Goal: Task Accomplishment & Management: Manage account settings

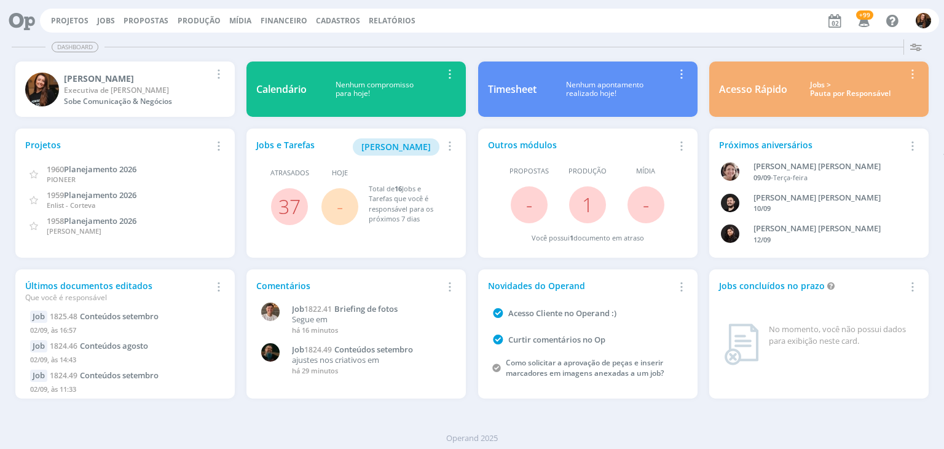
click at [855, 91] on div "Jobs > Pauta por Responsável" at bounding box center [850, 90] width 108 height 18
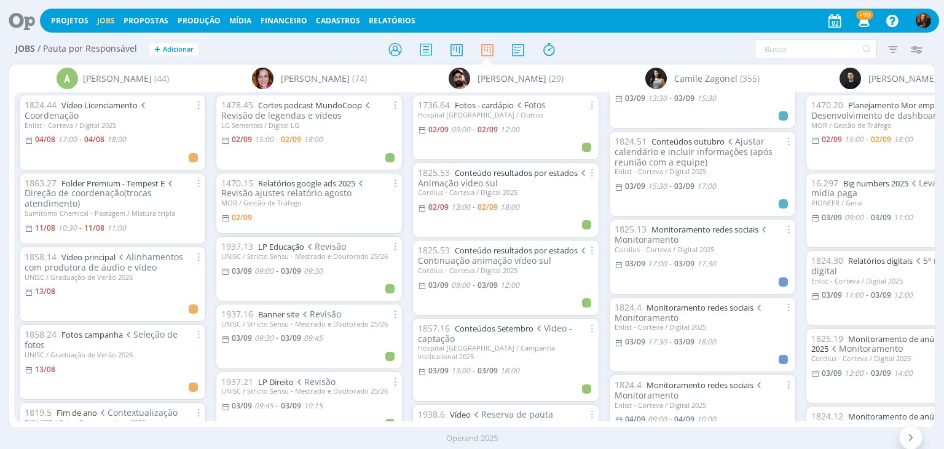
scroll to position [369, 0]
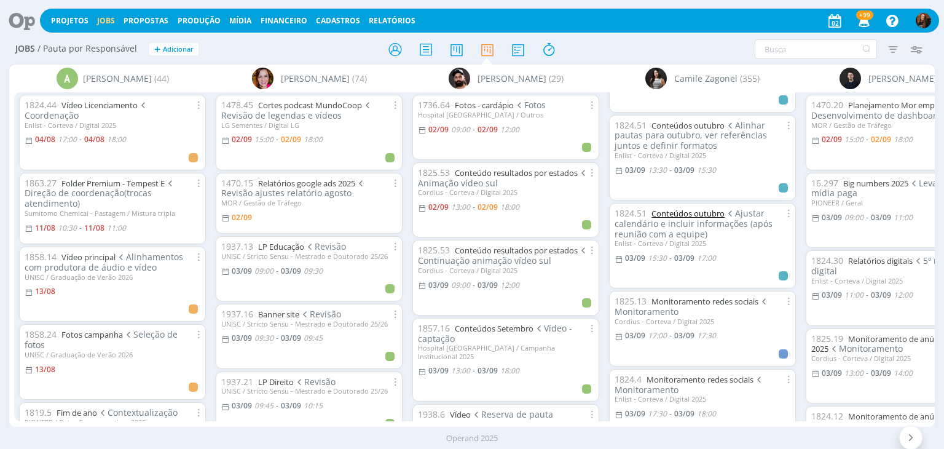
click at [705, 212] on link "Conteúdos outubro" at bounding box center [687, 213] width 73 height 11
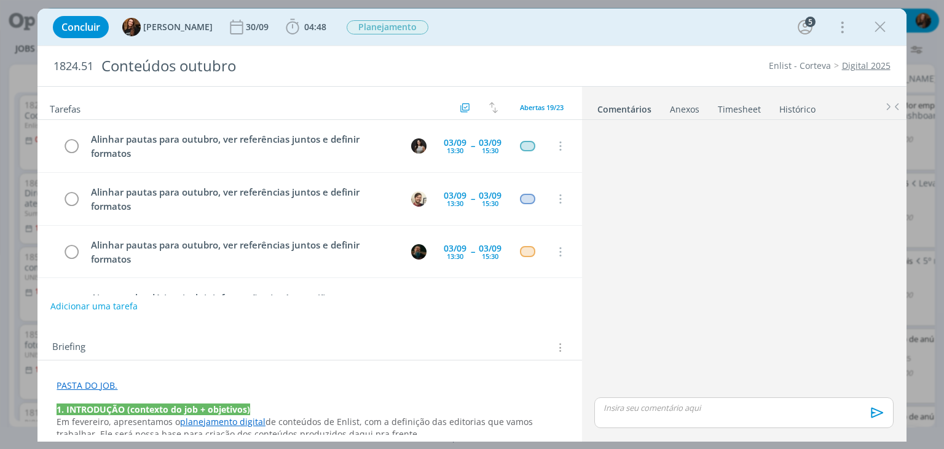
scroll to position [104, 0]
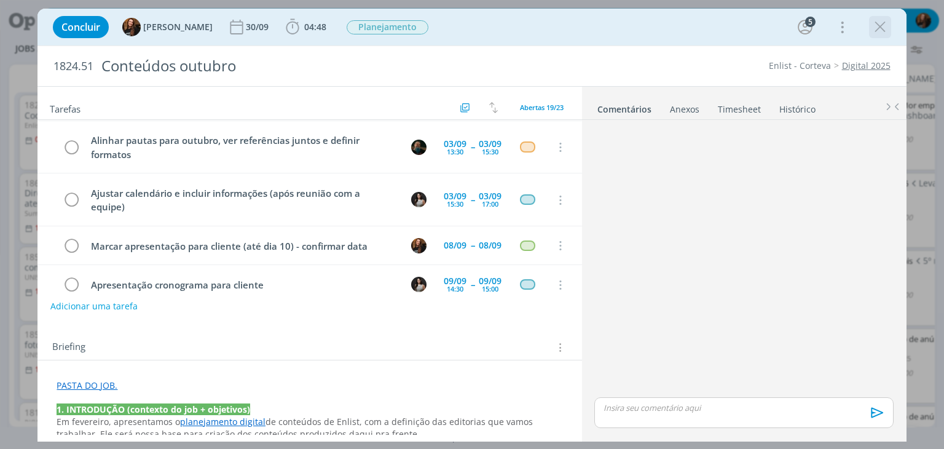
click at [881, 33] on icon "dialog" at bounding box center [880, 27] width 18 height 18
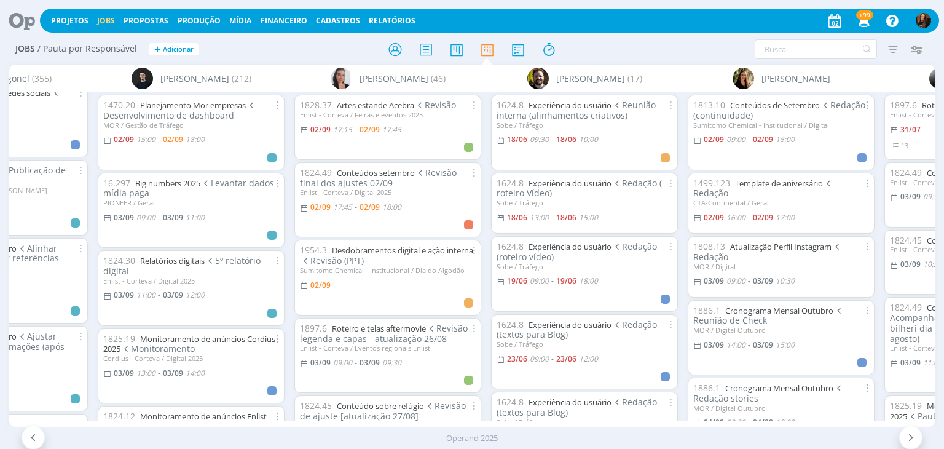
scroll to position [0, 1442]
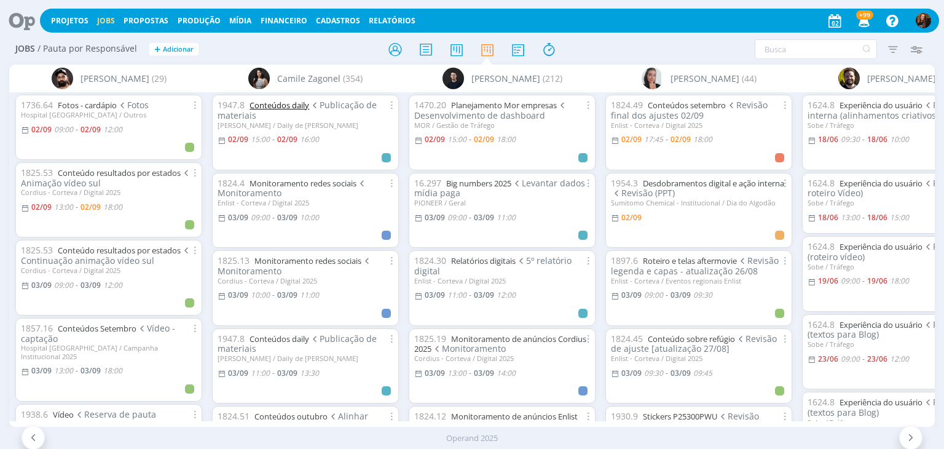
click at [290, 103] on link "Conteúdos daily" at bounding box center [279, 105] width 60 height 11
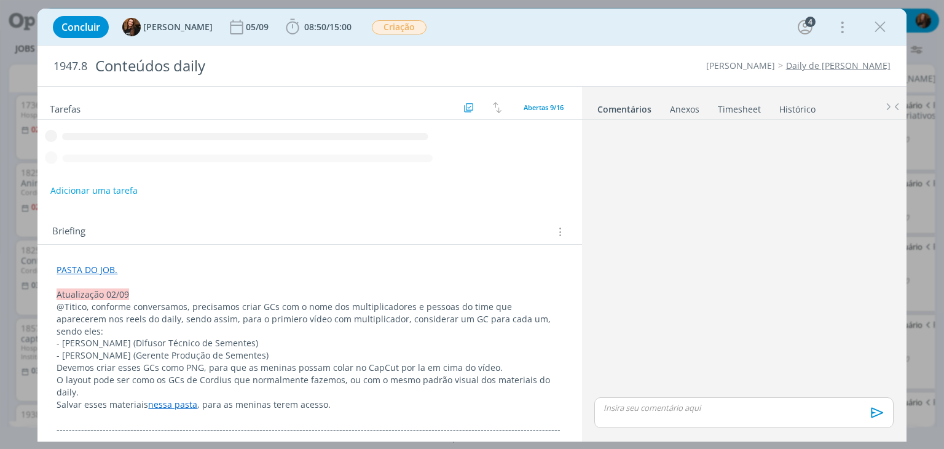
click at [735, 106] on link "Timesheet" at bounding box center [739, 107] width 44 height 18
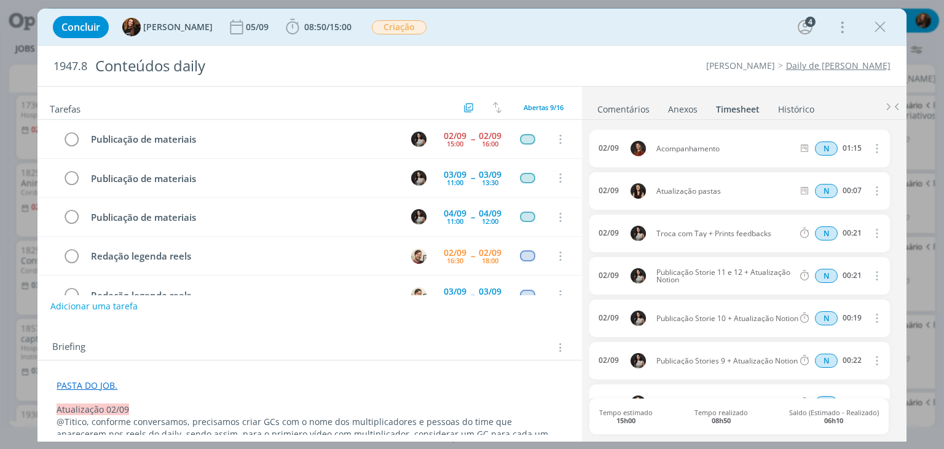
click at [618, 108] on link "Comentários" at bounding box center [623, 107] width 53 height 18
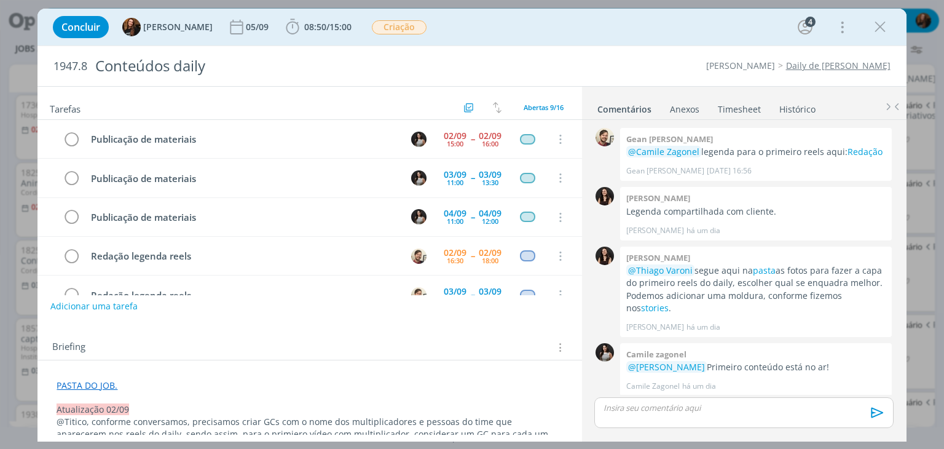
drag, startPoint x: 886, startPoint y: 25, endPoint x: 635, endPoint y: 447, distance: 491.9
click at [886, 25] on icon "dialog" at bounding box center [880, 27] width 18 height 18
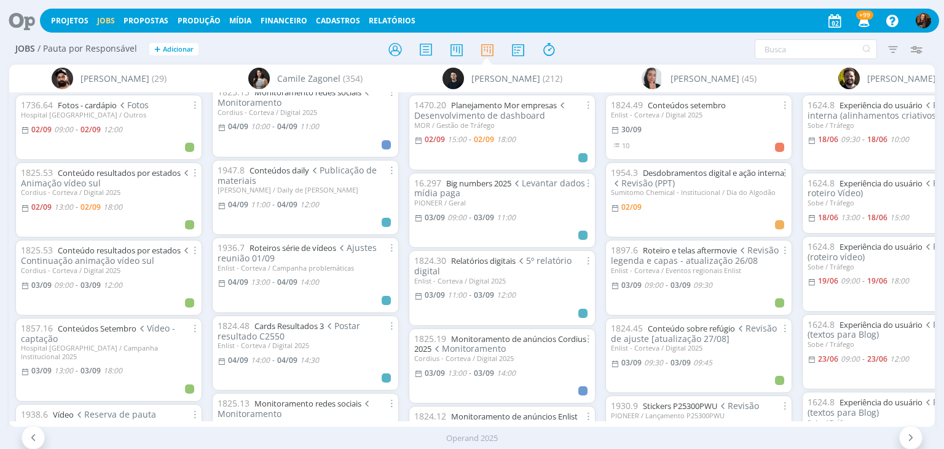
scroll to position [799, 0]
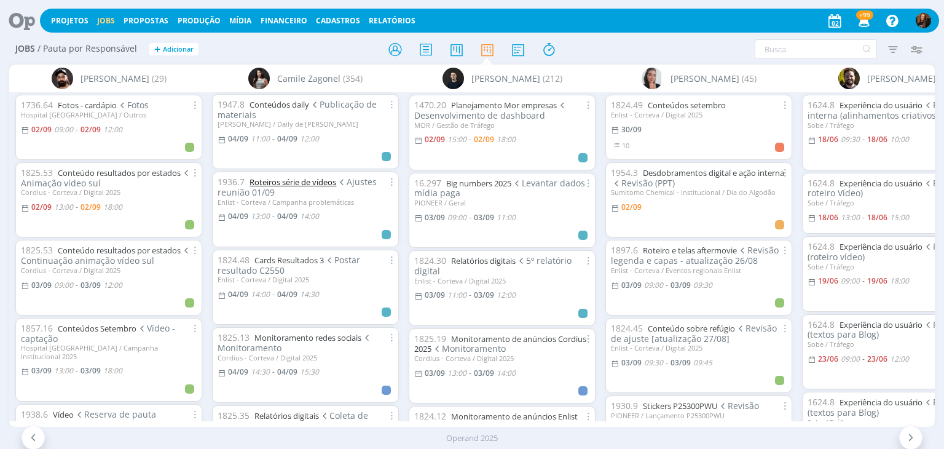
click at [302, 183] on link "Roteiros série de vídeos" at bounding box center [292, 181] width 87 height 11
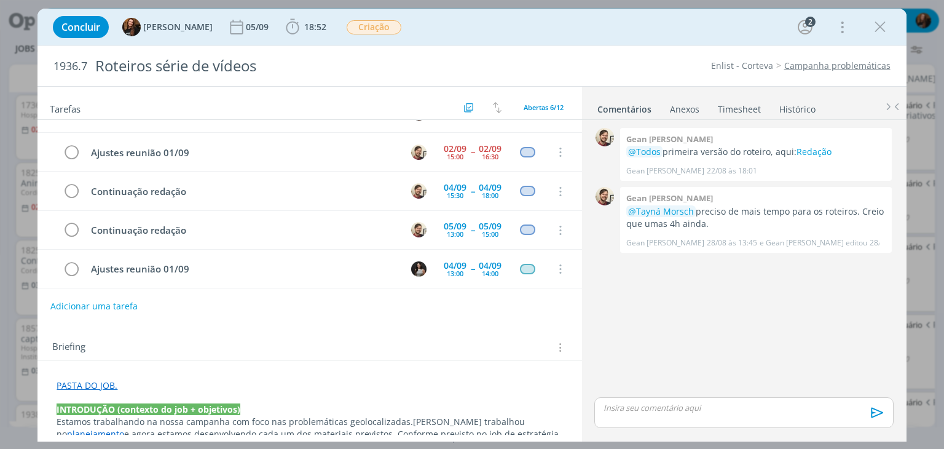
click at [753, 102] on link "Timesheet" at bounding box center [739, 107] width 44 height 18
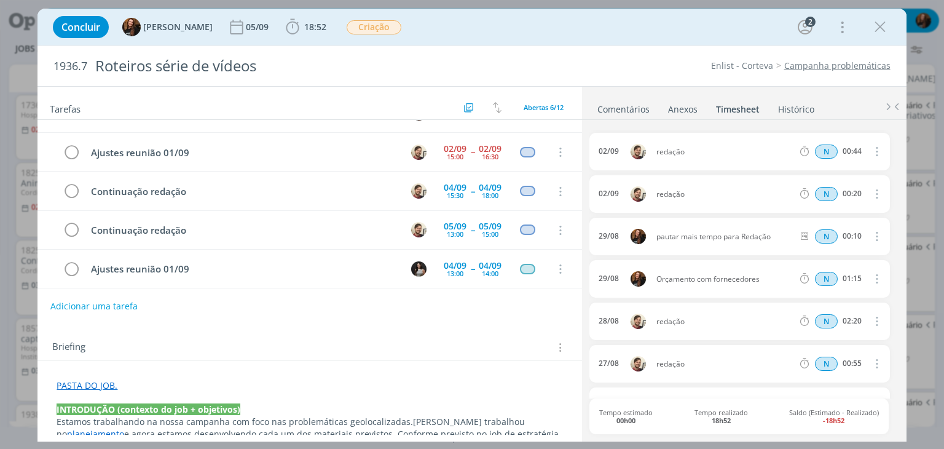
scroll to position [61, 0]
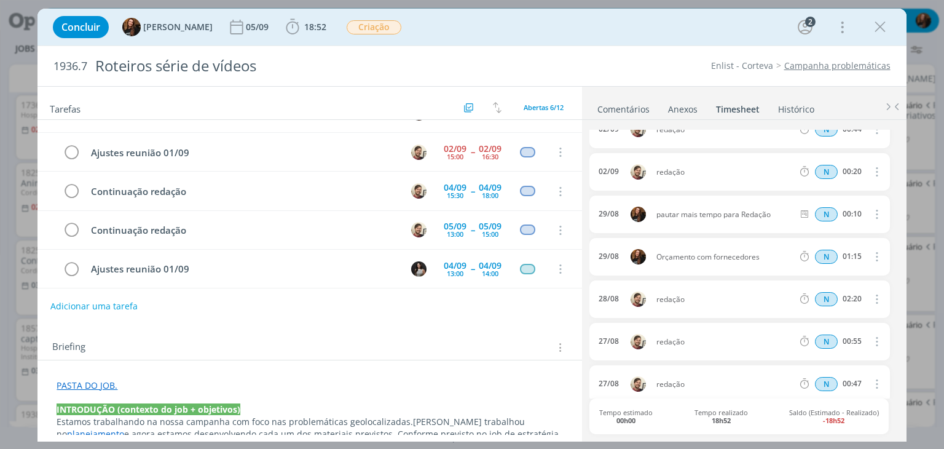
drag, startPoint x: 658, startPoint y: 256, endPoint x: 773, endPoint y: 261, distance: 115.0
click at [773, 261] on div "29/08 Orçamento com fornecedores N 01:15 Excluir Editar" at bounding box center [739, 256] width 300 height 37
click at [771, 264] on div "29/08 Orçamento com fornecedores N 01:15 Excluir Editar" at bounding box center [739, 256] width 300 height 37
drag, startPoint x: 656, startPoint y: 254, endPoint x: 760, endPoint y: 265, distance: 103.9
click at [760, 265] on div "29/08 Orçamento com fornecedores N 01:15 Excluir Editar" at bounding box center [739, 256] width 300 height 37
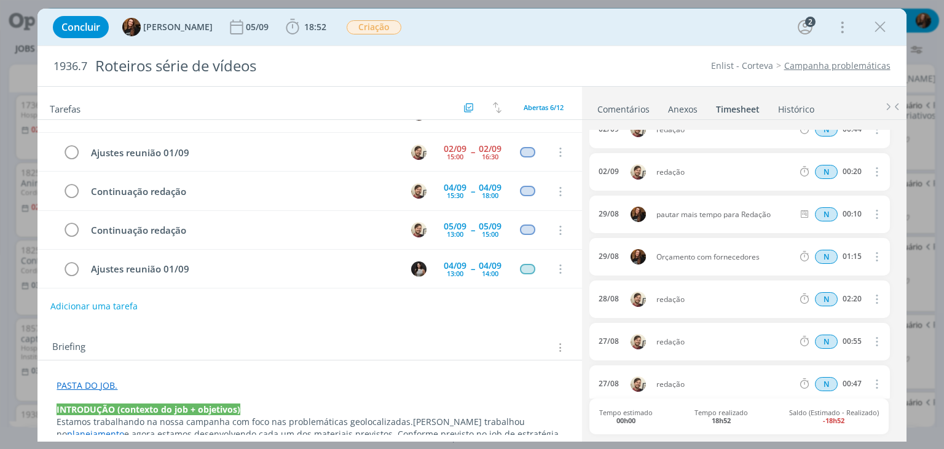
click at [740, 281] on div "28/08 redação N 02:20 Excluir Editar" at bounding box center [739, 298] width 300 height 37
drag, startPoint x: 656, startPoint y: 256, endPoint x: 771, endPoint y: 261, distance: 114.4
click at [770, 261] on div "29/08 Orçamento com fornecedores N 01:15 Excluir Editar" at bounding box center [739, 256] width 300 height 37
click at [769, 305] on div "28/08 redação N 02:20 Excluir Editar" at bounding box center [739, 298] width 300 height 37
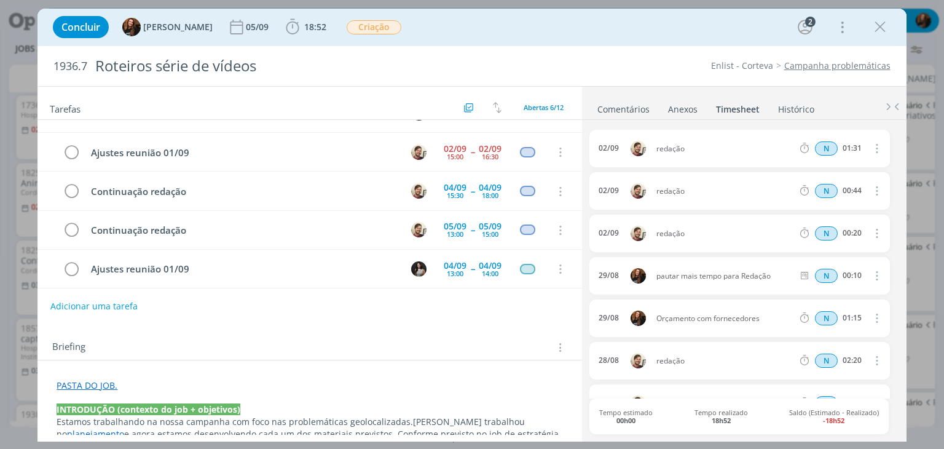
click at [632, 102] on link "Comentários" at bounding box center [623, 107] width 53 height 18
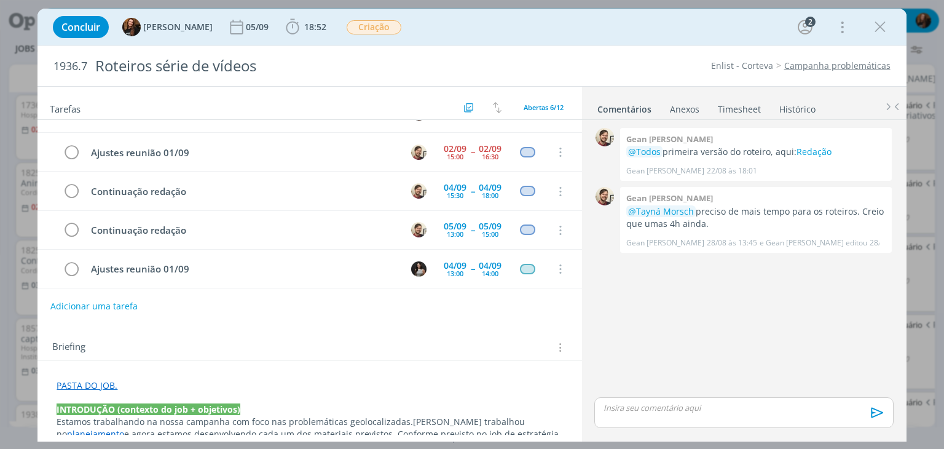
click at [728, 103] on link "Timesheet" at bounding box center [739, 107] width 44 height 18
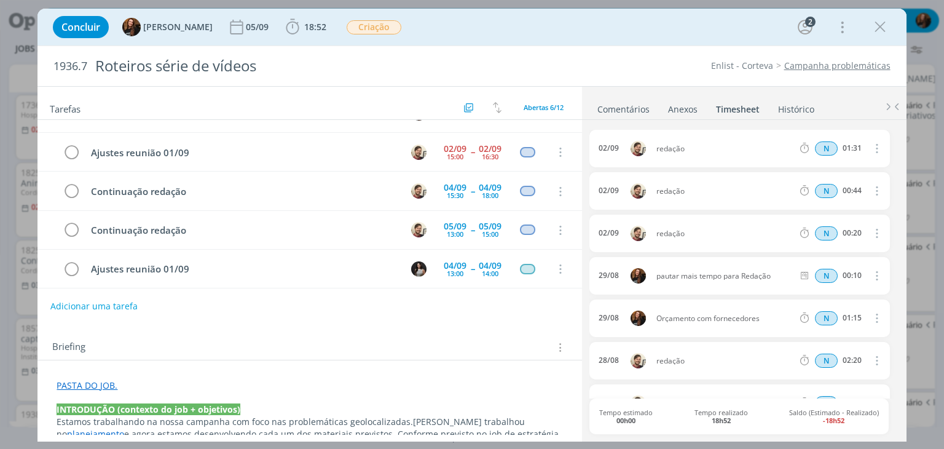
click at [631, 107] on link "Comentários" at bounding box center [623, 107] width 53 height 18
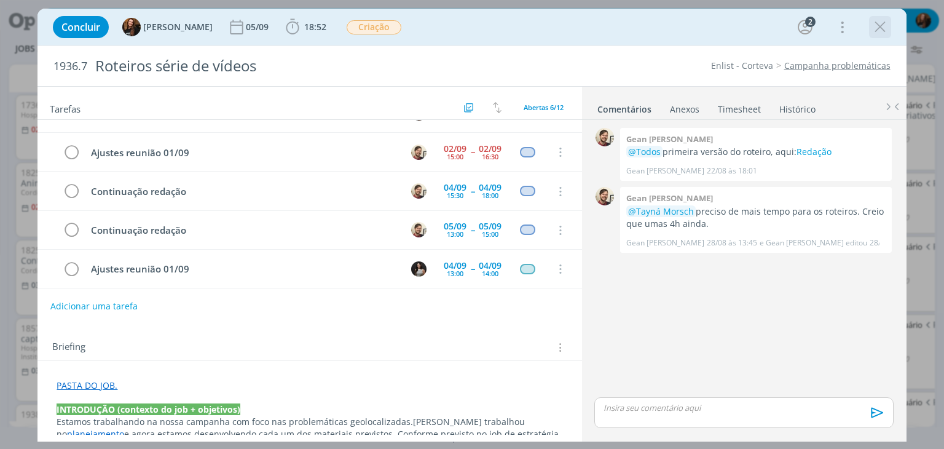
click at [880, 28] on icon "dialog" at bounding box center [880, 27] width 18 height 18
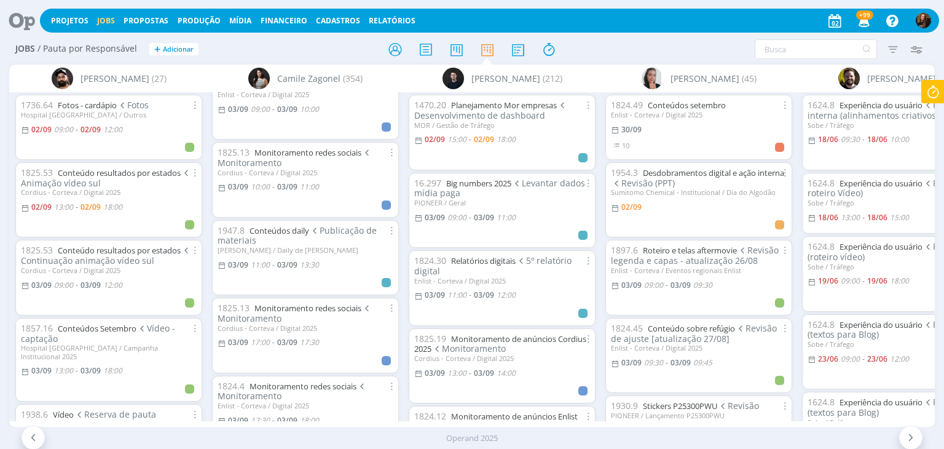
scroll to position [123, 0]
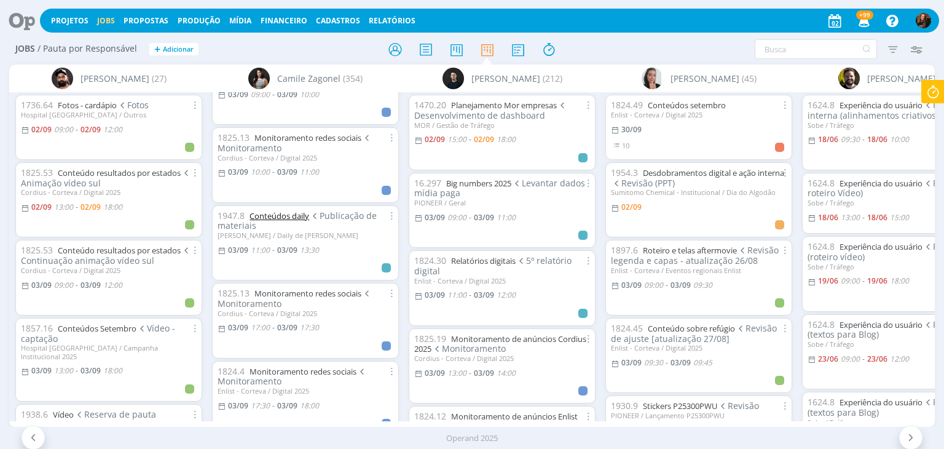
click at [269, 214] on link "Conteúdos daily" at bounding box center [279, 215] width 60 height 11
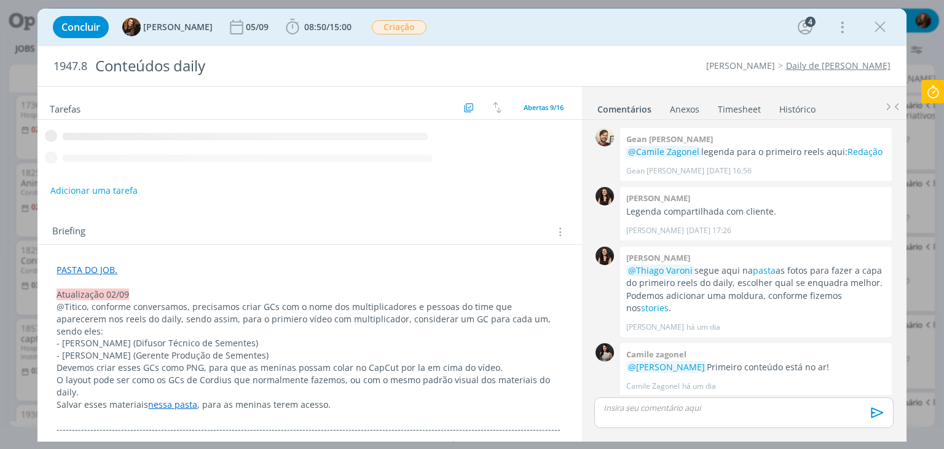
scroll to position [122, 0]
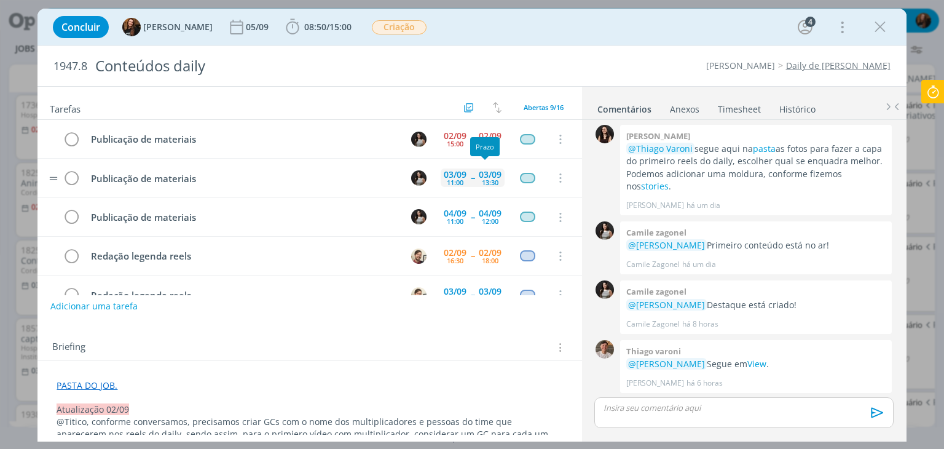
click at [482, 180] on div "13:30" at bounding box center [490, 182] width 17 height 7
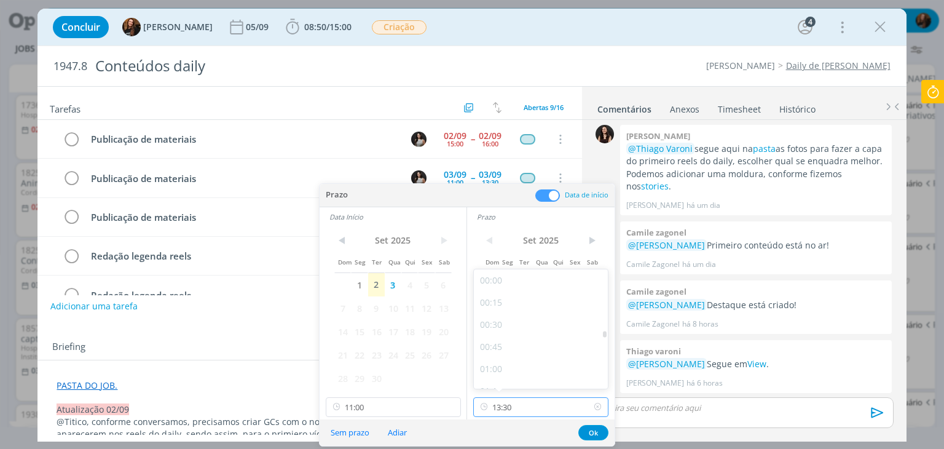
drag, startPoint x: 549, startPoint y: 412, endPoint x: 550, endPoint y: 364, distance: 47.9
click at [549, 412] on input "13:30" at bounding box center [540, 407] width 135 height 20
click at [519, 312] on div "17:00" at bounding box center [543, 315] width 138 height 22
type input "17:00"
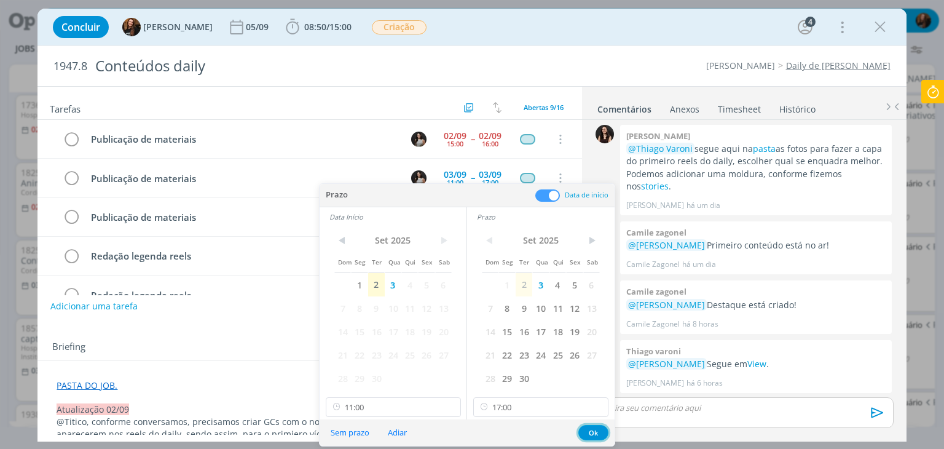
click at [592, 428] on button "Ok" at bounding box center [593, 432] width 30 height 15
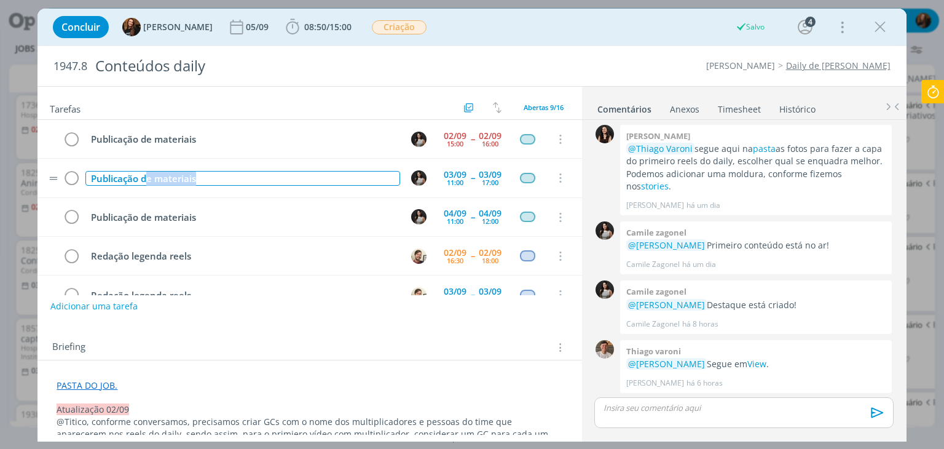
drag, startPoint x: 211, startPoint y: 178, endPoint x: 152, endPoint y: 175, distance: 59.7
click at [146, 178] on div "Publicação de materiais" at bounding box center [242, 178] width 314 height 15
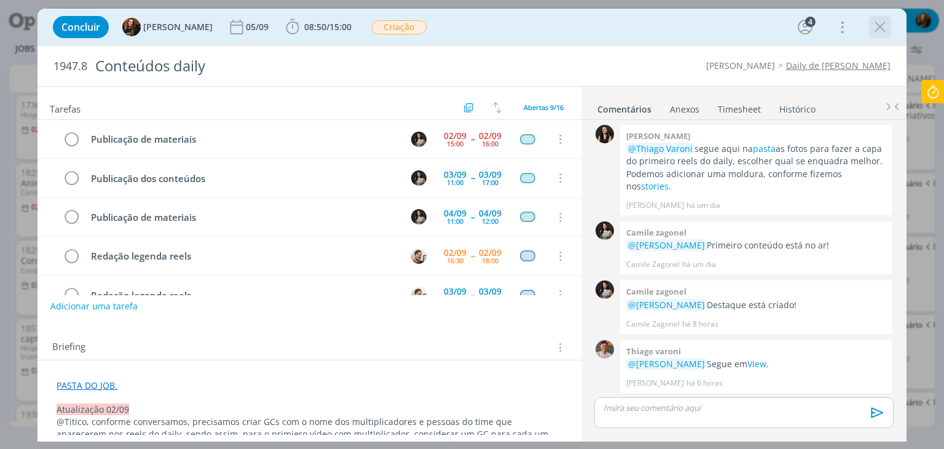
click at [885, 29] on icon "dialog" at bounding box center [880, 27] width 18 height 18
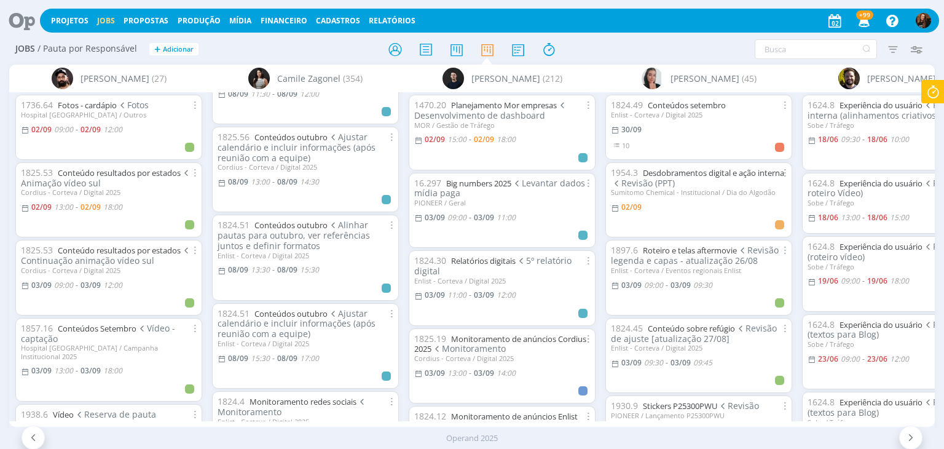
scroll to position [2212, 0]
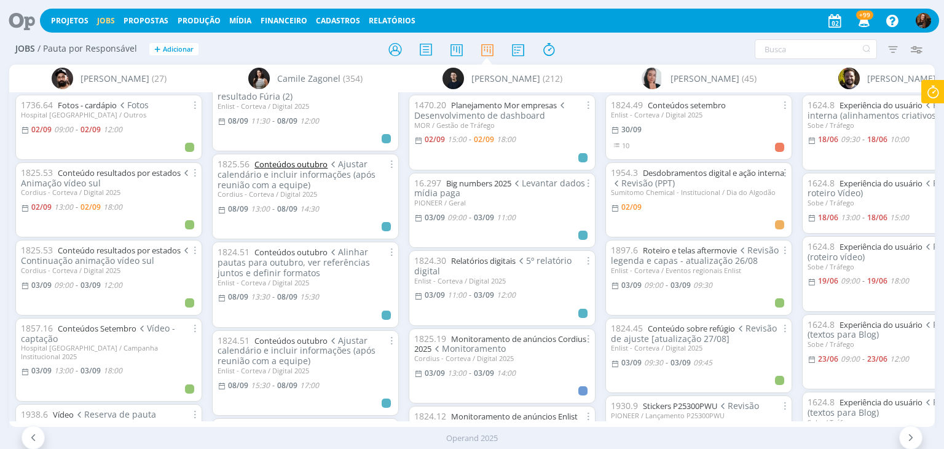
click at [298, 159] on link "Conteúdos outubro" at bounding box center [290, 164] width 73 height 11
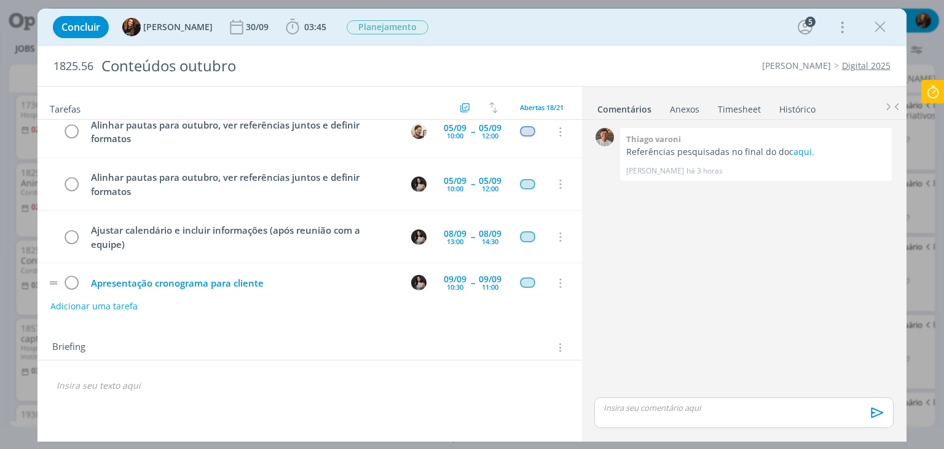
scroll to position [143, 0]
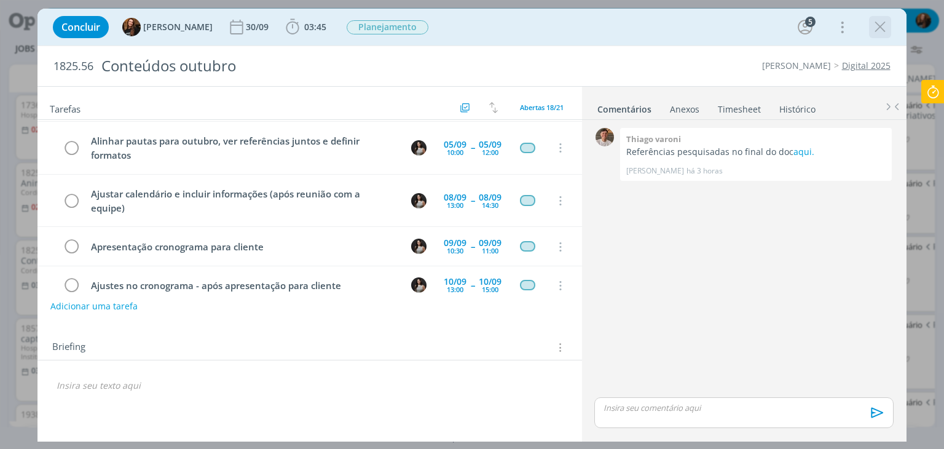
drag, startPoint x: 881, startPoint y: 34, endPoint x: 340, endPoint y: 219, distance: 572.1
click at [881, 33] on icon "dialog" at bounding box center [880, 27] width 18 height 18
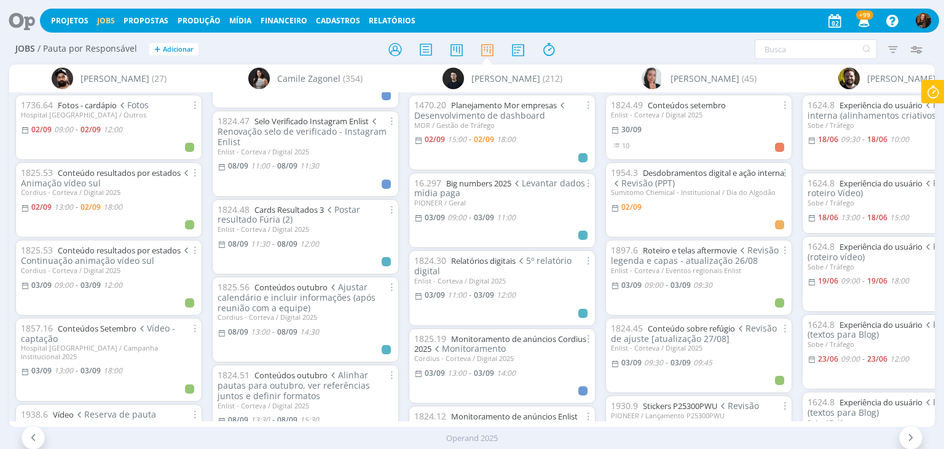
scroll to position [2151, 0]
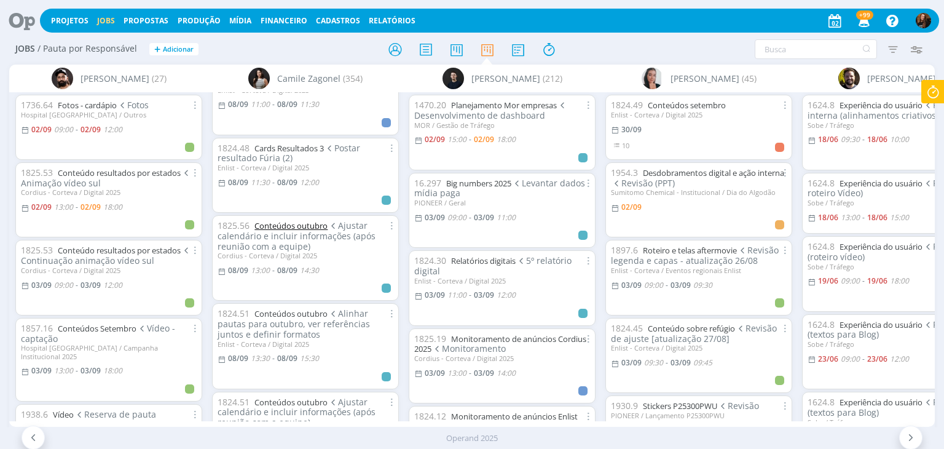
click at [308, 220] on link "Conteúdos outubro" at bounding box center [290, 225] width 73 height 11
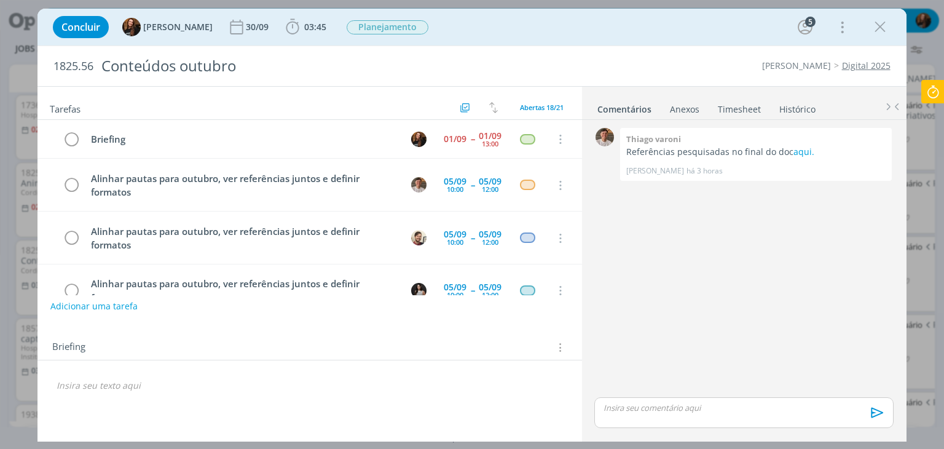
scroll to position [143, 0]
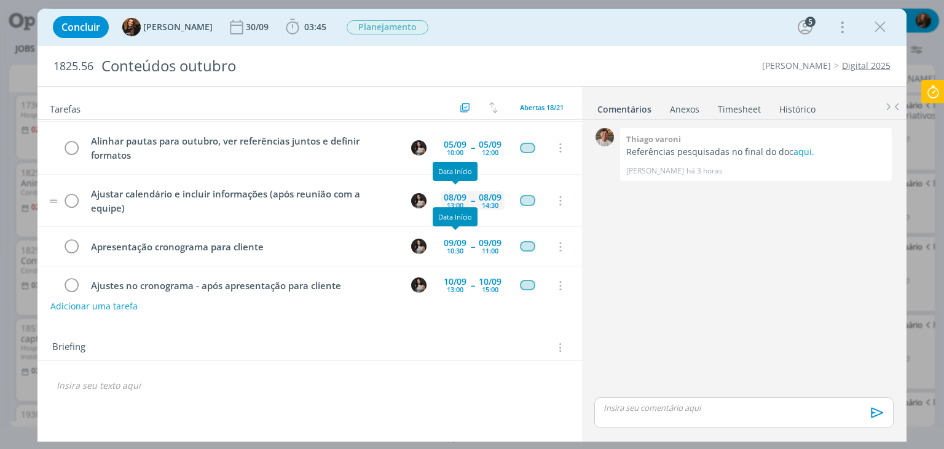
click at [452, 202] on div "13:00" at bounding box center [455, 205] width 17 height 7
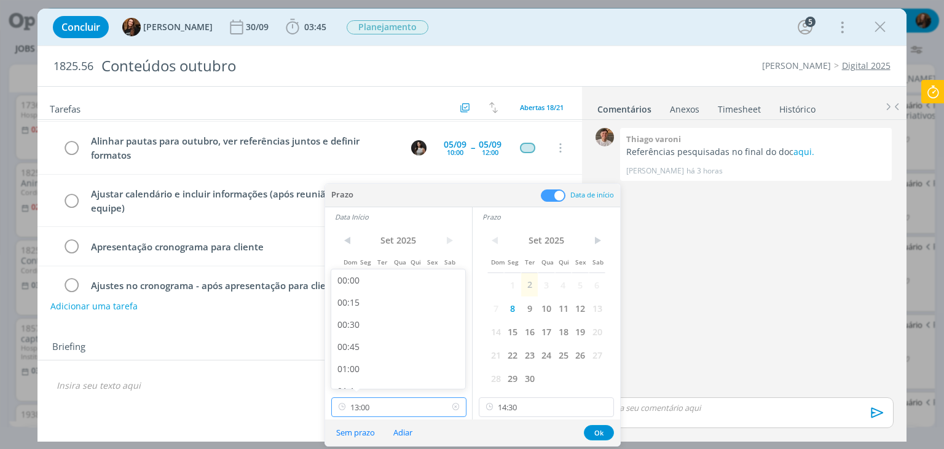
click at [399, 410] on input "13:00" at bounding box center [398, 407] width 135 height 20
click at [578, 284] on span "5" at bounding box center [580, 284] width 17 height 23
drag, startPoint x: 439, startPoint y: 278, endPoint x: 589, endPoint y: 301, distance: 151.6
click at [438, 277] on span "5" at bounding box center [431, 284] width 17 height 23
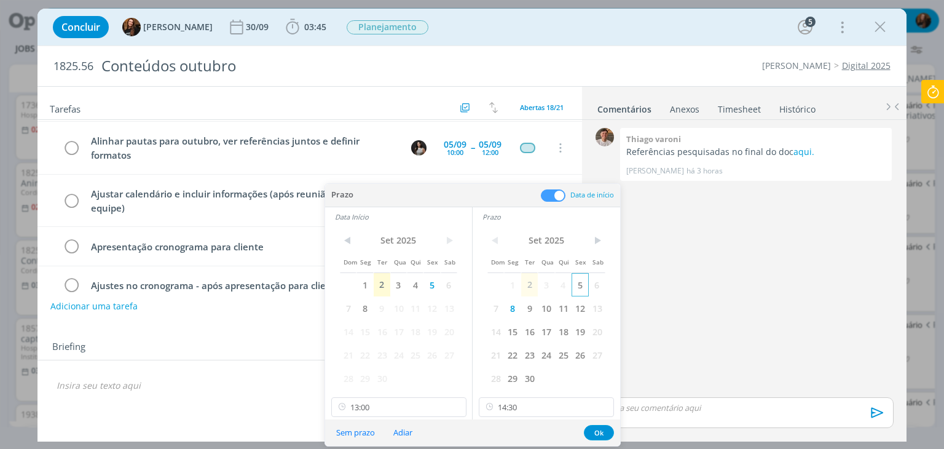
drag, startPoint x: 583, startPoint y: 285, endPoint x: 575, endPoint y: 352, distance: 67.5
click at [583, 285] on span "5" at bounding box center [580, 284] width 17 height 23
click at [600, 429] on button "Ok" at bounding box center [599, 432] width 30 height 15
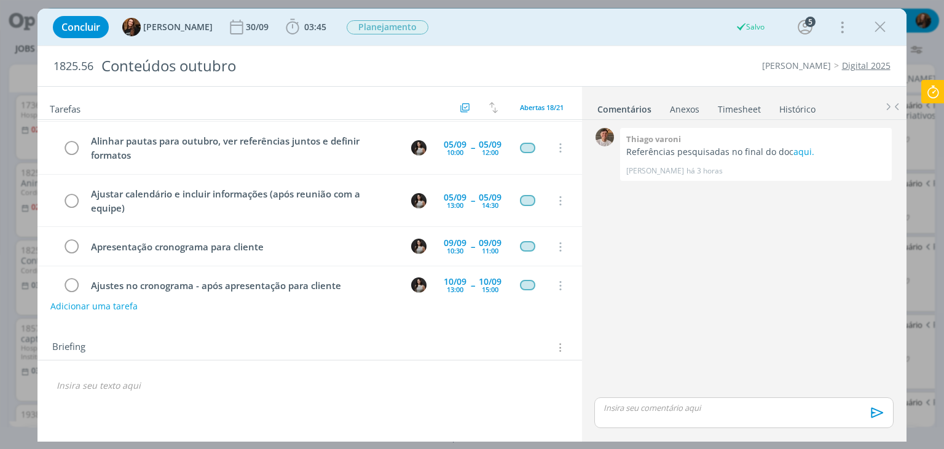
click at [743, 111] on link "Timesheet" at bounding box center [739, 107] width 44 height 18
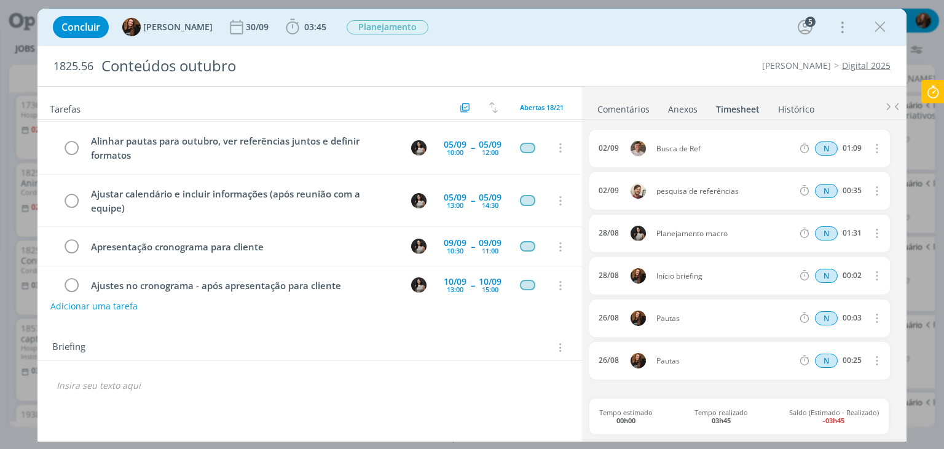
scroll to position [2239, 0]
click at [630, 103] on link "Comentários" at bounding box center [623, 107] width 53 height 18
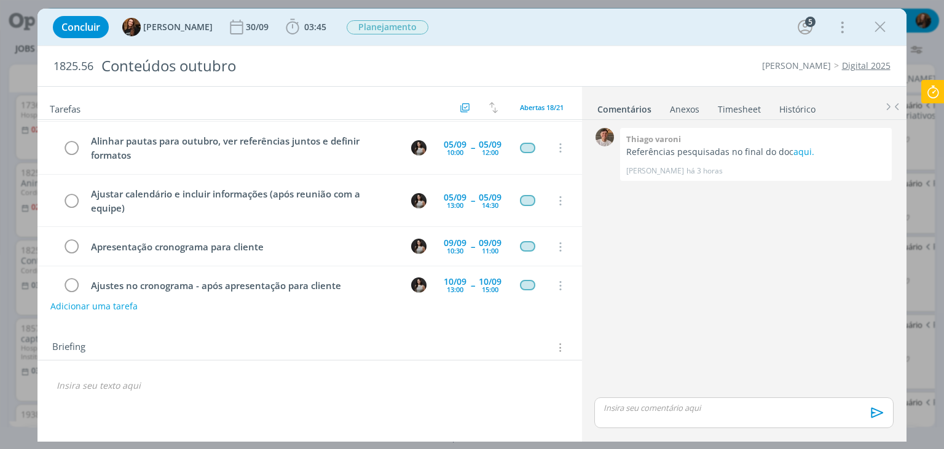
drag, startPoint x: 880, startPoint y: 22, endPoint x: 317, endPoint y: 302, distance: 628.5
click at [881, 21] on icon "dialog" at bounding box center [880, 27] width 18 height 18
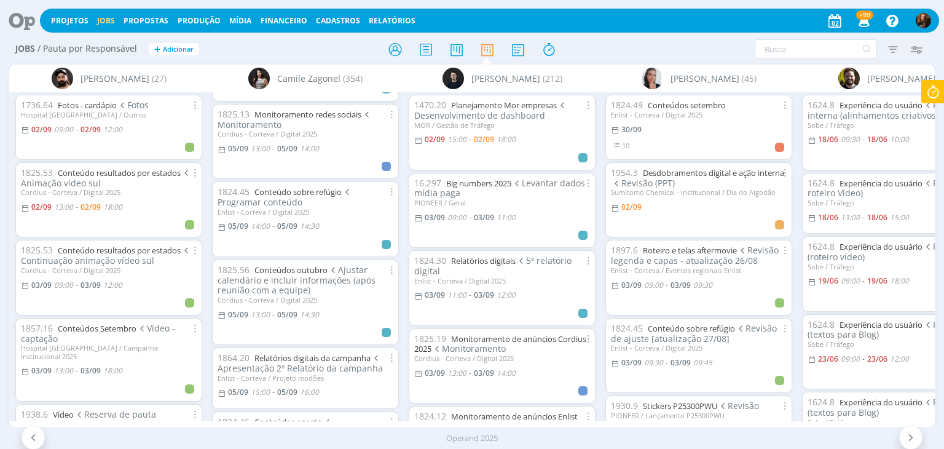
scroll to position [1194, 0]
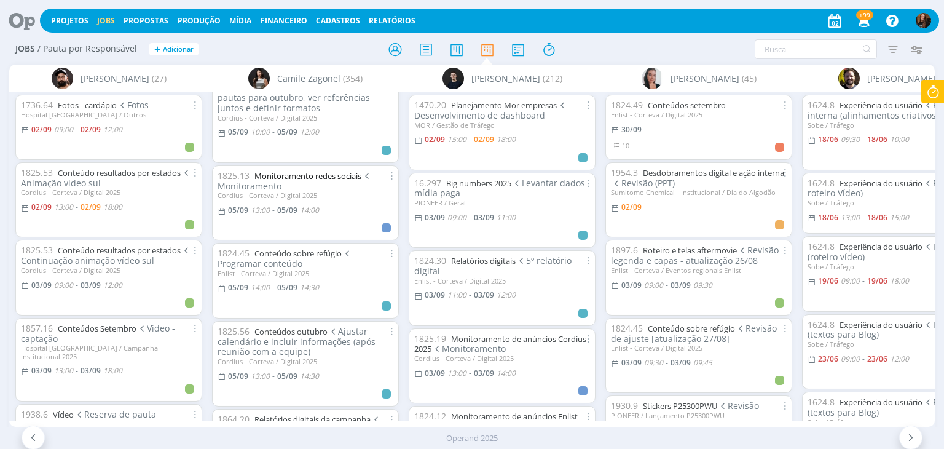
click at [329, 170] on link "Monitoramento redes sociais" at bounding box center [307, 175] width 107 height 11
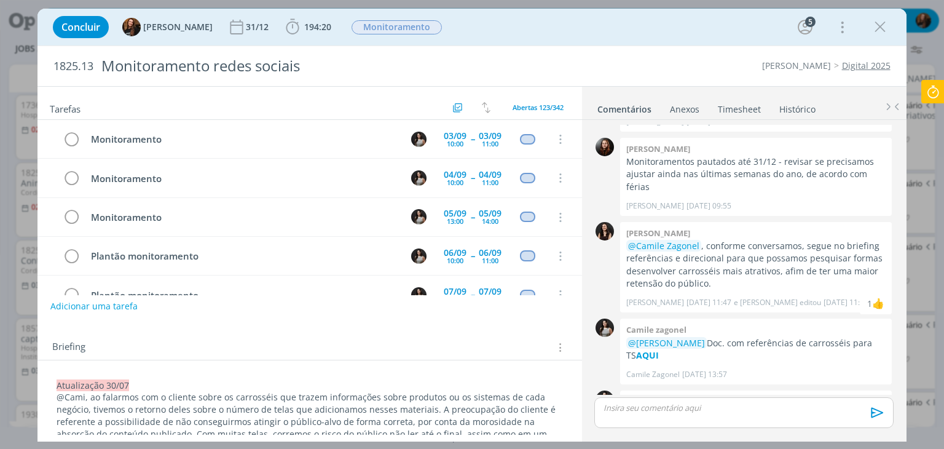
drag, startPoint x: 876, startPoint y: 33, endPoint x: 340, endPoint y: 228, distance: 570.8
click at [876, 33] on icon "dialog" at bounding box center [880, 27] width 18 height 18
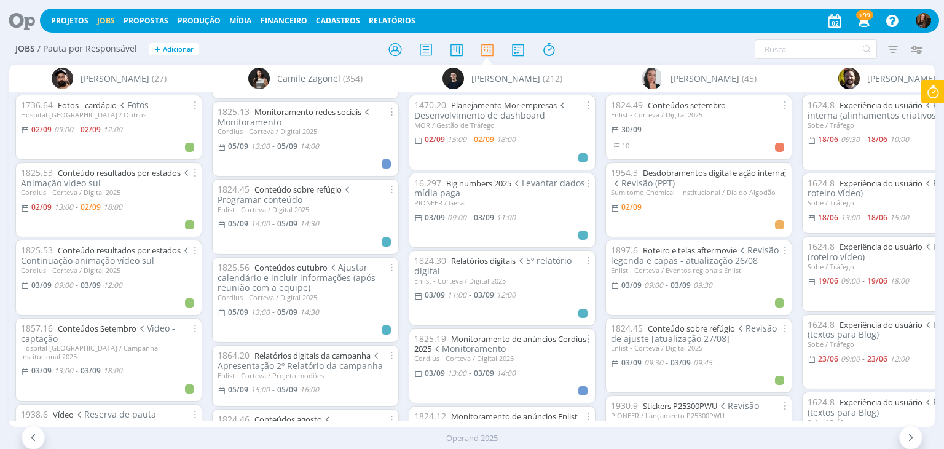
scroll to position [1229, 0]
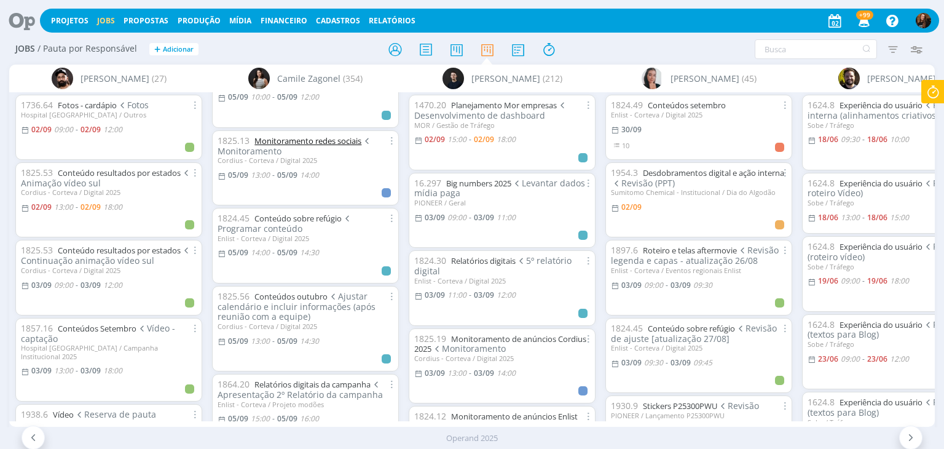
click at [301, 135] on link "Monitoramento redes sociais" at bounding box center [307, 140] width 107 height 11
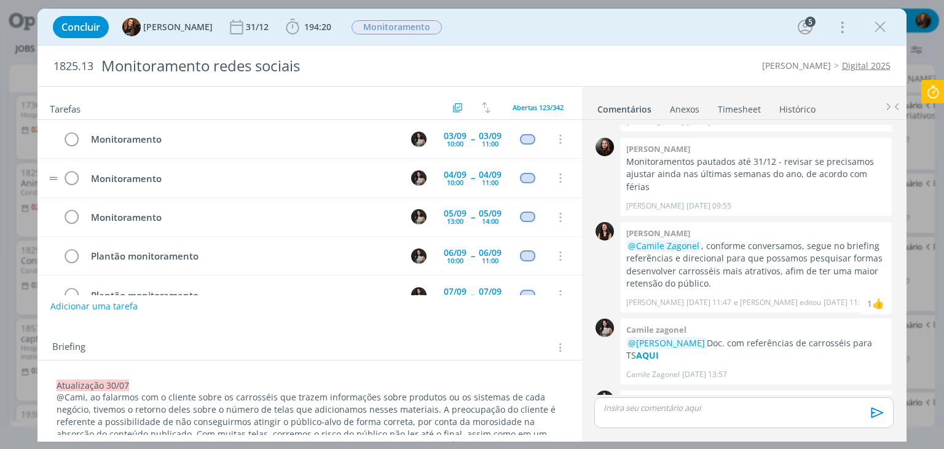
scroll to position [38, 0]
click at [487, 171] on div "05/09" at bounding box center [490, 175] width 23 height 9
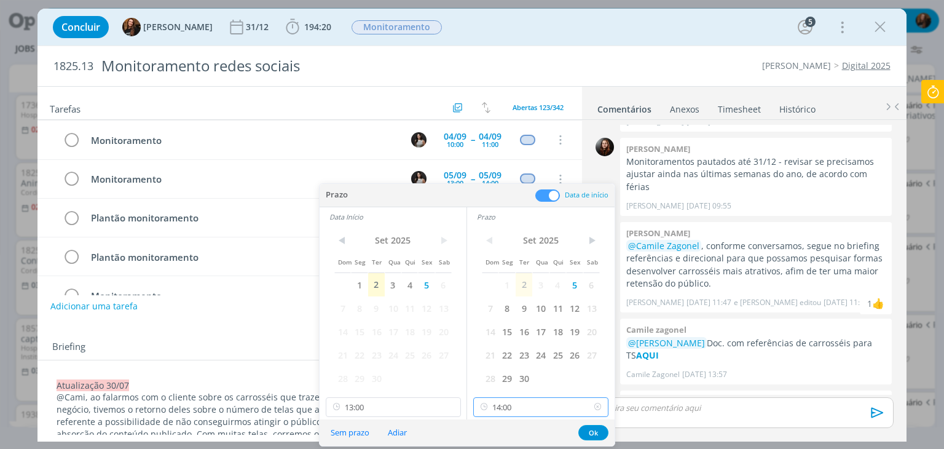
drag, startPoint x: 535, startPoint y: 401, endPoint x: 538, endPoint y: 393, distance: 8.8
click at [535, 401] on input "14:00" at bounding box center [540, 407] width 135 height 20
drag, startPoint x: 533, startPoint y: 342, endPoint x: 390, endPoint y: 404, distance: 155.5
click at [533, 341] on div "15:00" at bounding box center [543, 339] width 138 height 22
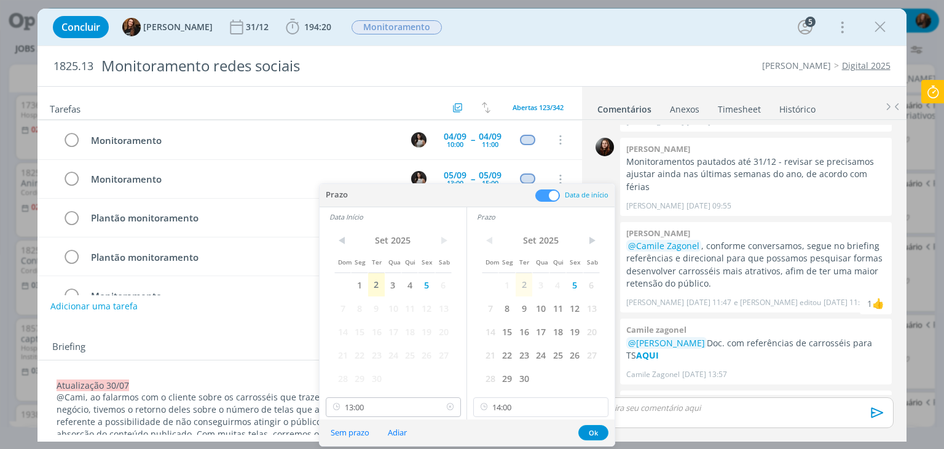
type input "15:00"
click at [395, 404] on input "13:00" at bounding box center [393, 407] width 135 height 20
click at [379, 374] on div "14:30" at bounding box center [395, 383] width 138 height 22
type input "14:30"
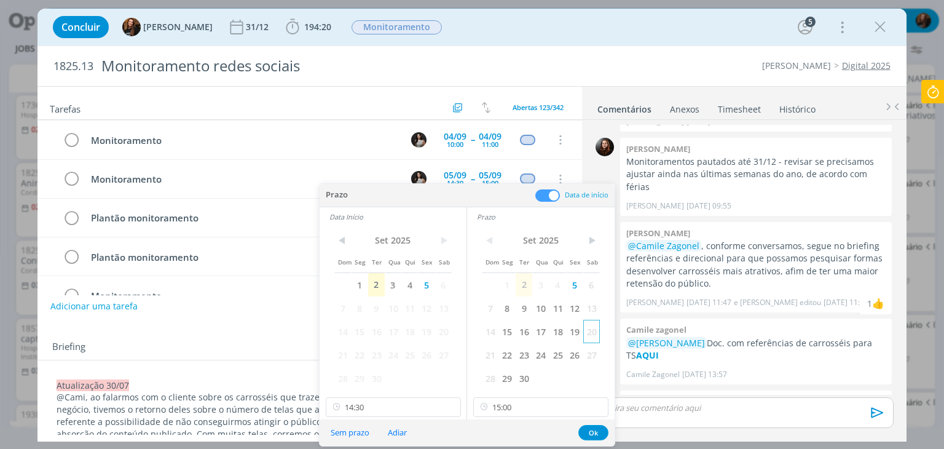
scroll to position [1190, 0]
click at [595, 432] on button "Ok" at bounding box center [593, 432] width 30 height 15
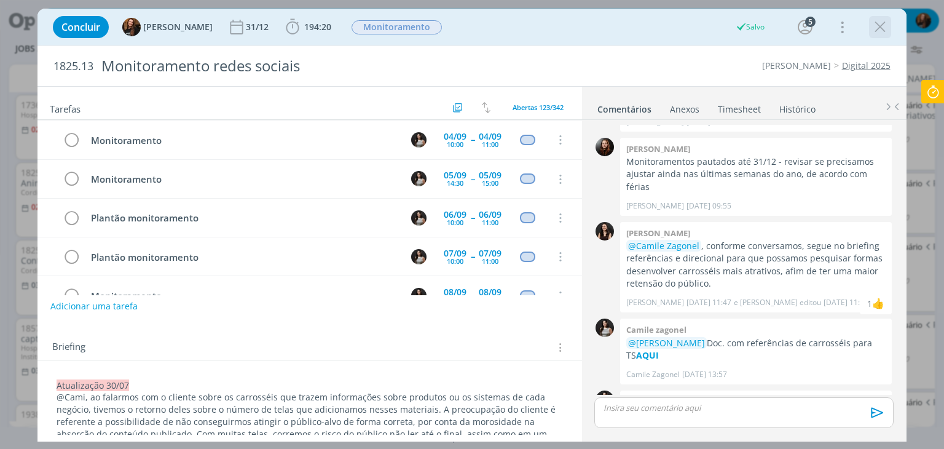
click at [878, 30] on icon "dialog" at bounding box center [880, 27] width 18 height 18
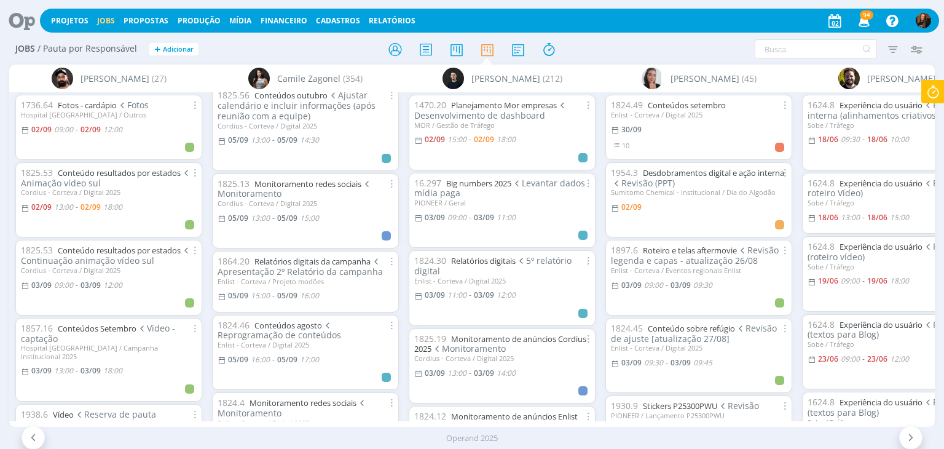
scroll to position [1229, 0]
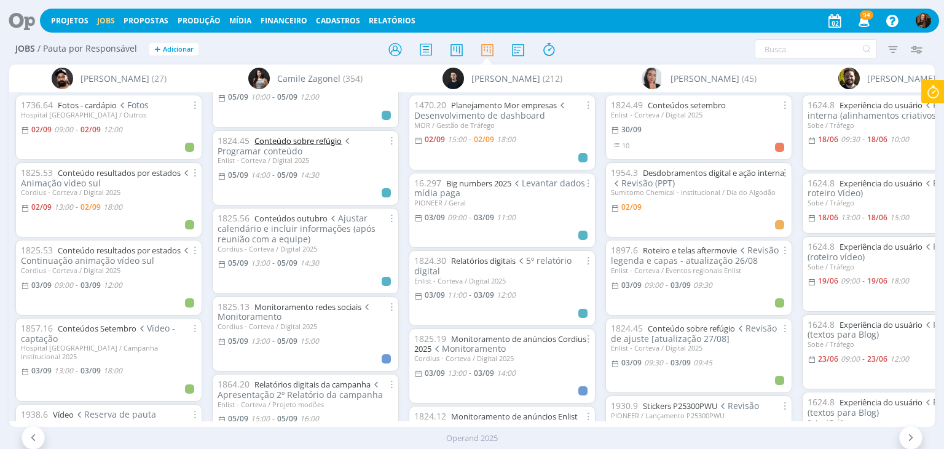
click at [317, 135] on link "Conteúdo sobre refúgio" at bounding box center [297, 140] width 87 height 11
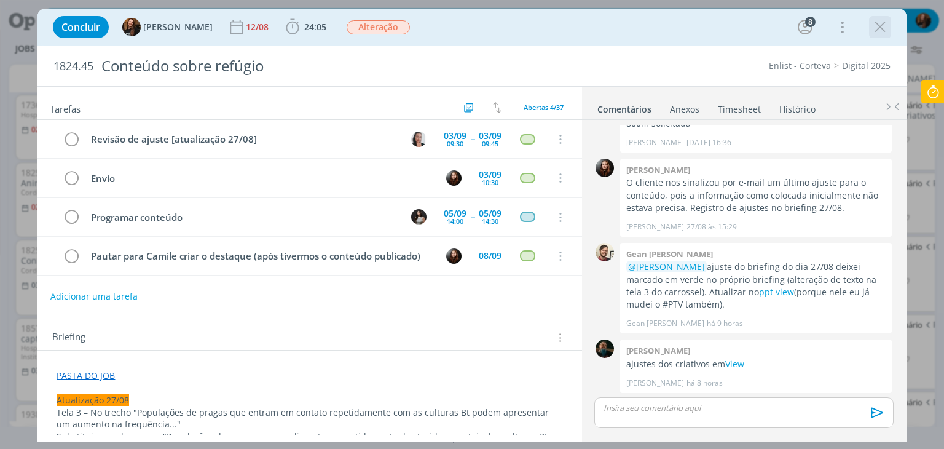
click at [880, 29] on icon "dialog" at bounding box center [880, 27] width 18 height 18
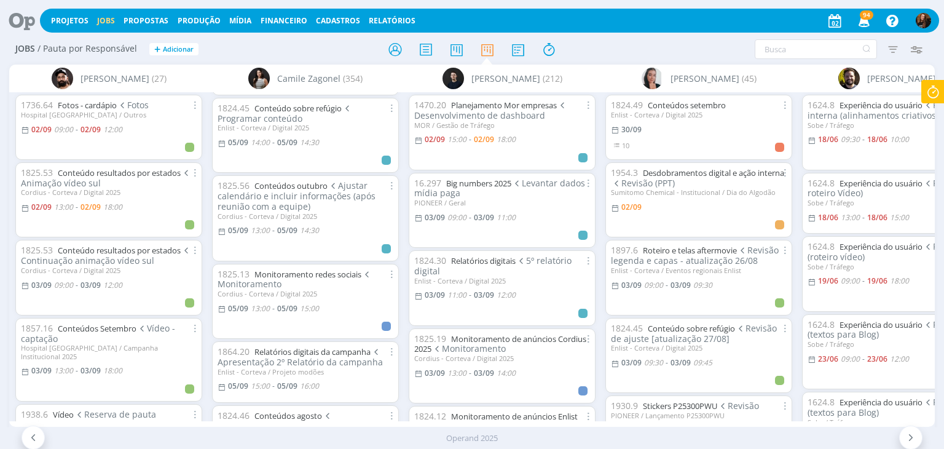
scroll to position [1290, 0]
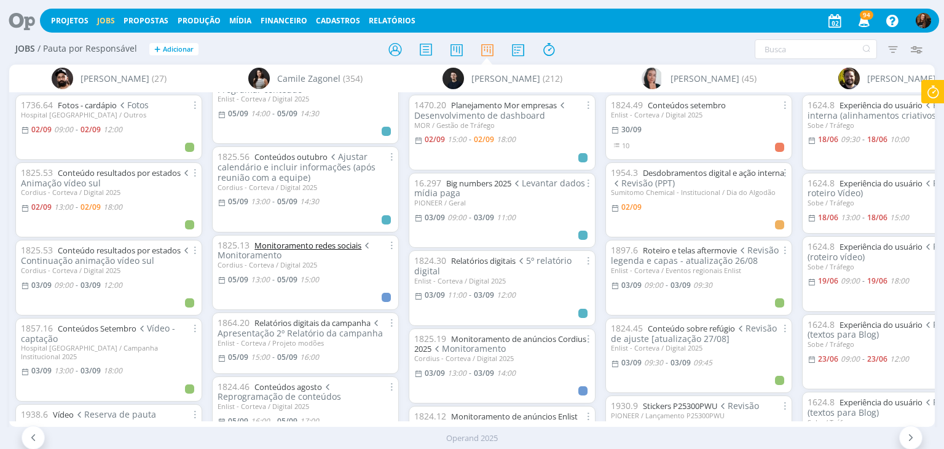
click at [329, 240] on link "Monitoramento redes sociais" at bounding box center [307, 245] width 107 height 11
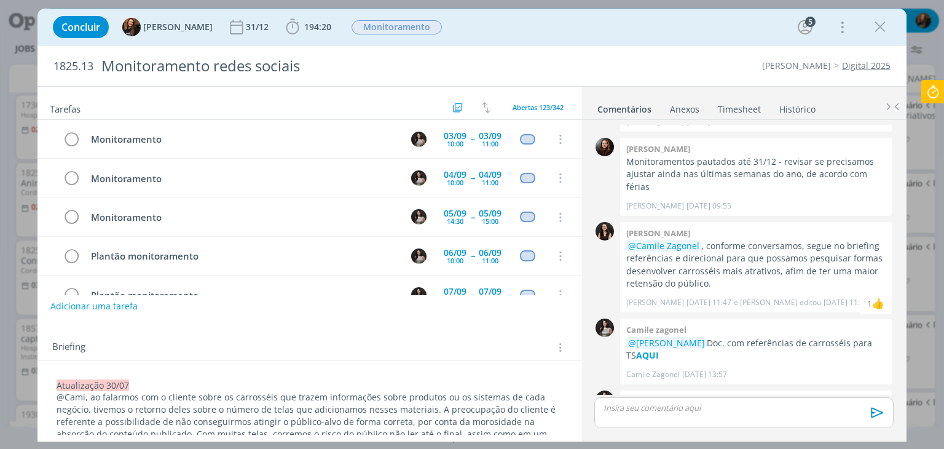
scroll to position [38, 0]
drag, startPoint x: 875, startPoint y: 33, endPoint x: 381, endPoint y: 331, distance: 577.0
click at [875, 32] on icon "dialog" at bounding box center [880, 27] width 18 height 18
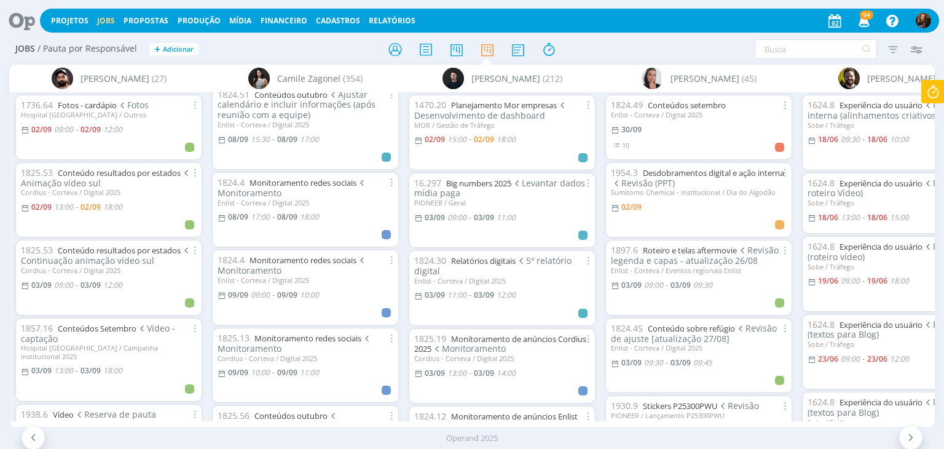
scroll to position [2480, 0]
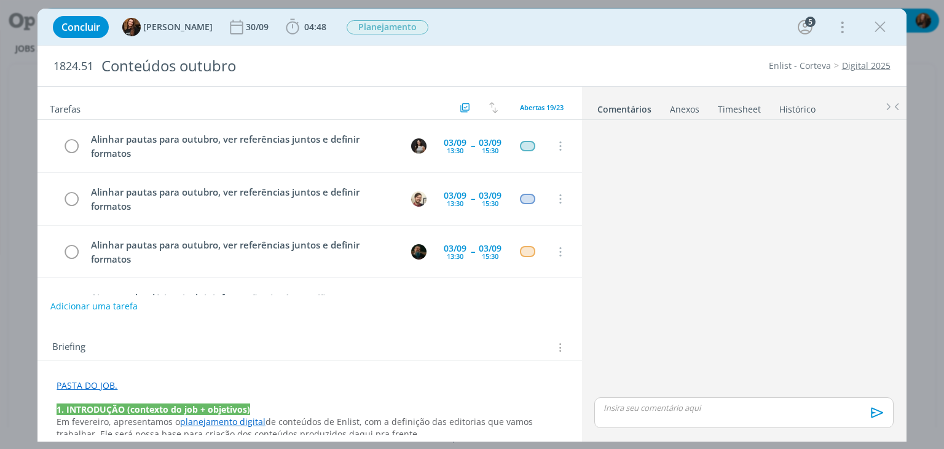
click at [294, 40] on div "Concluir Tayná Morsch 30/09 04:48 Iniciar Apontar Data * 02/09/2025 Horas * 00:…" at bounding box center [472, 26] width 850 height 29
click at [304, 27] on span "04:48" at bounding box center [315, 27] width 22 height 12
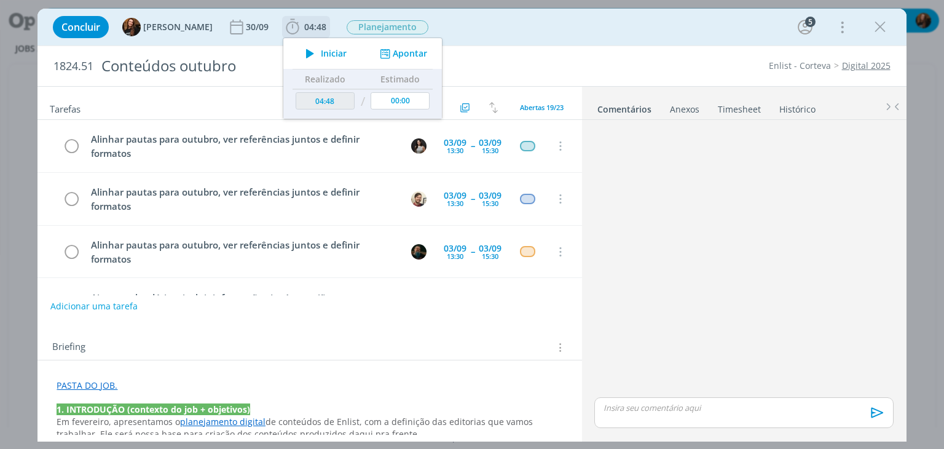
drag, startPoint x: 325, startPoint y: 55, endPoint x: 347, endPoint y: 86, distance: 37.9
click at [326, 54] on span "Iniciar" at bounding box center [334, 53] width 26 height 9
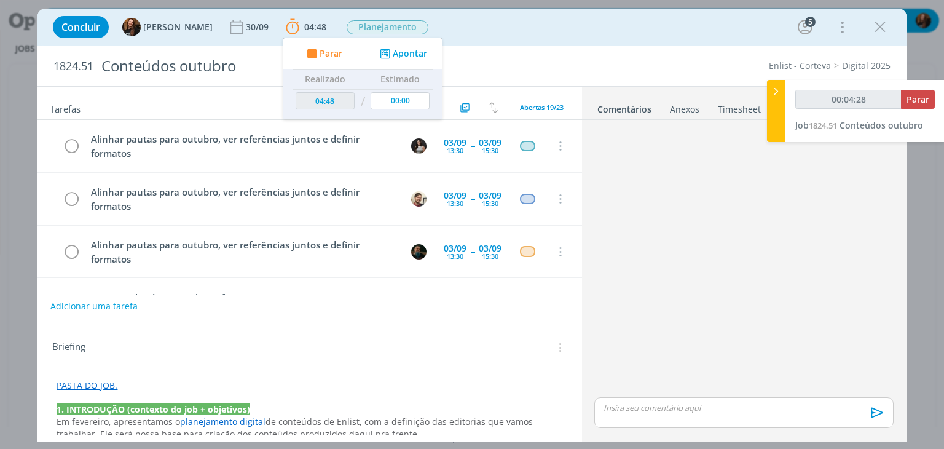
click at [538, 335] on div "Briefing Briefings Predefinidos Versões do Briefing Ver Briefing do Projeto" at bounding box center [309, 343] width 544 height 33
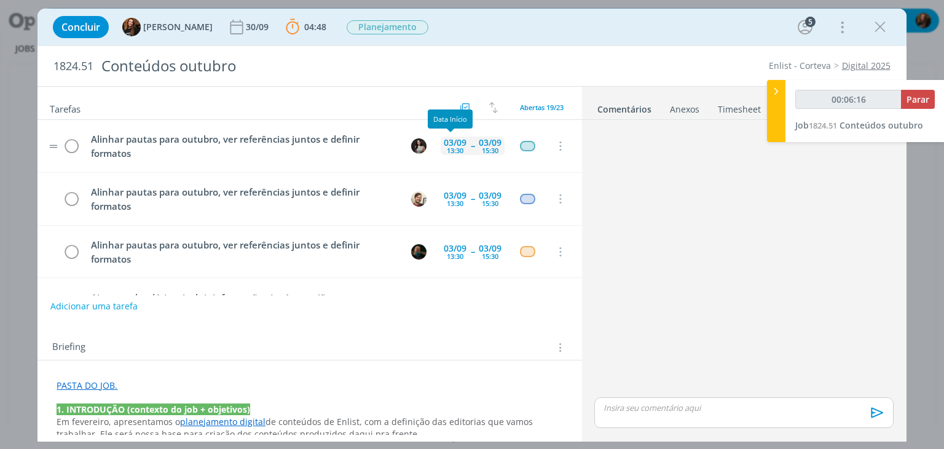
click at [452, 143] on div "03/09" at bounding box center [455, 142] width 23 height 9
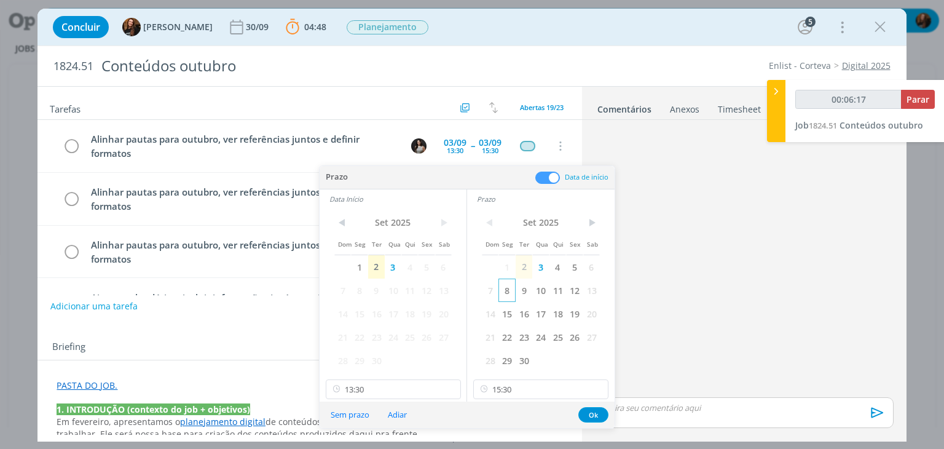
click at [509, 293] on span "8" at bounding box center [506, 289] width 17 height 23
click at [356, 291] on span "8" at bounding box center [359, 289] width 17 height 23
click at [601, 412] on button "Ok" at bounding box center [593, 414] width 30 height 15
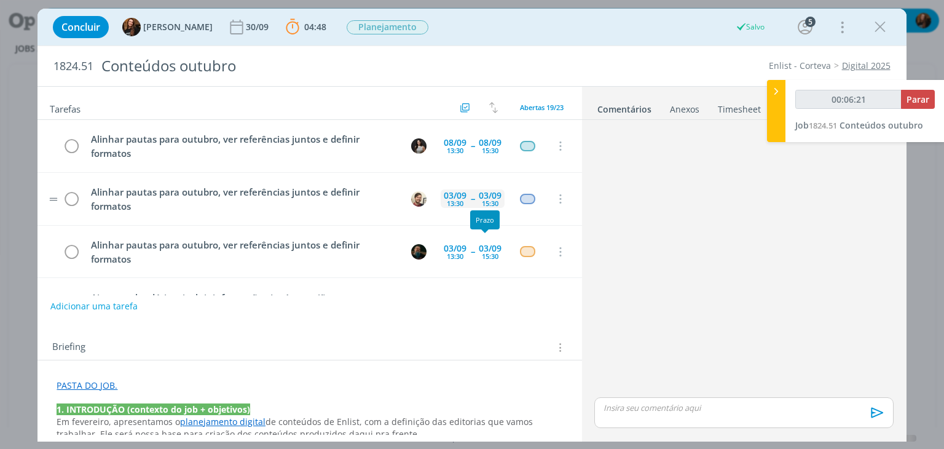
click at [492, 195] on div "03/09" at bounding box center [490, 195] width 23 height 9
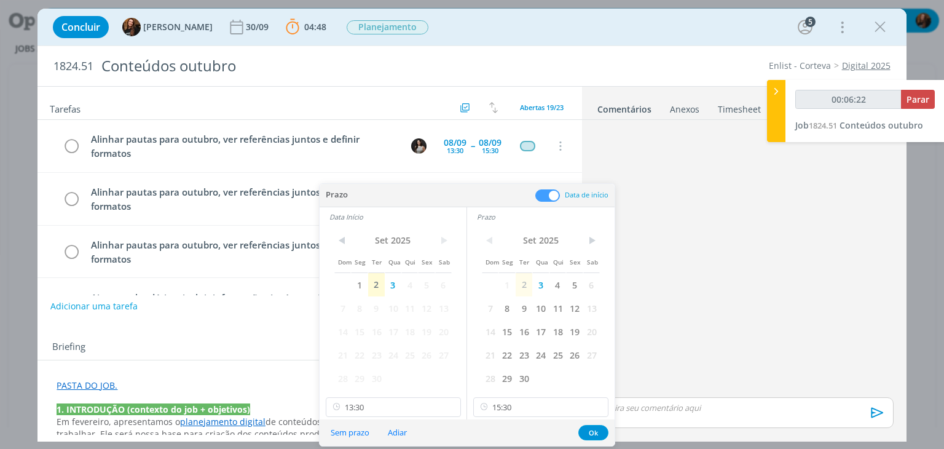
drag, startPoint x: 506, startPoint y: 305, endPoint x: 369, endPoint y: 325, distance: 138.4
click at [506, 307] on span "8" at bounding box center [506, 307] width 17 height 23
drag, startPoint x: 363, startPoint y: 310, endPoint x: 589, endPoint y: 428, distance: 255.3
click at [362, 310] on span "8" at bounding box center [359, 307] width 17 height 23
click at [600, 426] on button "Ok" at bounding box center [593, 432] width 30 height 15
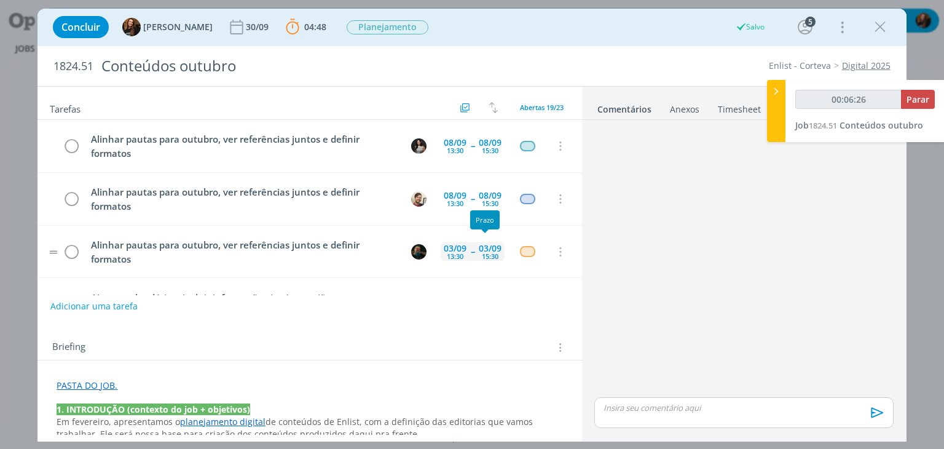
click at [486, 254] on div "15:30" at bounding box center [490, 256] width 17 height 7
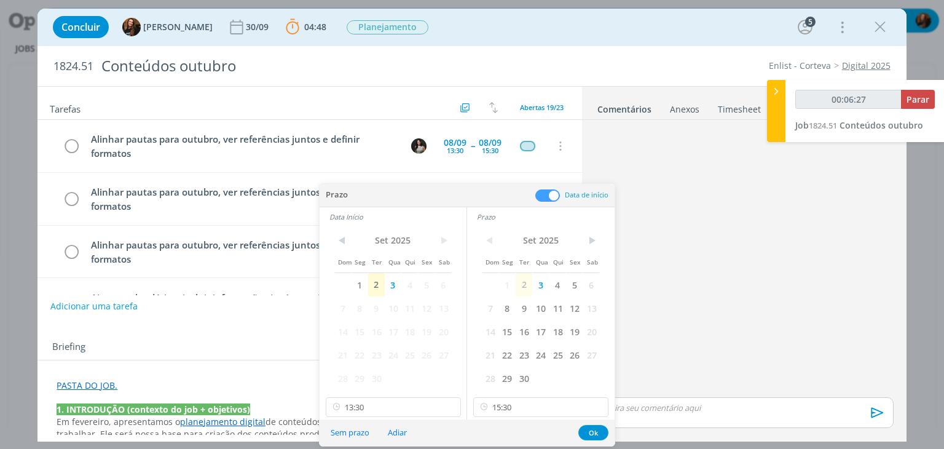
drag, startPoint x: 509, startPoint y: 305, endPoint x: 420, endPoint y: 325, distance: 91.9
click at [509, 305] on span "8" at bounding box center [506, 307] width 17 height 23
click at [373, 306] on span "9" at bounding box center [376, 307] width 17 height 23
click at [365, 310] on span "8" at bounding box center [359, 307] width 17 height 23
click at [594, 435] on button "Ok" at bounding box center [593, 432] width 30 height 15
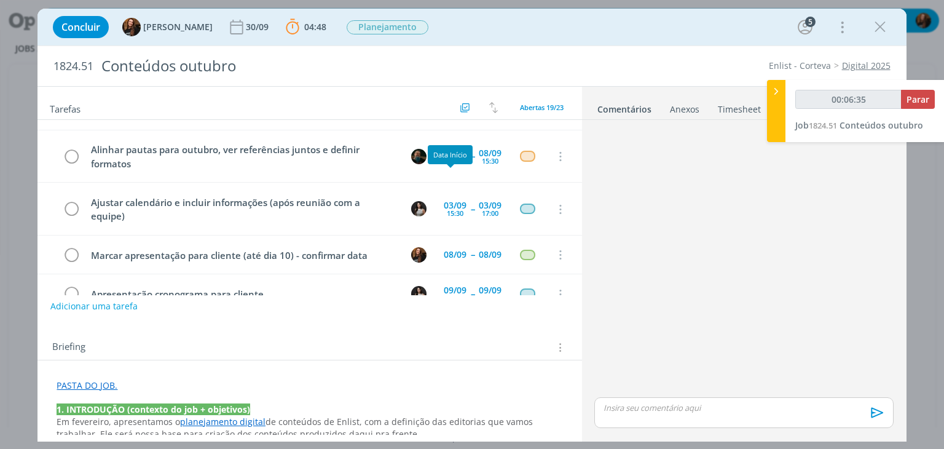
scroll to position [123, 0]
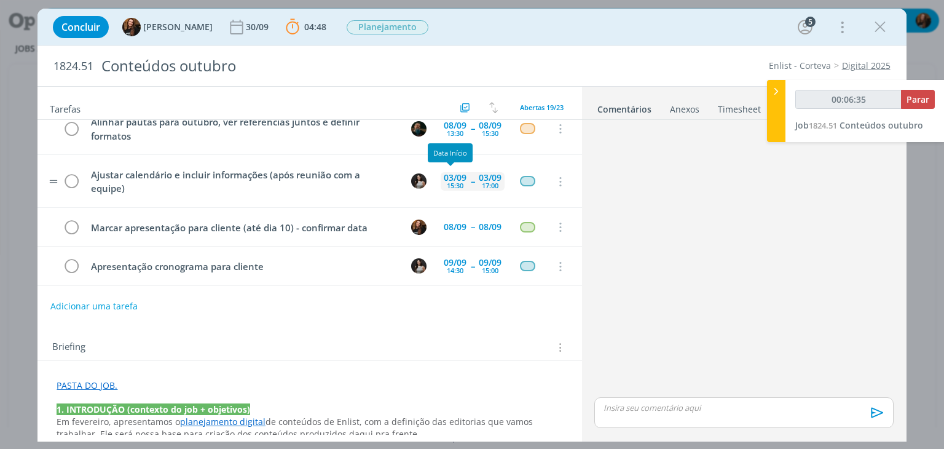
click at [447, 182] on div "15:30" at bounding box center [455, 185] width 17 height 7
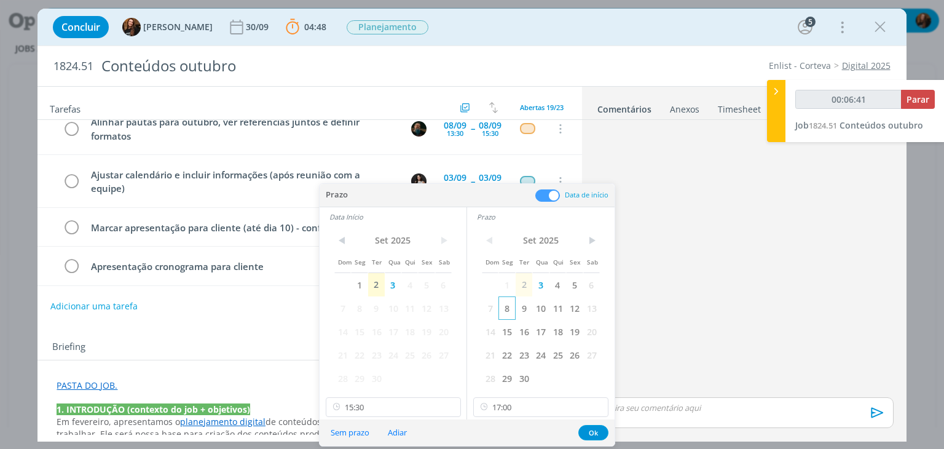
click at [508, 310] on span "8" at bounding box center [506, 307] width 17 height 23
drag, startPoint x: 356, startPoint y: 305, endPoint x: 456, endPoint y: 349, distance: 108.7
click at [356, 307] on span "8" at bounding box center [359, 307] width 17 height 23
click at [599, 428] on button "Ok" at bounding box center [593, 432] width 30 height 15
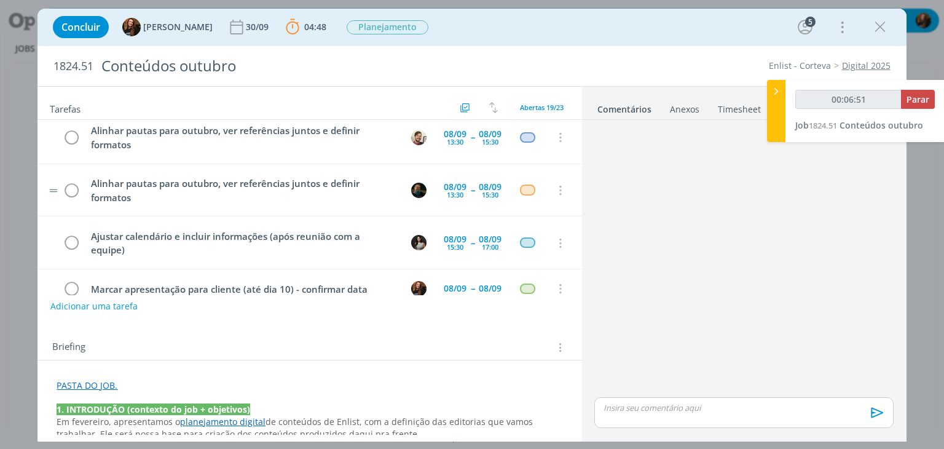
scroll to position [0, 0]
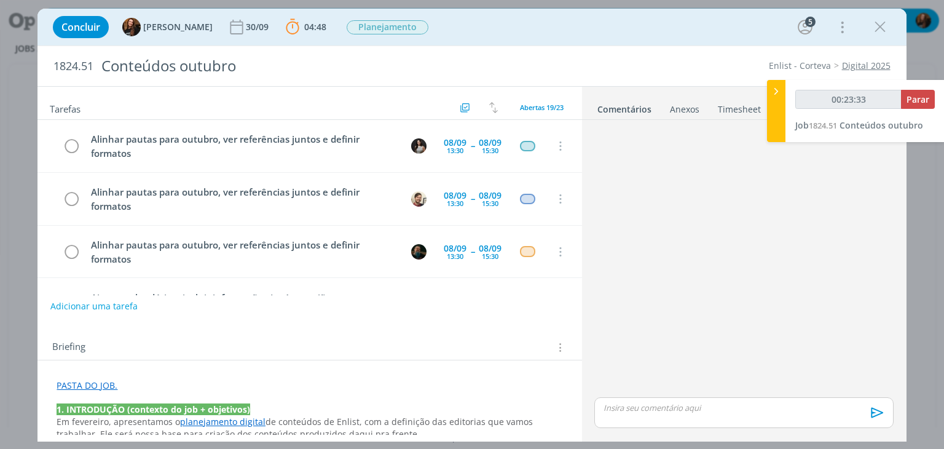
type input "00:24:33"
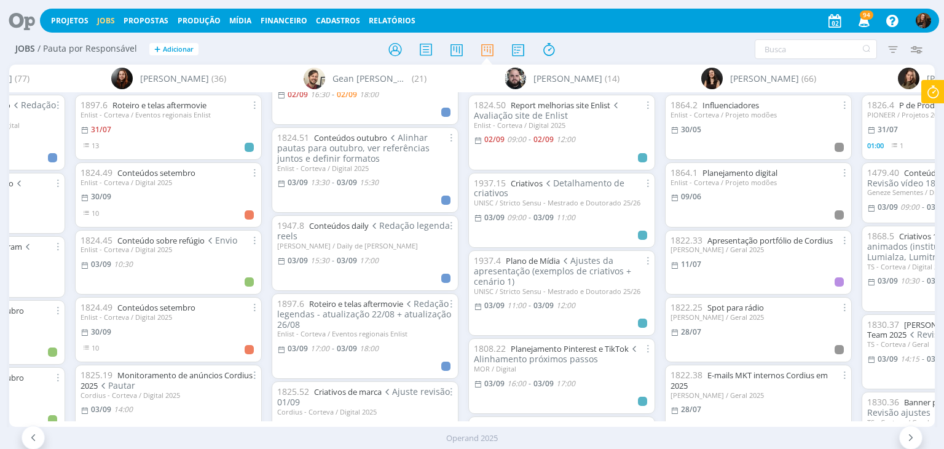
scroll to position [184, 0]
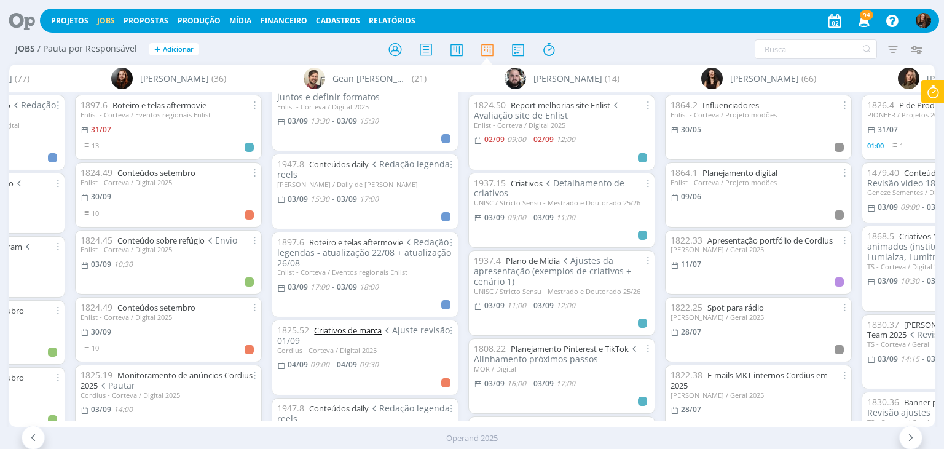
click at [363, 326] on link "Criativos de marca" at bounding box center [348, 329] width 68 height 11
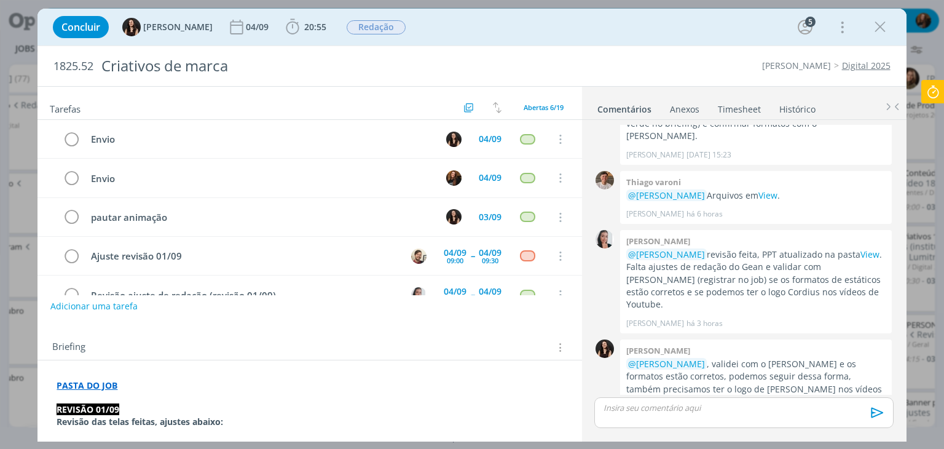
scroll to position [65, 0]
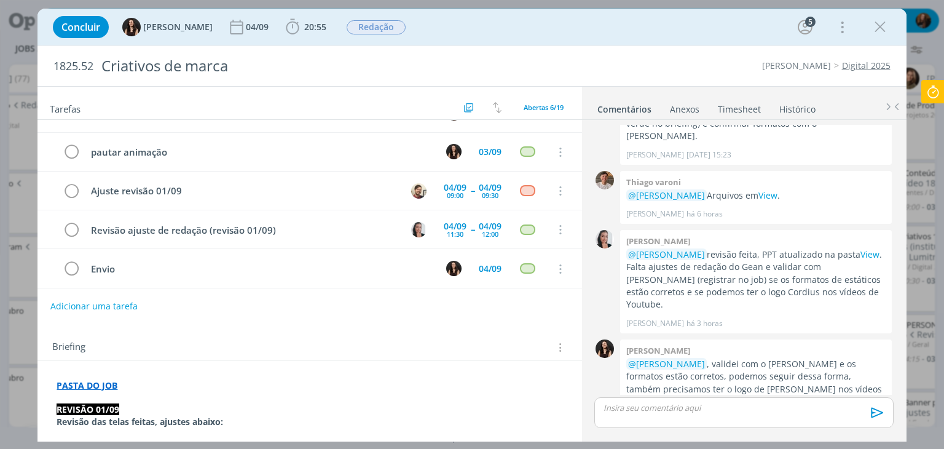
drag, startPoint x: 879, startPoint y: 33, endPoint x: 305, endPoint y: 256, distance: 616.6
click at [879, 33] on icon "dialog" at bounding box center [880, 27] width 18 height 18
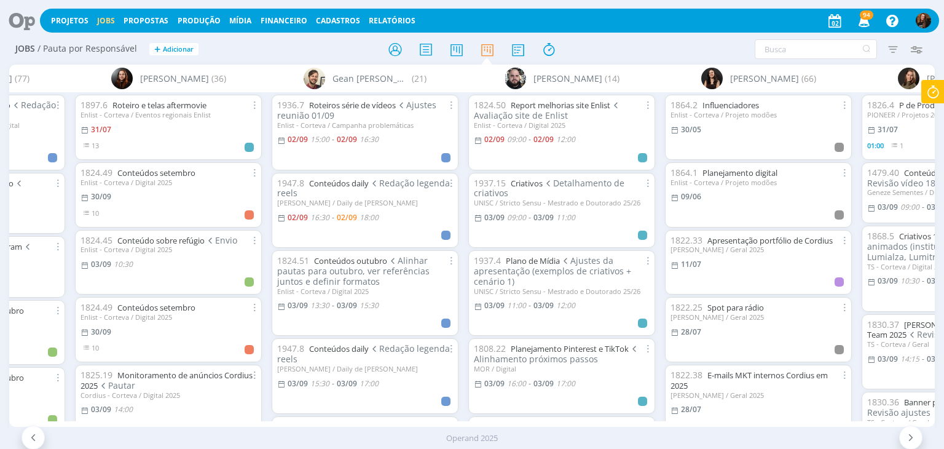
scroll to position [61, 0]
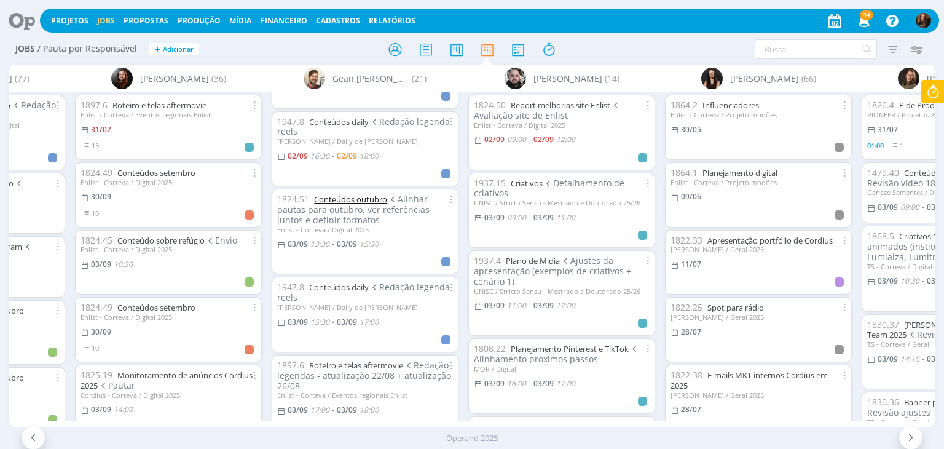
click at [366, 198] on link "Conteúdos outubro" at bounding box center [350, 199] width 73 height 11
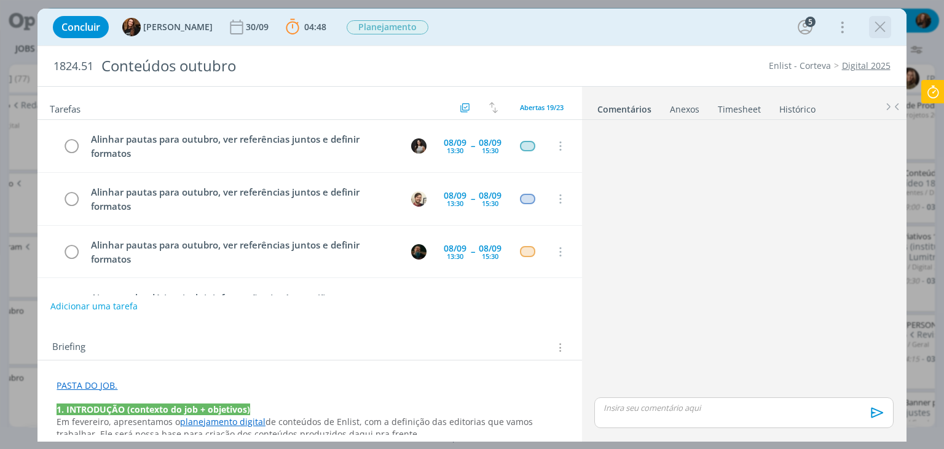
click at [886, 28] on icon "dialog" at bounding box center [880, 27] width 18 height 18
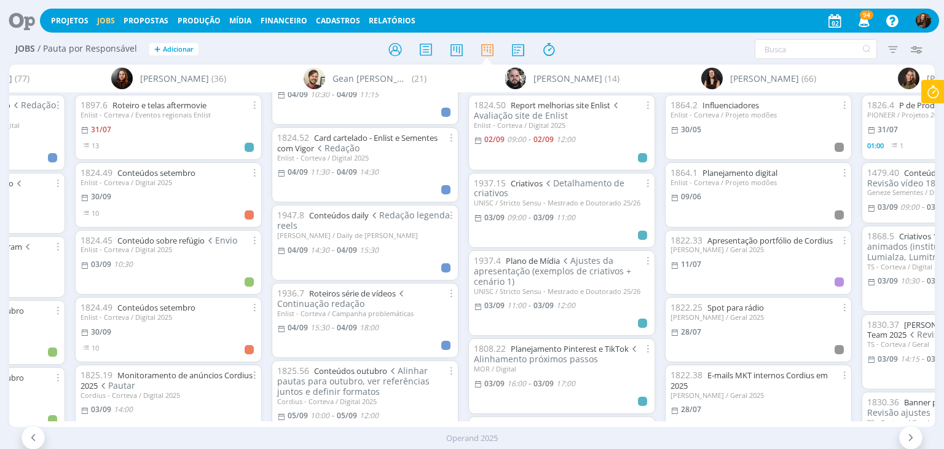
scroll to position [615, 0]
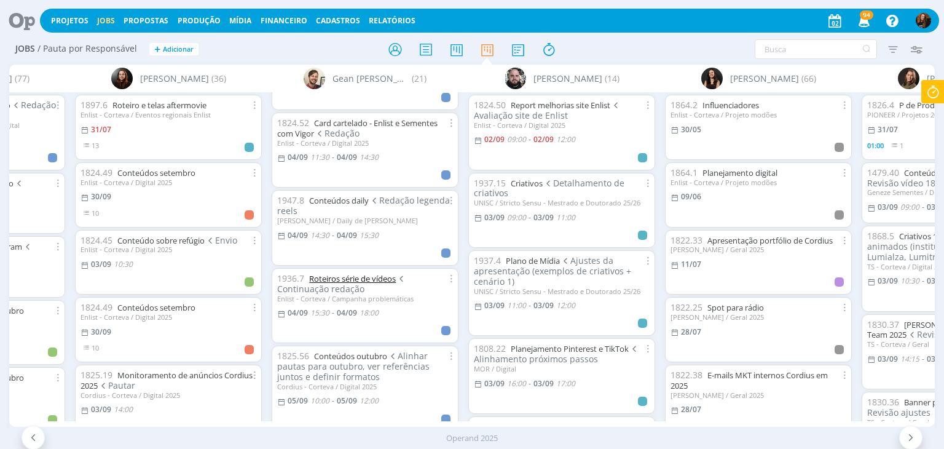
click at [360, 278] on link "Roteiros série de vídeos" at bounding box center [352, 278] width 87 height 11
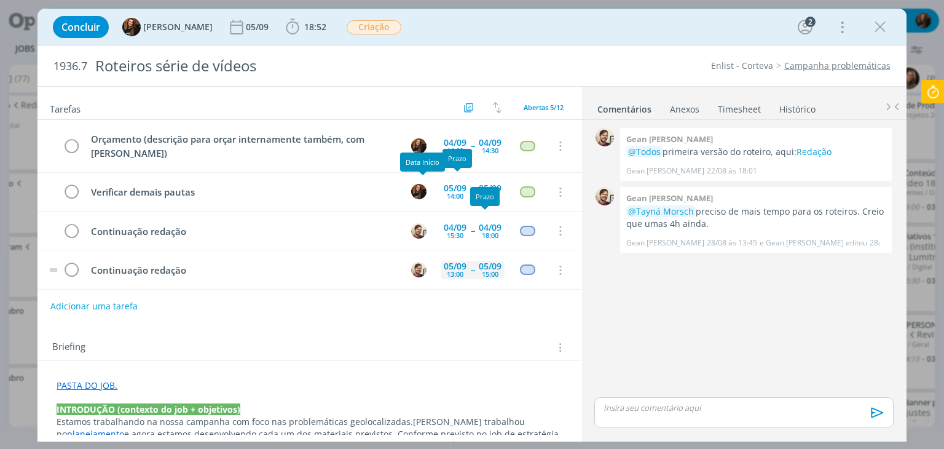
scroll to position [41, 0]
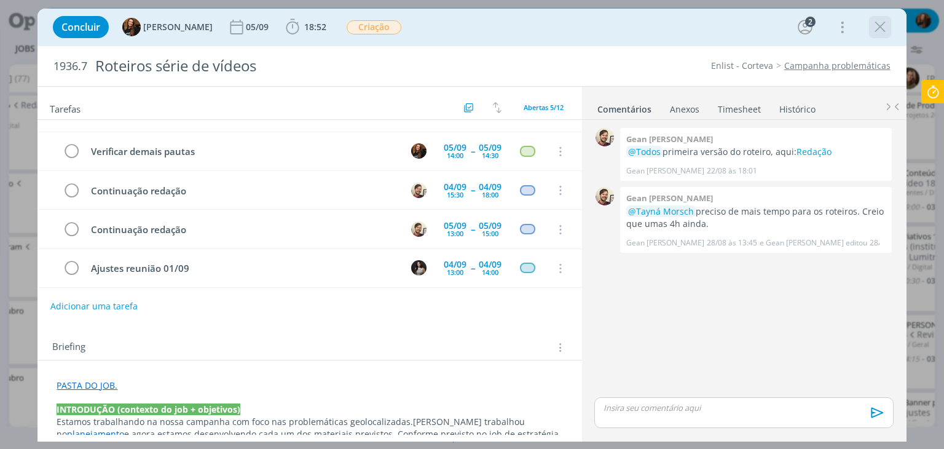
click at [876, 32] on icon "dialog" at bounding box center [880, 27] width 18 height 18
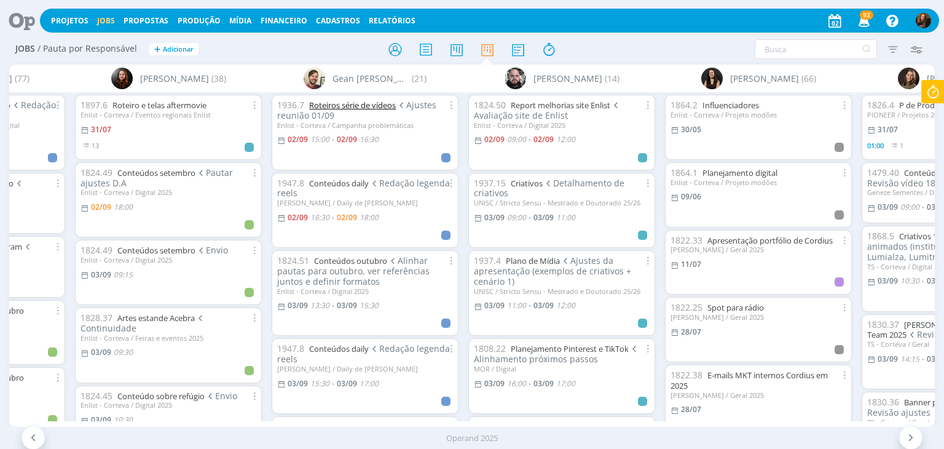
click at [367, 109] on link "Roteiros série de vídeos" at bounding box center [352, 105] width 87 height 11
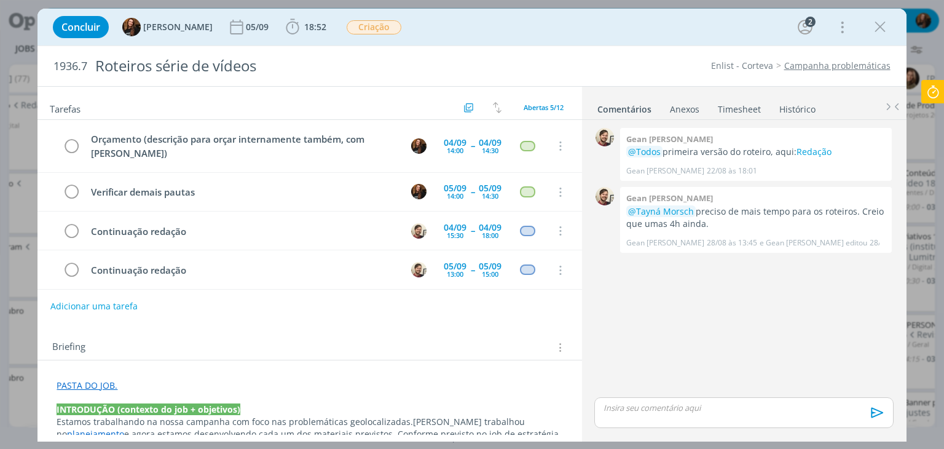
click at [743, 108] on link "Timesheet" at bounding box center [739, 107] width 44 height 18
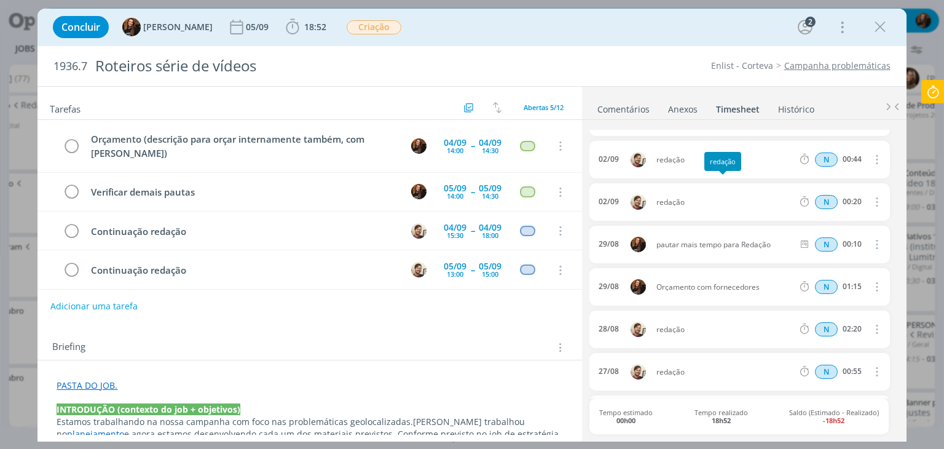
scroll to position [61, 0]
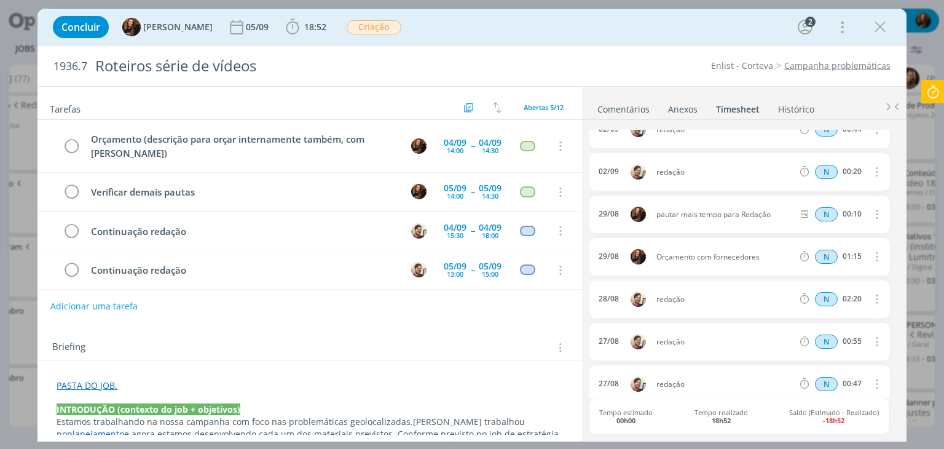
click at [791, 111] on link "Histórico" at bounding box center [795, 107] width 37 height 18
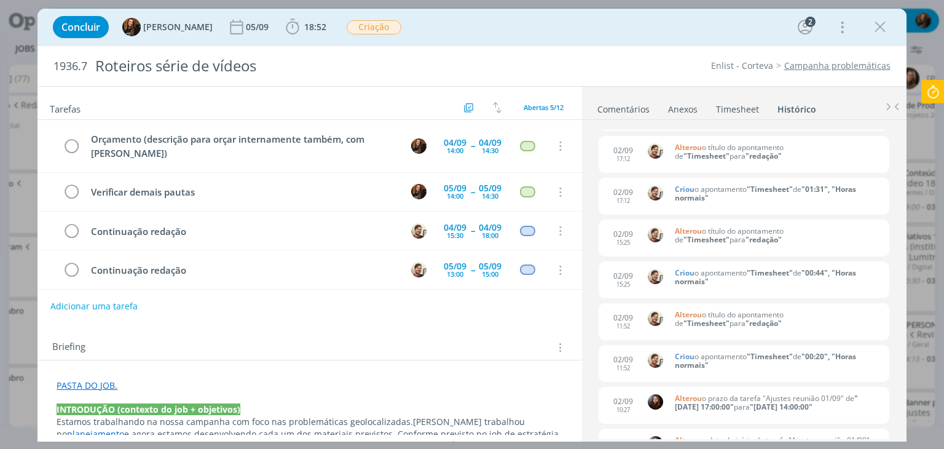
scroll to position [0, 0]
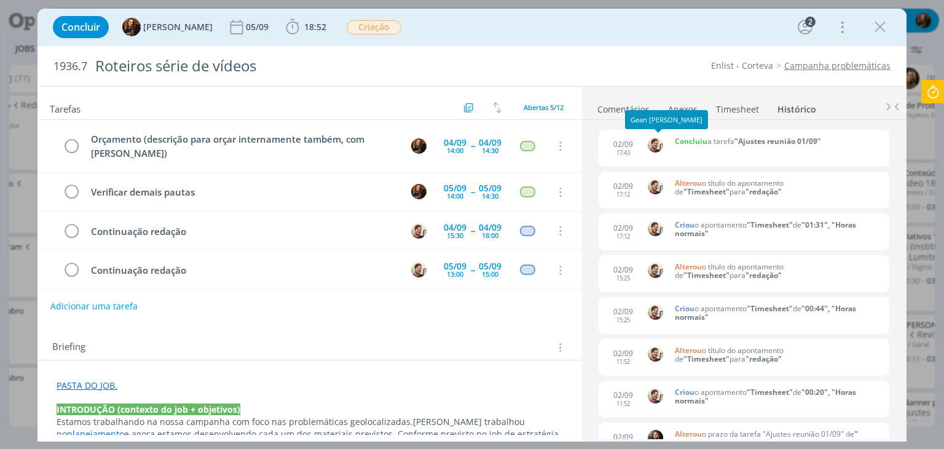
click at [632, 111] on div "Gean [PERSON_NAME]" at bounding box center [666, 119] width 83 height 19
click at [626, 105] on link "Comentários" at bounding box center [623, 107] width 53 height 18
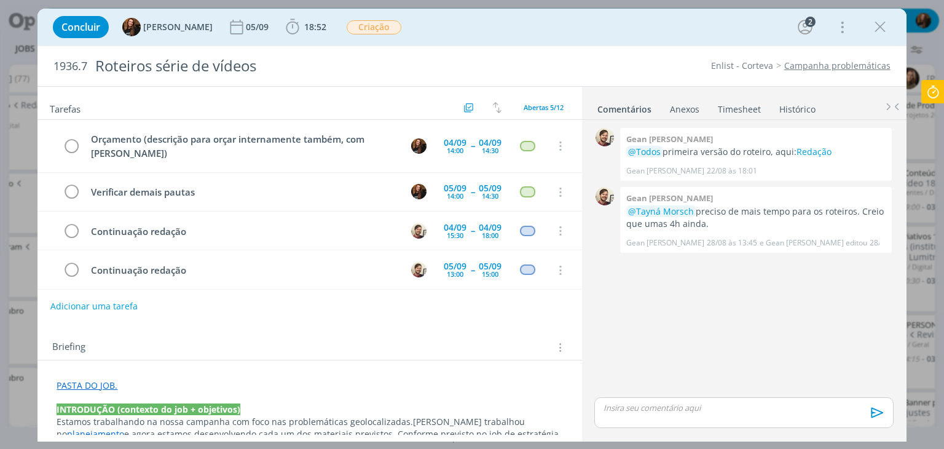
click at [932, 90] on icon at bounding box center [933, 92] width 22 height 24
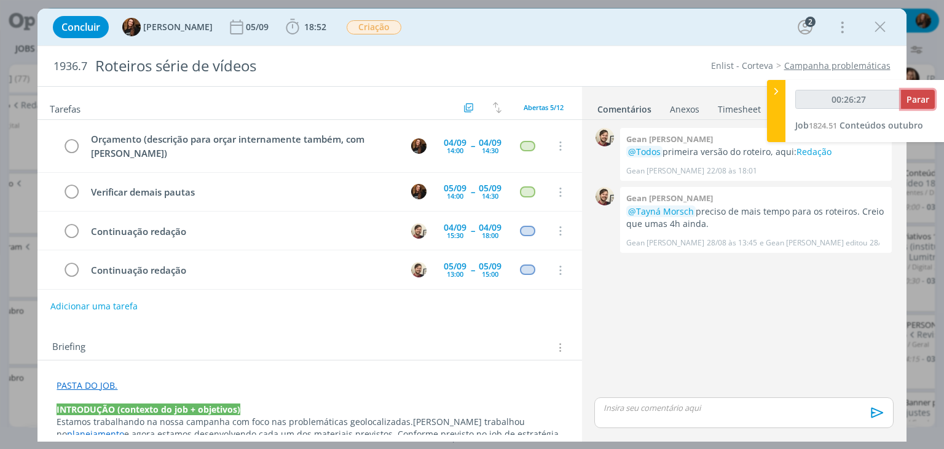
click at [924, 96] on span "Parar" at bounding box center [917, 99] width 23 height 12
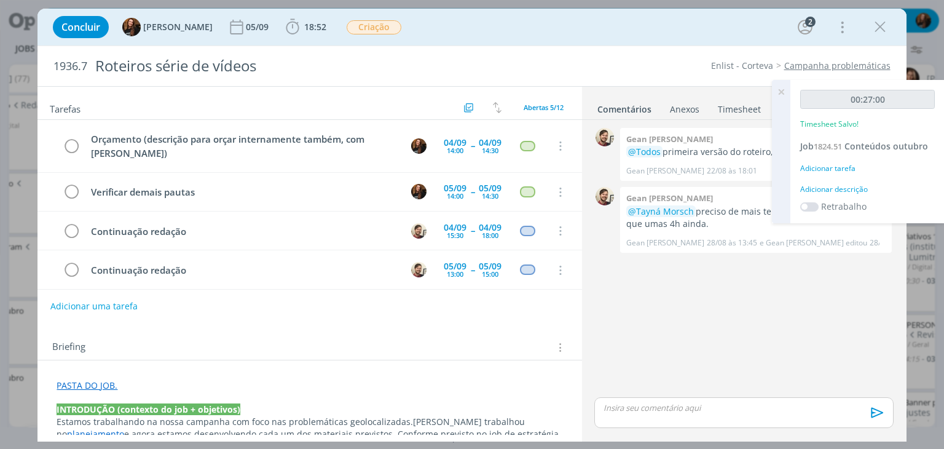
click at [850, 186] on div "Adicionar descrição" at bounding box center [867, 189] width 135 height 11
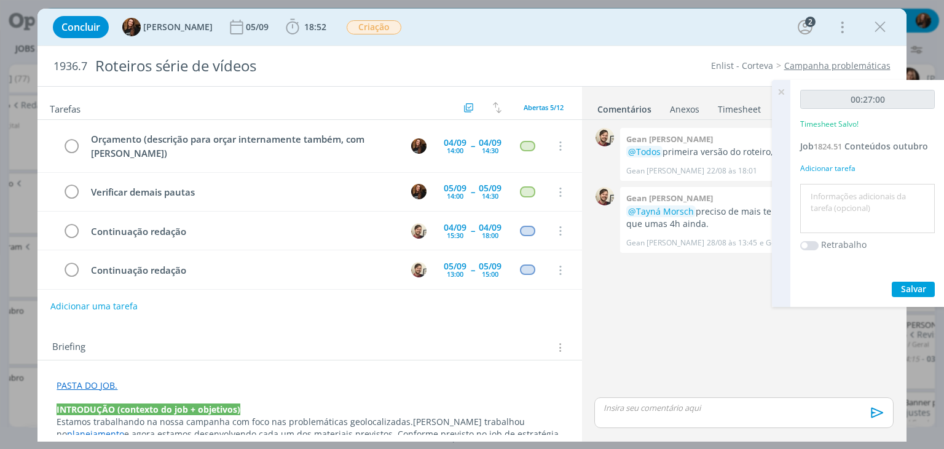
click at [838, 197] on textarea at bounding box center [867, 209] width 128 height 44
type textarea "Reorganização das pautas"
click at [916, 288] on span "Salvar" at bounding box center [913, 289] width 25 height 12
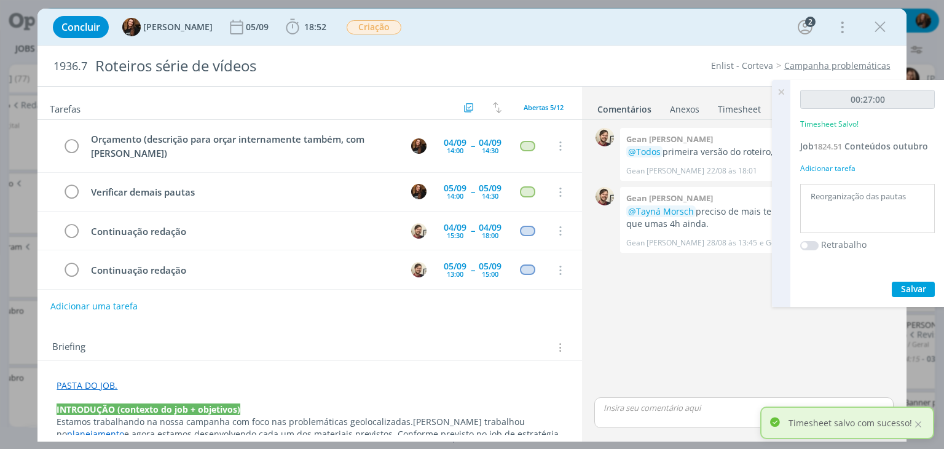
click at [781, 91] on icon at bounding box center [781, 92] width 22 height 24
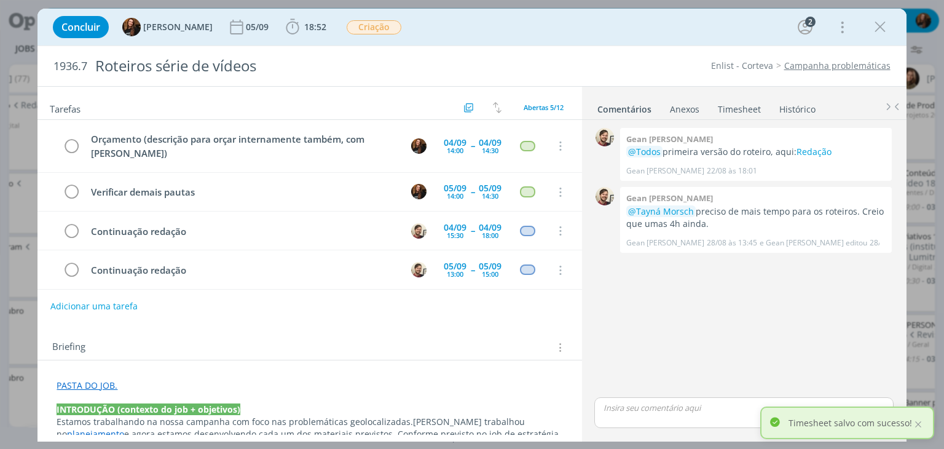
drag, startPoint x: 884, startPoint y: 27, endPoint x: 567, endPoint y: 447, distance: 526.5
click at [884, 26] on icon "dialog" at bounding box center [880, 27] width 18 height 18
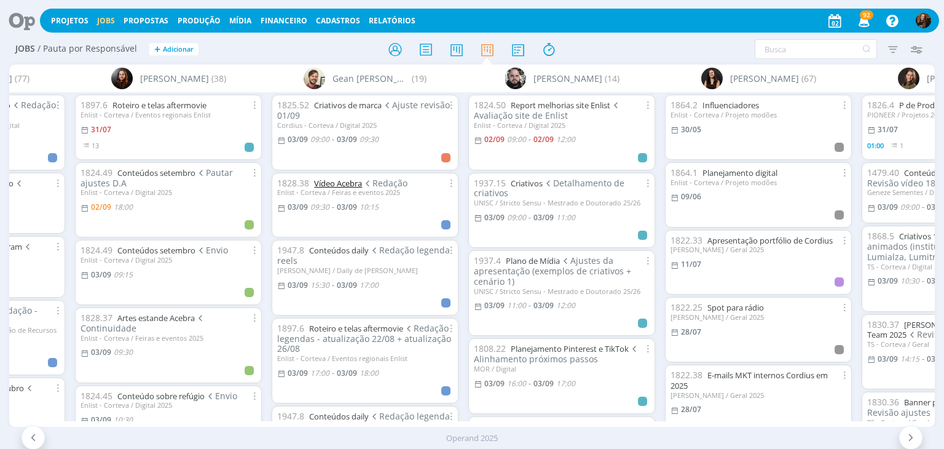
click at [332, 183] on link "Vídeo Acebra" at bounding box center [338, 183] width 48 height 11
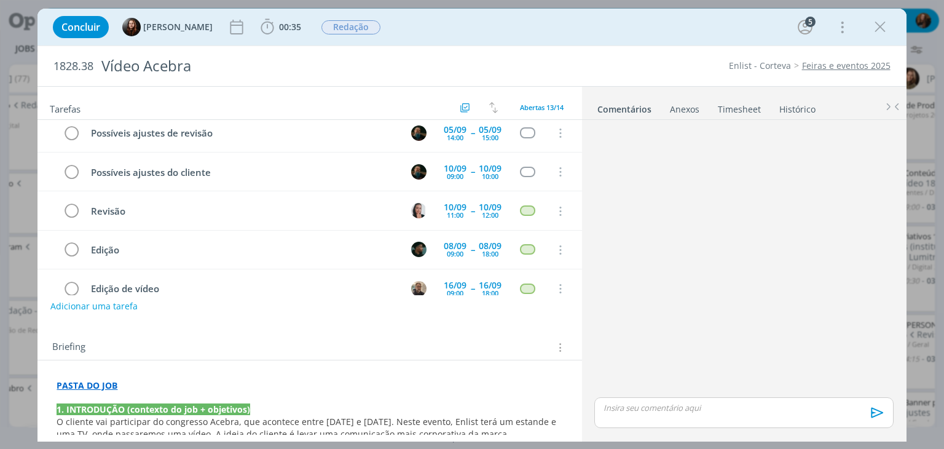
drag, startPoint x: 874, startPoint y: 26, endPoint x: 731, endPoint y: 436, distance: 433.4
click at [874, 26] on icon "dialog" at bounding box center [880, 27] width 18 height 18
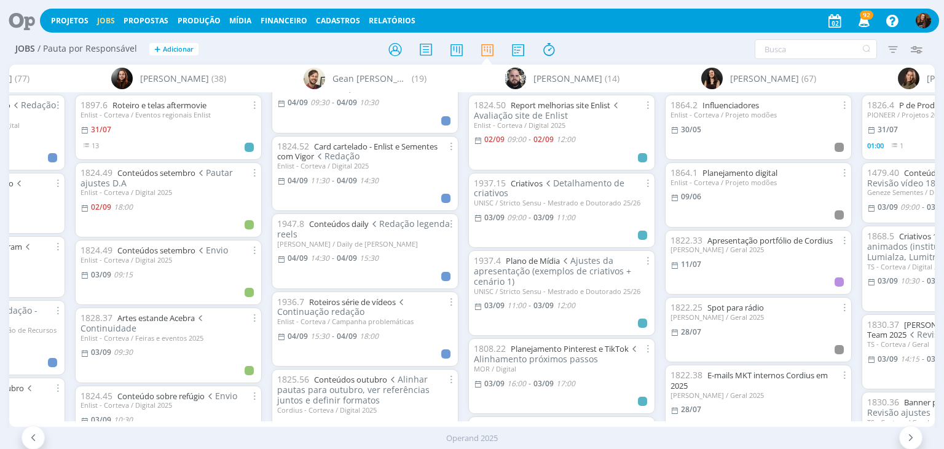
scroll to position [369, 0]
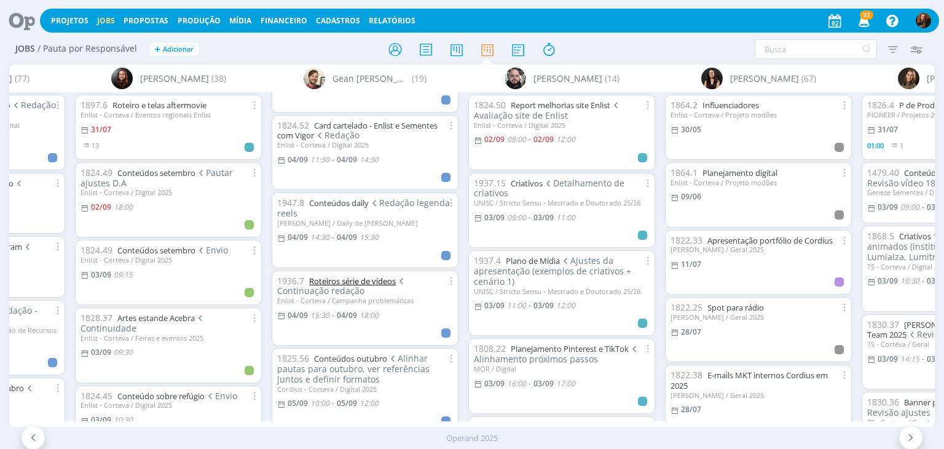
click at [372, 281] on link "Roteiros série de vídeos" at bounding box center [352, 280] width 87 height 11
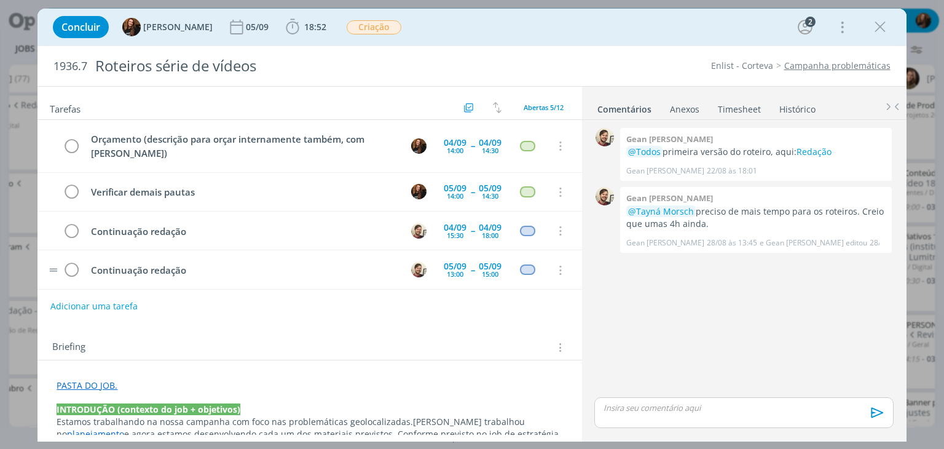
scroll to position [41, 0]
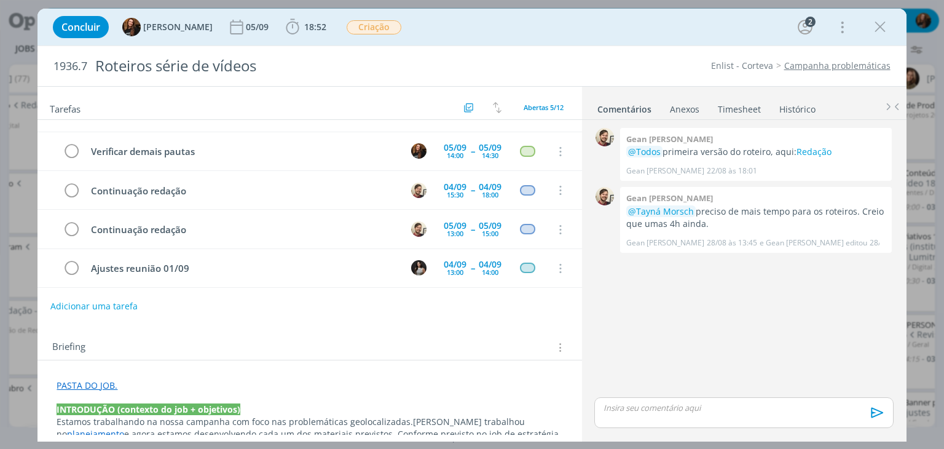
drag, startPoint x: 878, startPoint y: 23, endPoint x: 338, endPoint y: 271, distance: 593.9
click at [878, 23] on icon "dialog" at bounding box center [880, 27] width 18 height 18
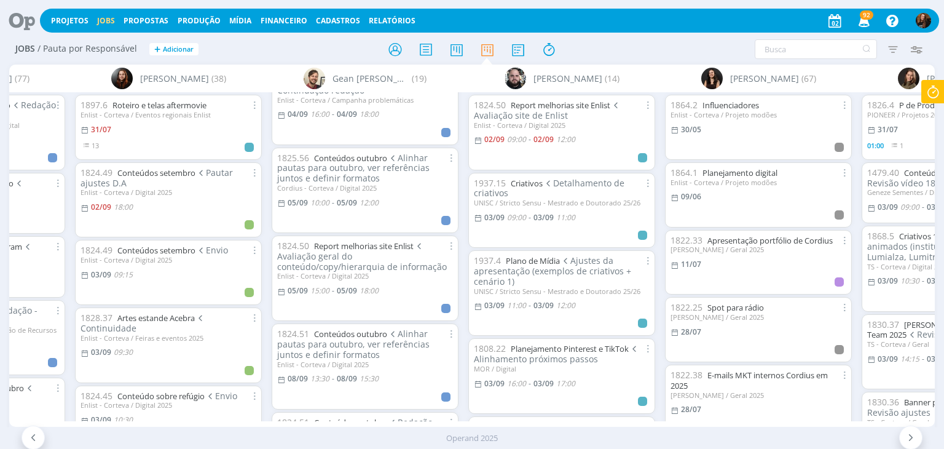
scroll to position [676, 0]
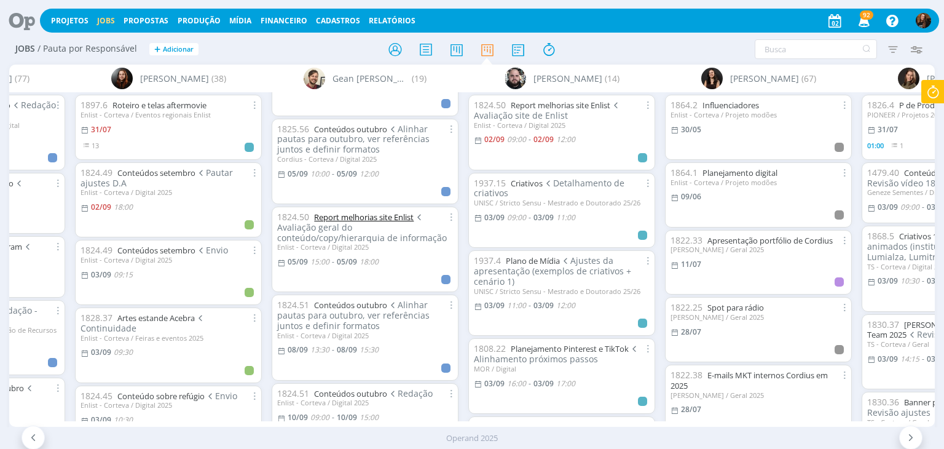
click at [377, 217] on link "Report melhorias site Enlist" at bounding box center [364, 216] width 100 height 11
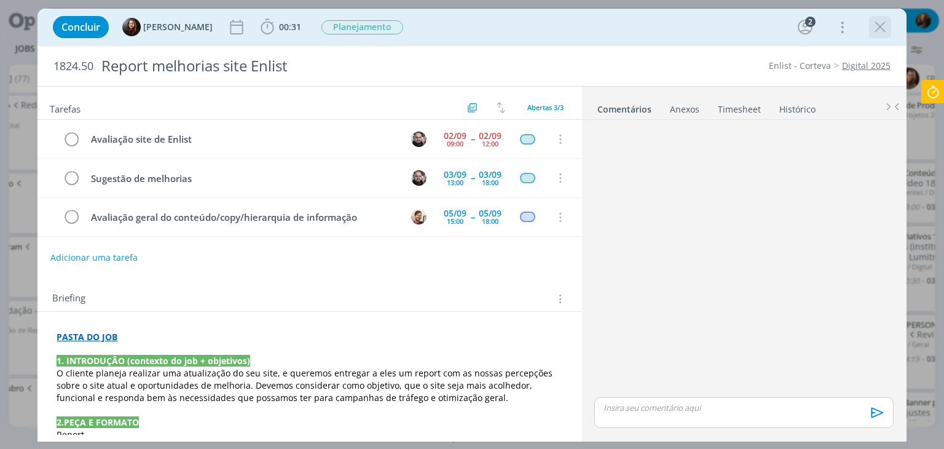
click at [874, 25] on icon "dialog" at bounding box center [880, 27] width 18 height 18
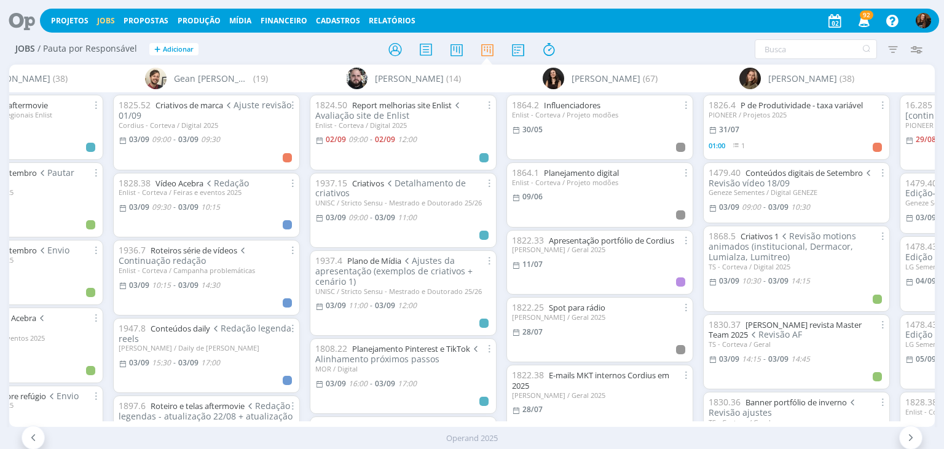
scroll to position [0, 1671]
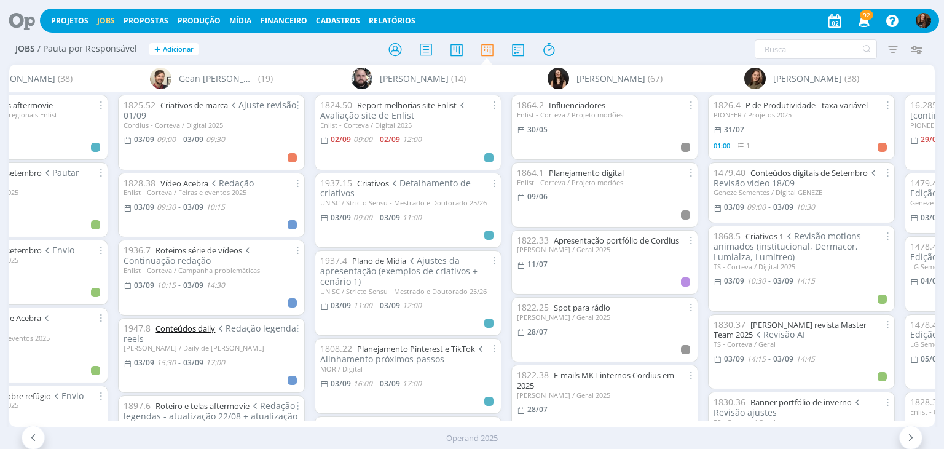
click at [195, 326] on link "Conteúdos daily" at bounding box center [185, 328] width 60 height 11
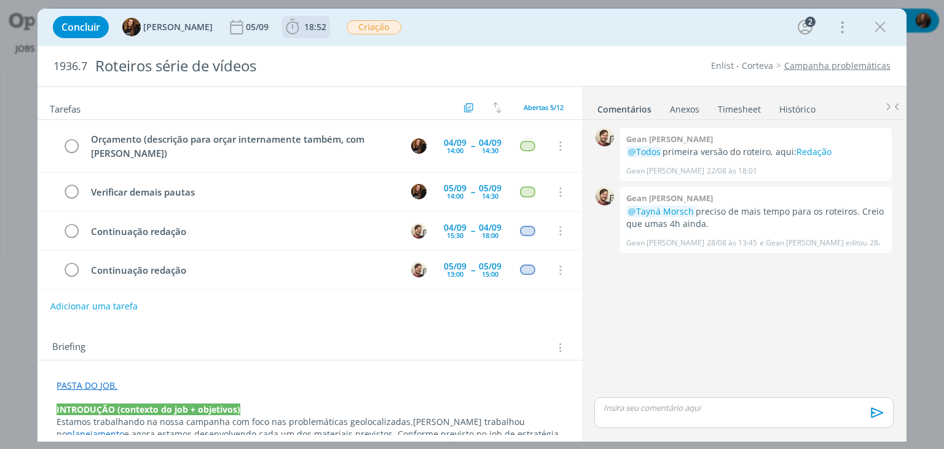
click at [307, 28] on span "18:52" at bounding box center [315, 27] width 22 height 12
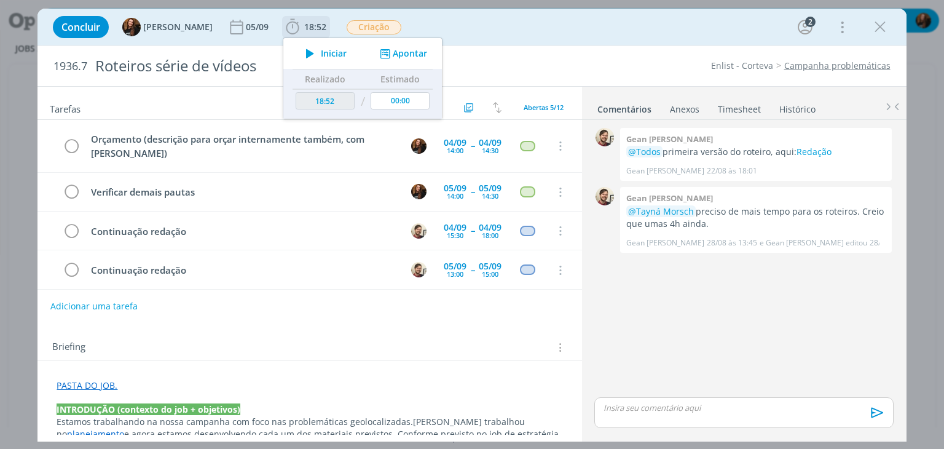
drag, startPoint x: 315, startPoint y: 55, endPoint x: 319, endPoint y: 60, distance: 6.6
click at [321, 55] on span "Iniciar" at bounding box center [334, 53] width 26 height 9
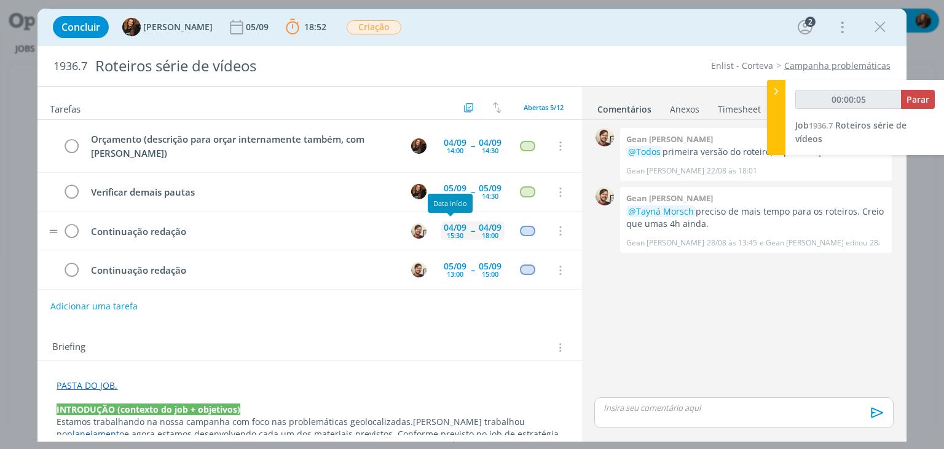
click at [454, 232] on div "15:30" at bounding box center [455, 235] width 17 height 7
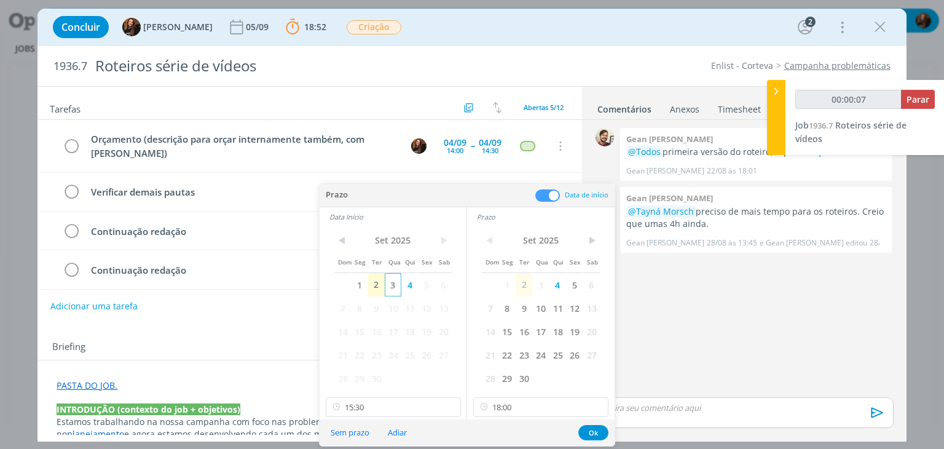
click at [387, 285] on span "3" at bounding box center [393, 284] width 17 height 23
drag, startPoint x: 538, startPoint y: 284, endPoint x: 530, endPoint y: 303, distance: 20.9
click at [538, 283] on span "3" at bounding box center [540, 284] width 17 height 23
click at [401, 410] on input "15:30" at bounding box center [393, 407] width 135 height 20
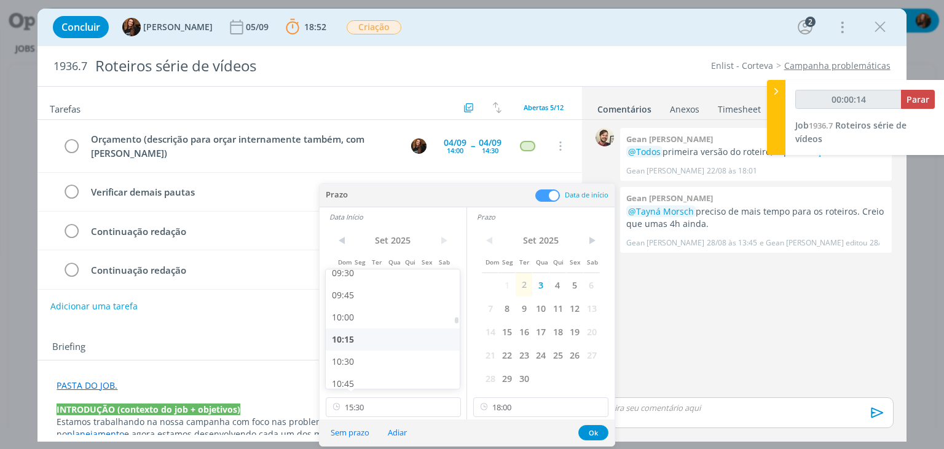
type input "00:00:15"
click at [360, 340] on div "10:15" at bounding box center [395, 339] width 138 height 22
type input "10:15"
click at [558, 408] on input "18:00" at bounding box center [540, 407] width 135 height 20
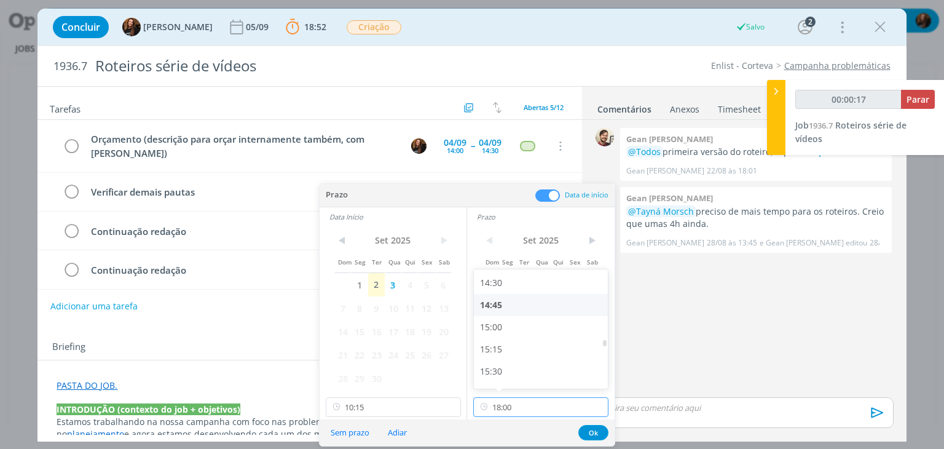
scroll to position [1254, 0]
type input "00:00:18"
click at [545, 308] on div "14:30" at bounding box center [543, 310] width 138 height 22
type input "14:30"
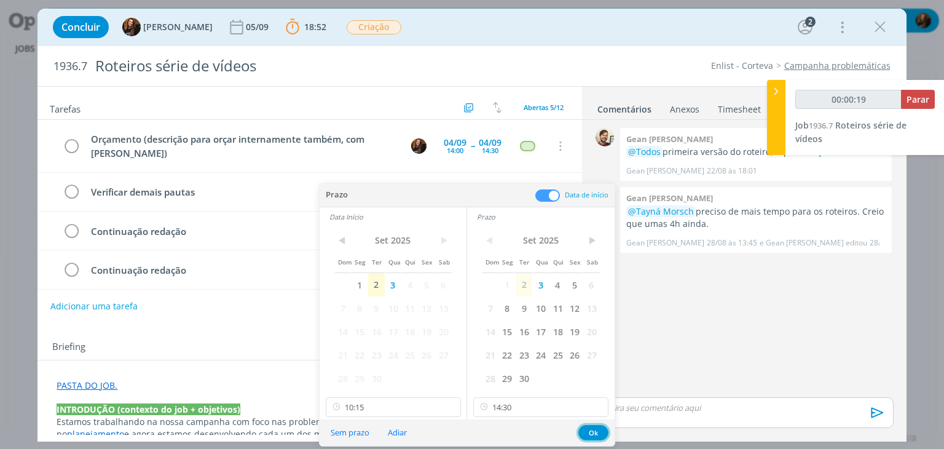
click at [595, 427] on button "Ok" at bounding box center [593, 432] width 30 height 15
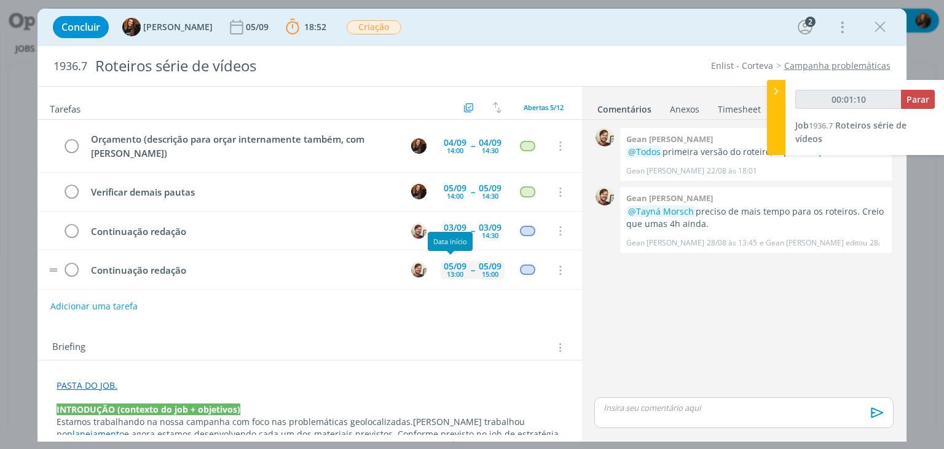
click at [448, 273] on div "13:00" at bounding box center [455, 273] width 17 height 7
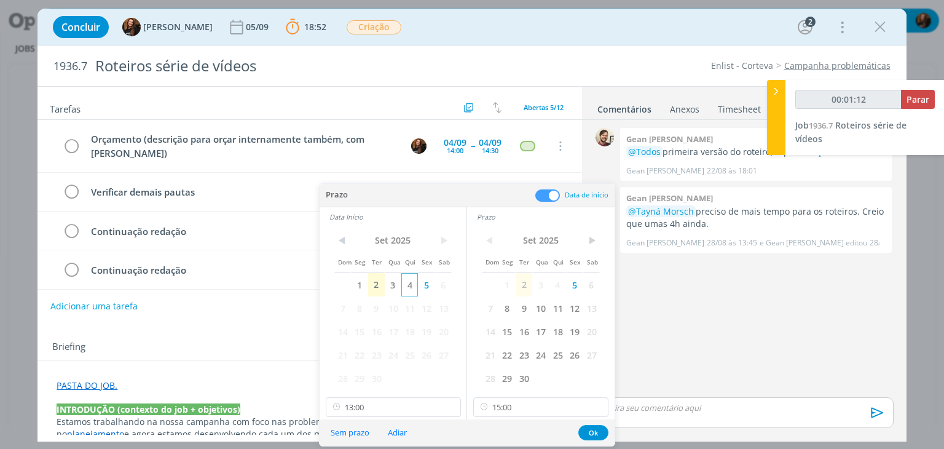
click at [408, 285] on span "4" at bounding box center [409, 284] width 17 height 23
click at [554, 283] on span "4" at bounding box center [557, 284] width 17 height 23
click at [562, 398] on input "15:00" at bounding box center [540, 407] width 135 height 20
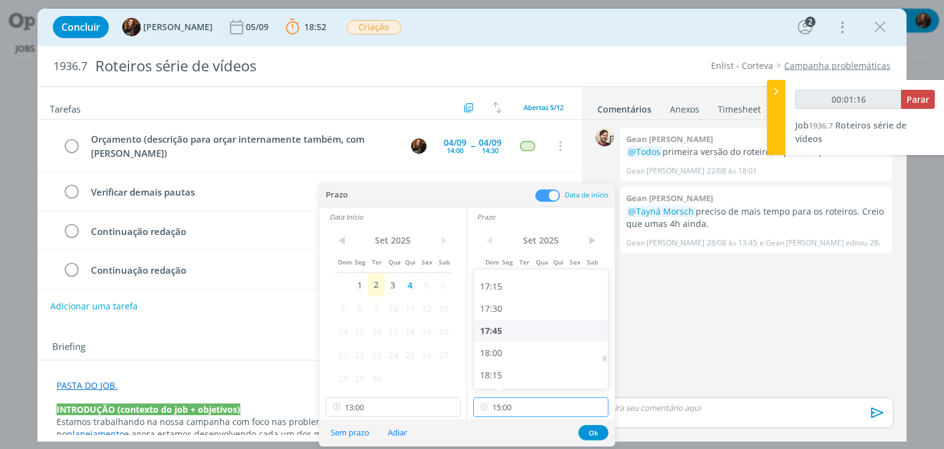
scroll to position [1541, 0]
type input "00:01:17"
drag, startPoint x: 521, startPoint y: 335, endPoint x: 464, endPoint y: 369, distance: 66.7
click at [521, 334] on div "18:00" at bounding box center [543, 332] width 138 height 22
type input "18:00"
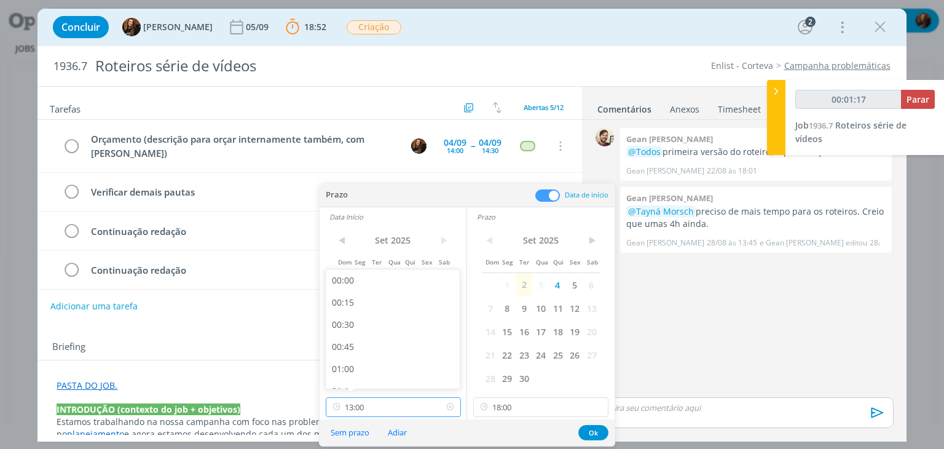
drag, startPoint x: 408, startPoint y: 404, endPoint x: 403, endPoint y: 385, distance: 19.1
click at [407, 403] on input "13:00" at bounding box center [393, 407] width 135 height 20
type input "00:01:21"
click at [370, 270] on div "16:00" at bounding box center [395, 270] width 138 height 22
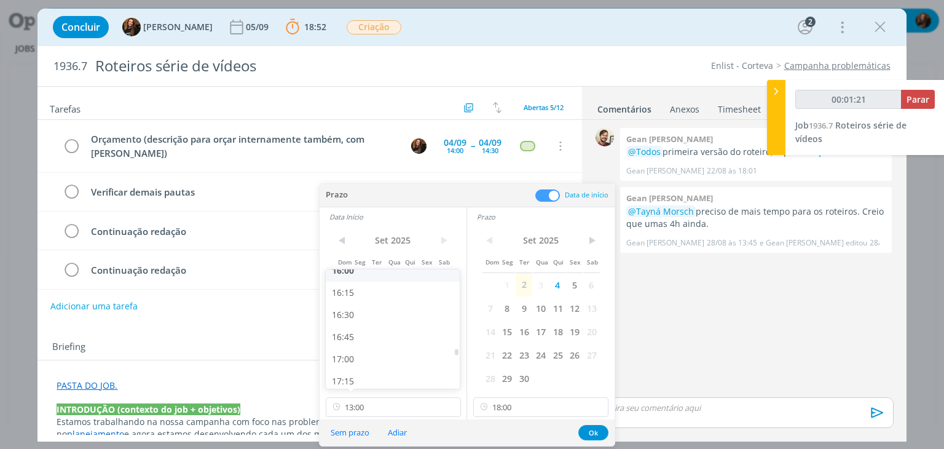
type input "16:00"
click at [596, 423] on div "Sem prazo Adiar Ok" at bounding box center [467, 432] width 295 height 26
click at [582, 423] on div "Sem prazo Adiar Ok" at bounding box center [467, 432] width 295 height 26
drag, startPoint x: 596, startPoint y: 433, endPoint x: 567, endPoint y: 446, distance: 31.9
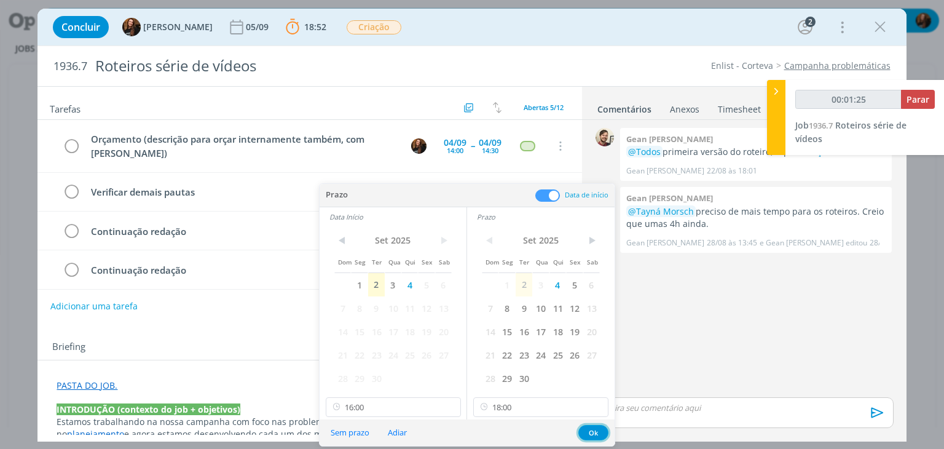
click at [595, 432] on button "Ok" at bounding box center [593, 432] width 30 height 15
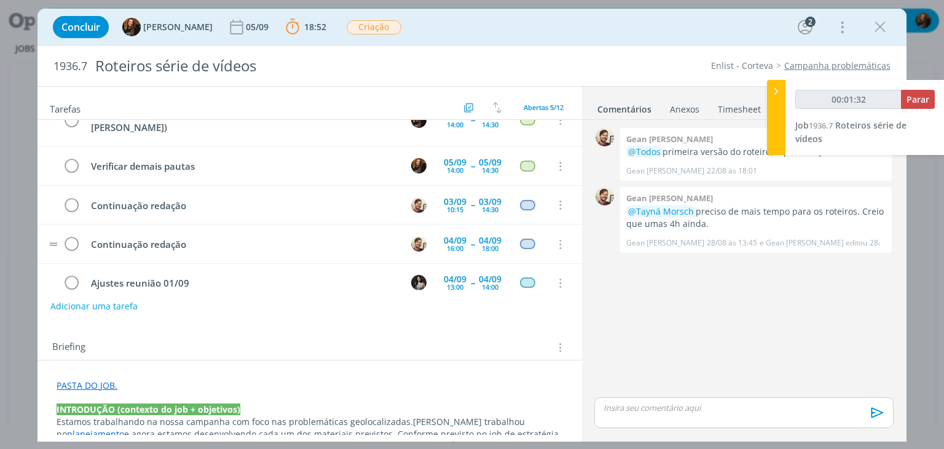
scroll to position [41, 0]
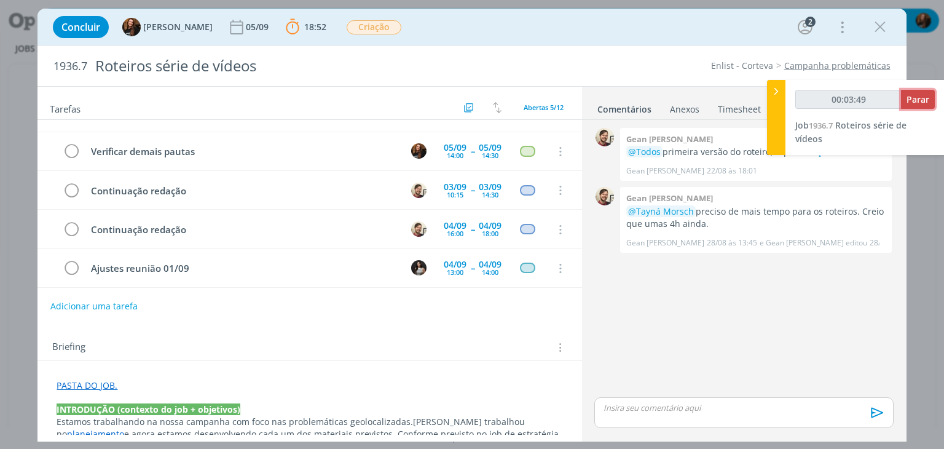
click at [912, 101] on span "Parar" at bounding box center [917, 99] width 23 height 12
type input "00:04:00"
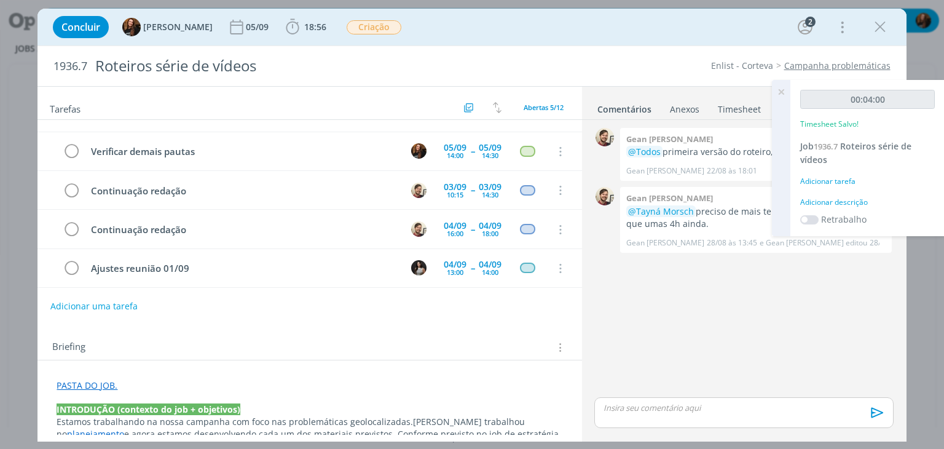
click at [853, 203] on div "Adicionar descrição" at bounding box center [867, 202] width 135 height 11
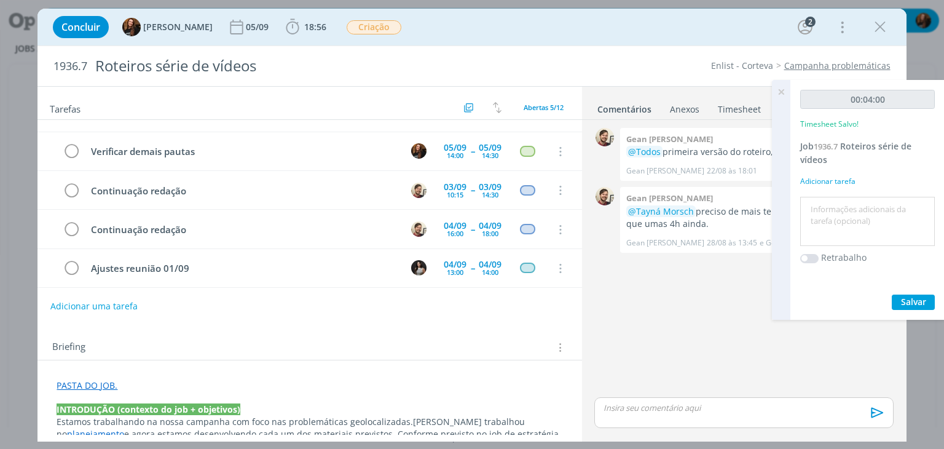
click at [850, 203] on textarea at bounding box center [867, 222] width 128 height 44
type textarea "Pautas"
click at [929, 299] on button "Salvar" at bounding box center [913, 301] width 43 height 15
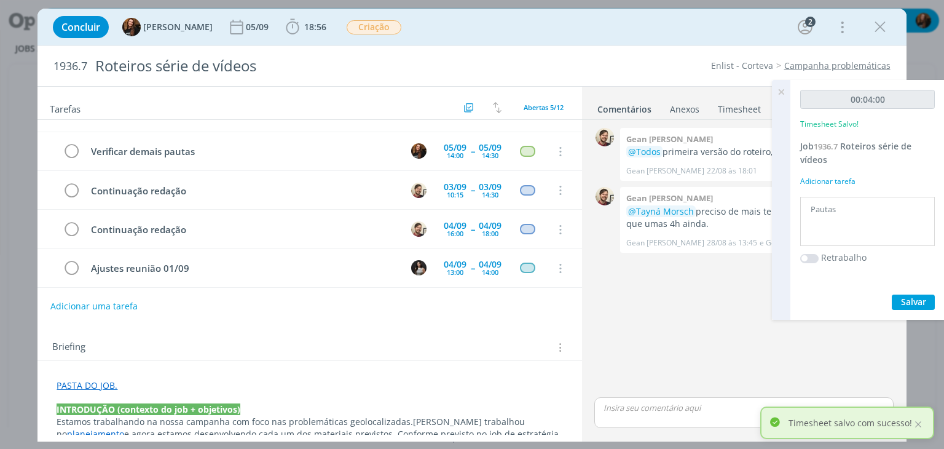
click at [784, 90] on icon at bounding box center [781, 92] width 22 height 24
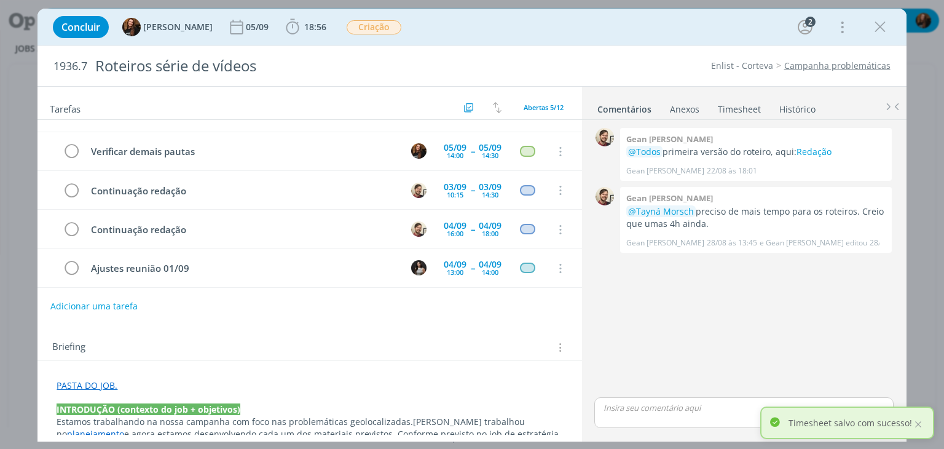
click at [748, 110] on link "Timesheet" at bounding box center [739, 107] width 44 height 18
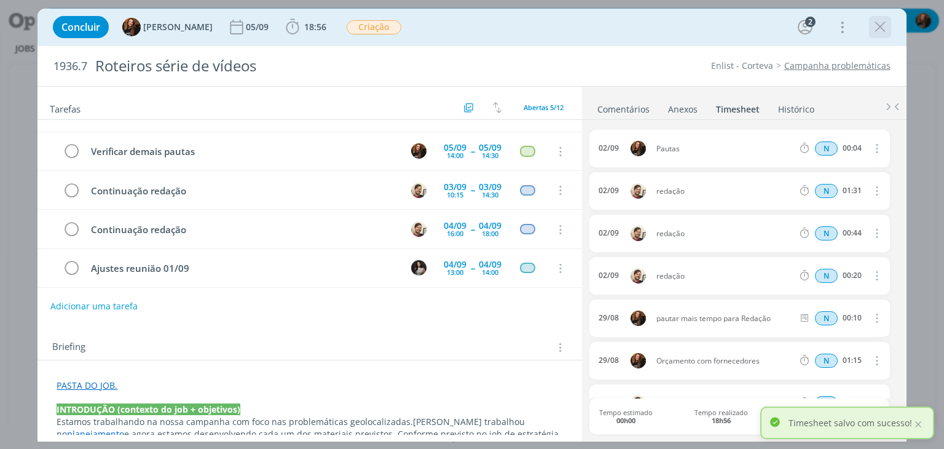
click at [882, 28] on icon "dialog" at bounding box center [880, 27] width 18 height 18
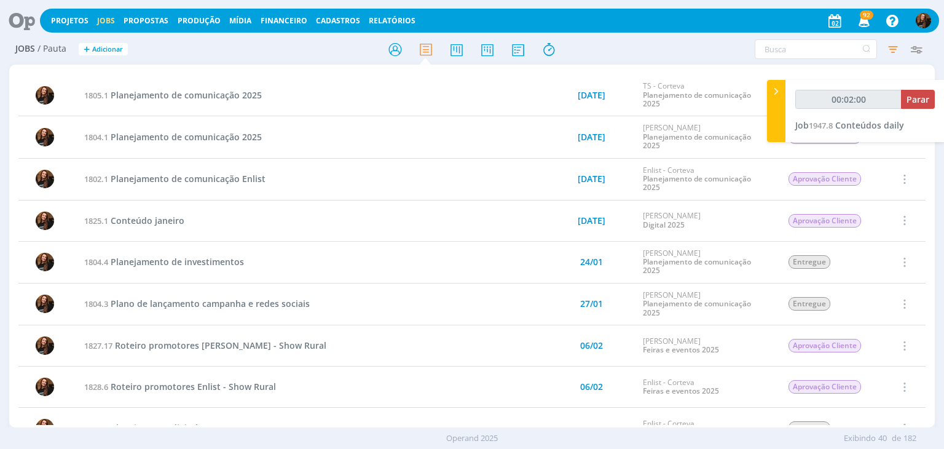
type input "00:03:57"
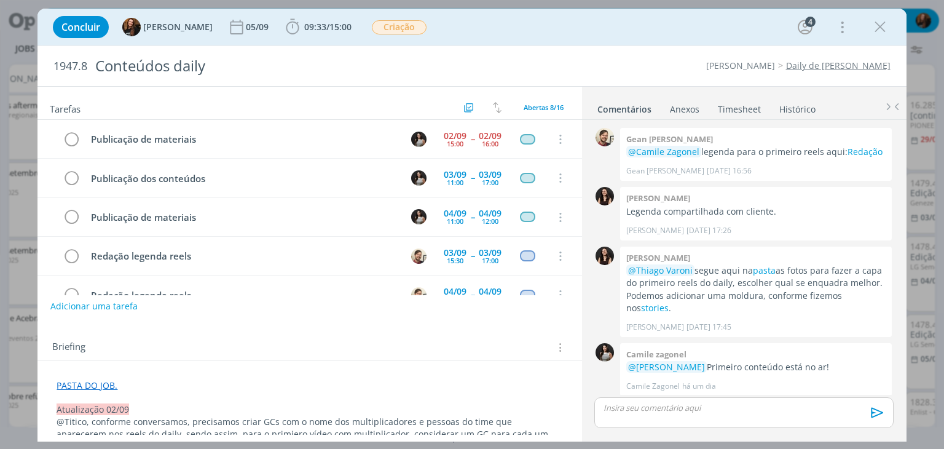
scroll to position [194, 0]
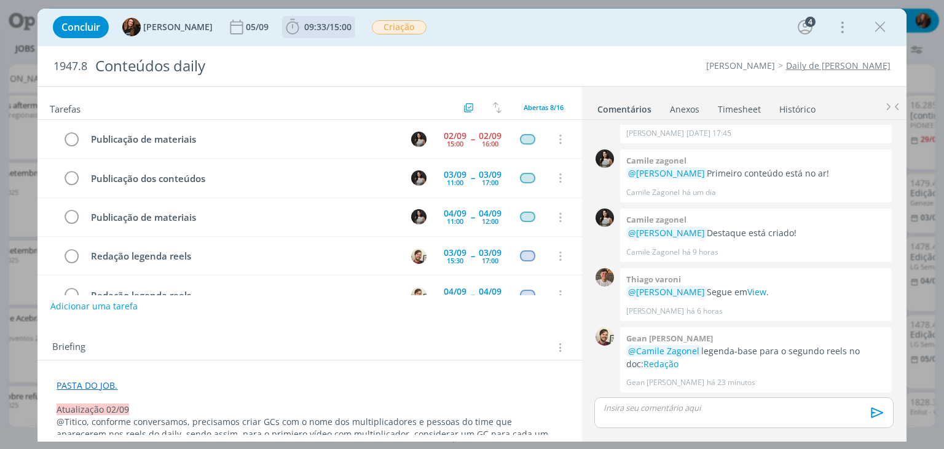
click at [339, 26] on span "15:00" at bounding box center [340, 27] width 22 height 12
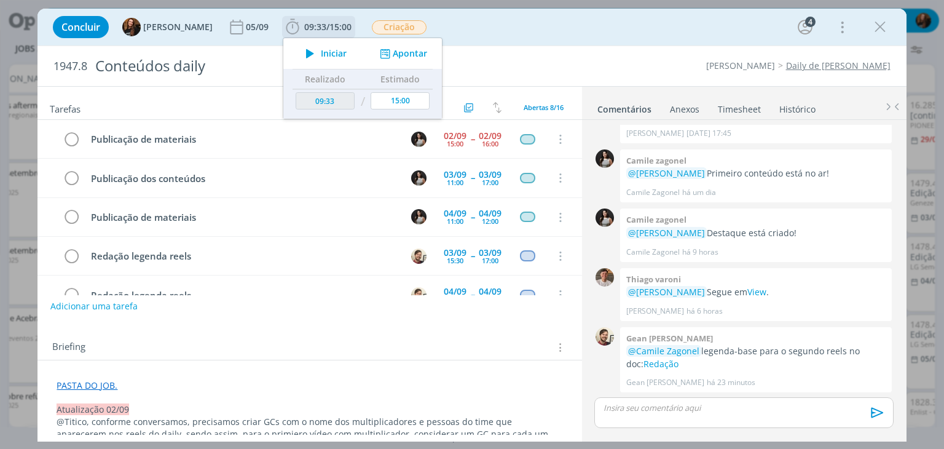
click at [328, 52] on span "Iniciar" at bounding box center [334, 53] width 26 height 9
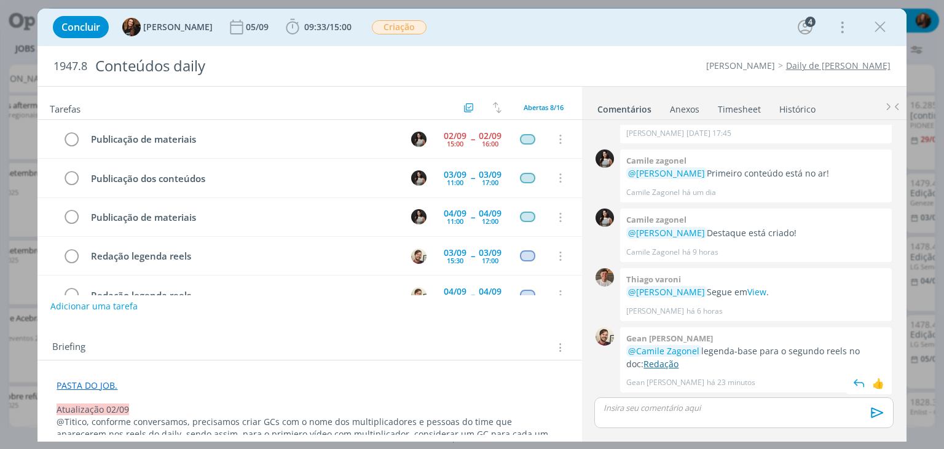
click at [658, 365] on link "Redação" at bounding box center [660, 364] width 35 height 12
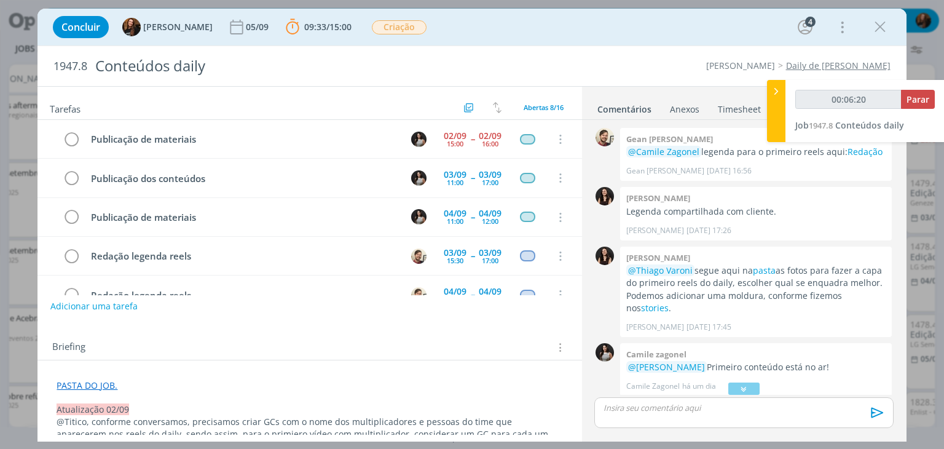
scroll to position [184, 0]
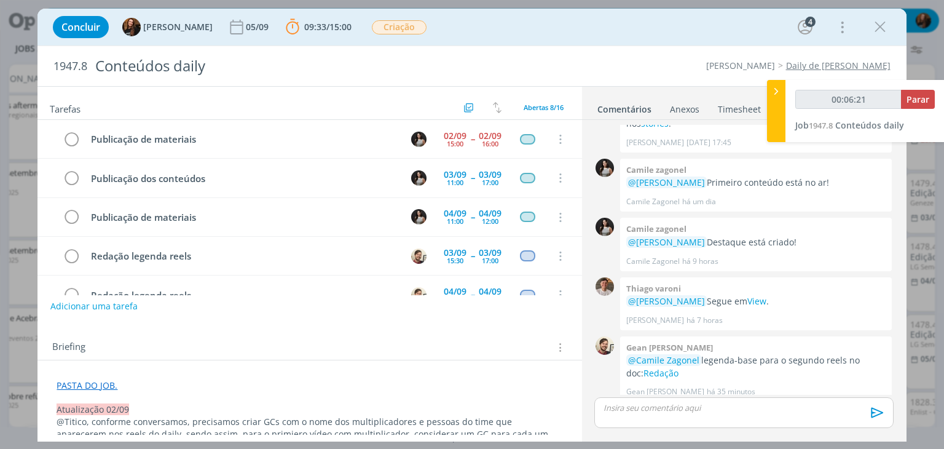
click at [666, 404] on p "dialog" at bounding box center [743, 407] width 279 height 11
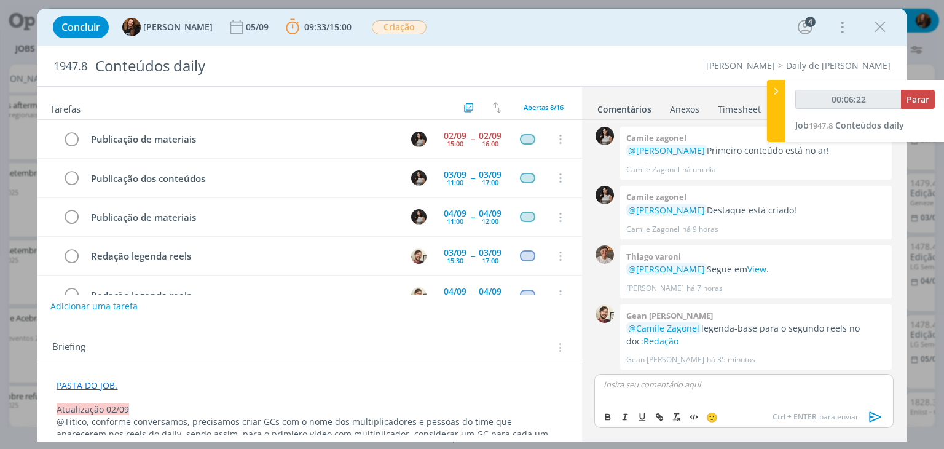
type input "00:06:23"
click at [877, 416] on icon "dialog" at bounding box center [875, 416] width 18 height 18
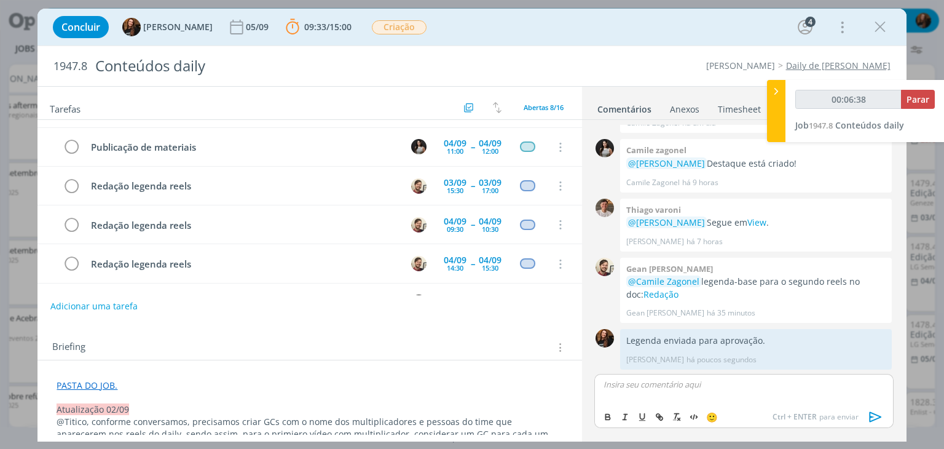
scroll to position [0, 0]
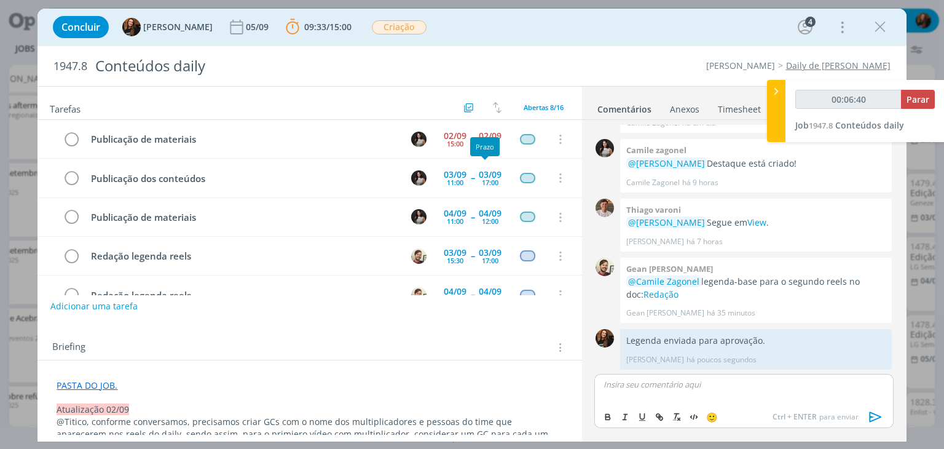
type input "00:06:41"
drag, startPoint x: 929, startPoint y: 104, endPoint x: 915, endPoint y: 112, distance: 16.2
click at [929, 104] on span "Parar" at bounding box center [917, 99] width 23 height 12
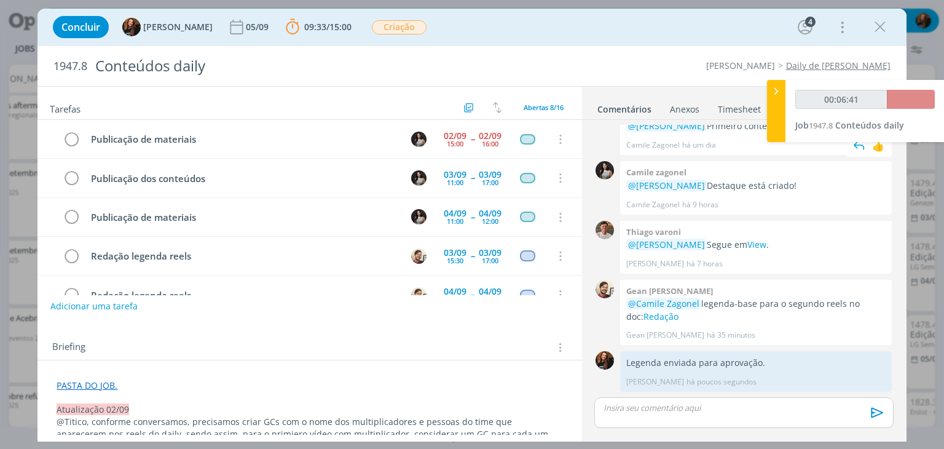
scroll to position [240, 0]
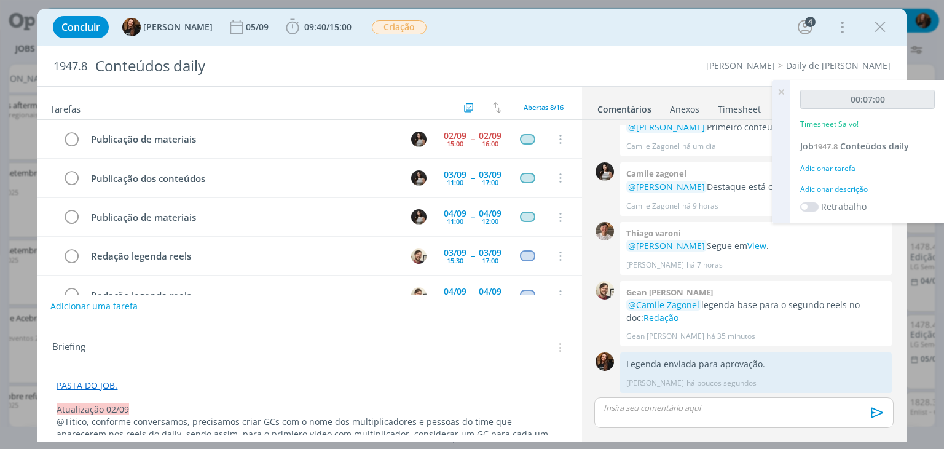
click at [844, 189] on div "Adicionar descrição" at bounding box center [867, 189] width 135 height 11
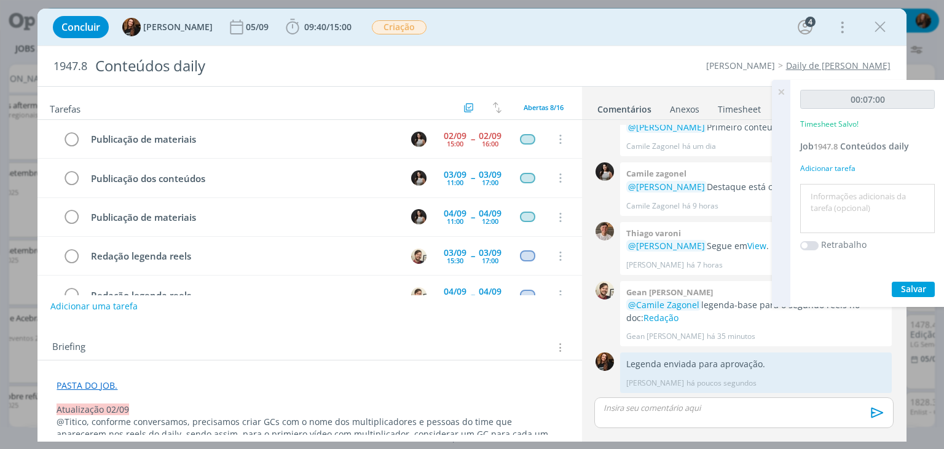
click at [838, 197] on textarea at bounding box center [867, 209] width 128 height 44
type textarea "Conferência legenda e envio no grupo para aprovação"
click at [911, 291] on span "Salvar" at bounding box center [913, 289] width 25 height 12
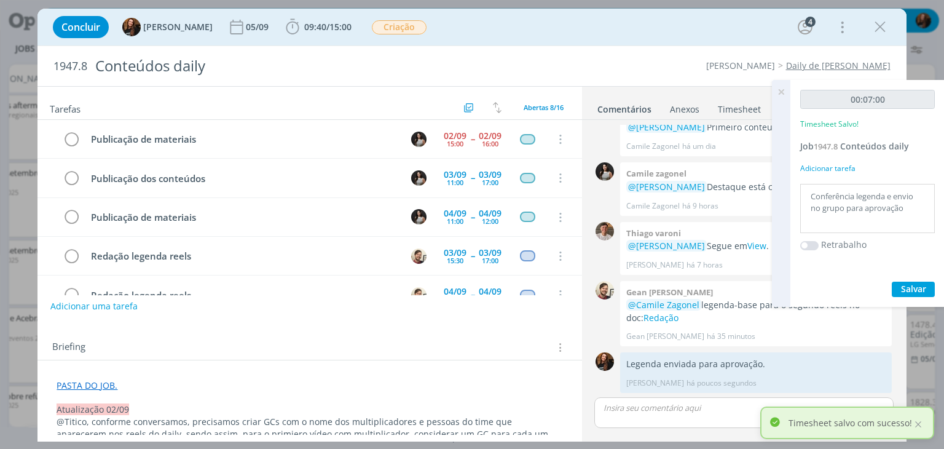
click at [780, 91] on icon at bounding box center [781, 92] width 22 height 24
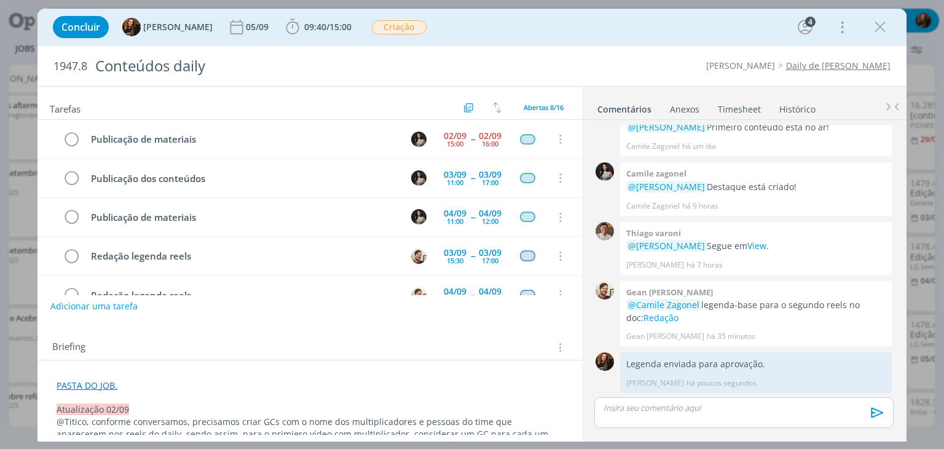
click at [726, 101] on link "Timesheet" at bounding box center [739, 107] width 44 height 18
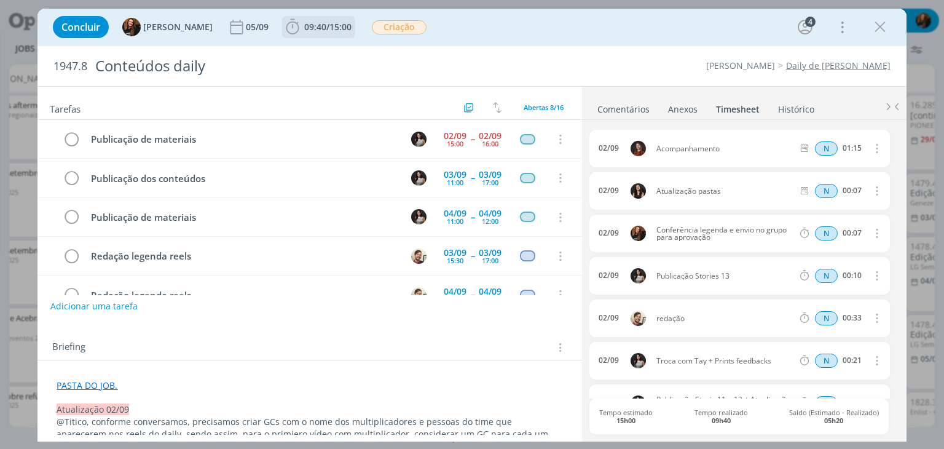
click at [337, 27] on span "15:00" at bounding box center [340, 27] width 22 height 12
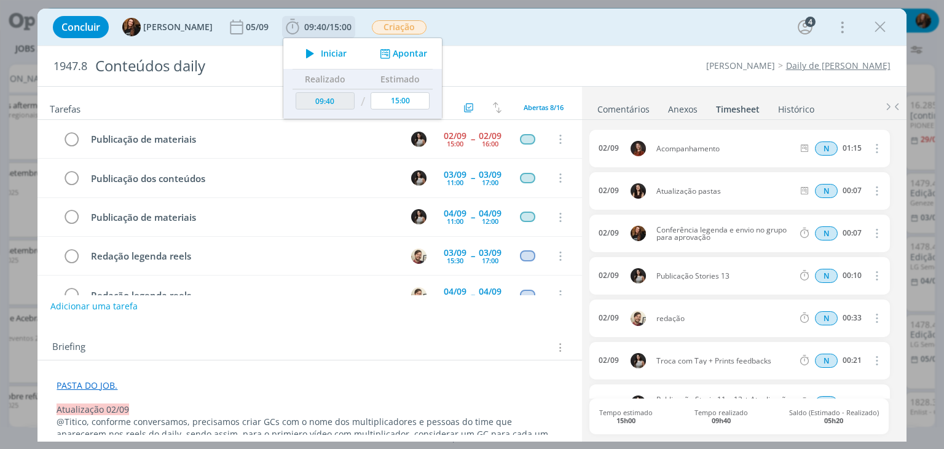
click at [412, 50] on button "Apontar" at bounding box center [402, 53] width 51 height 13
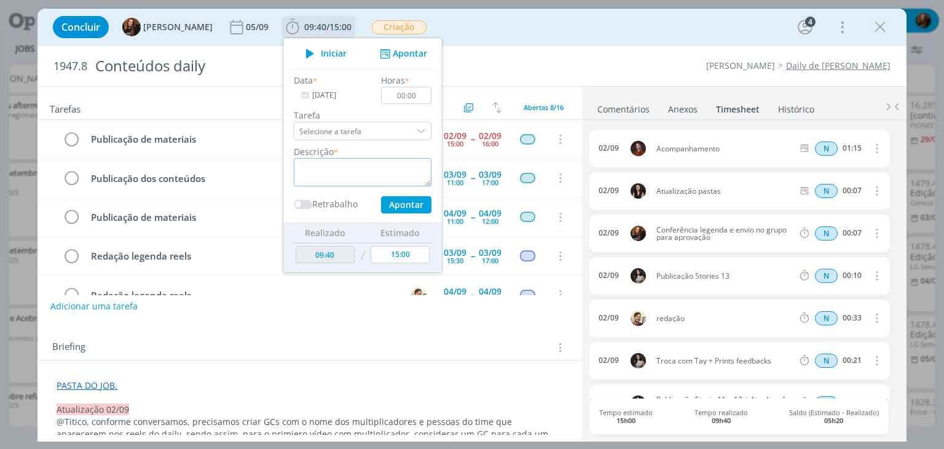
click at [352, 170] on textarea "dialog" at bounding box center [363, 172] width 138 height 28
type textarea "Captação primeiro reels"
click at [414, 93] on input "00:00" at bounding box center [407, 95] width 50 height 17
click at [595, 26] on div "Concluir Tayná Morsch 05/09 09:40 / 15:00 Iniciar Apontar Data * 02/09/2025 Hor…" at bounding box center [472, 26] width 850 height 29
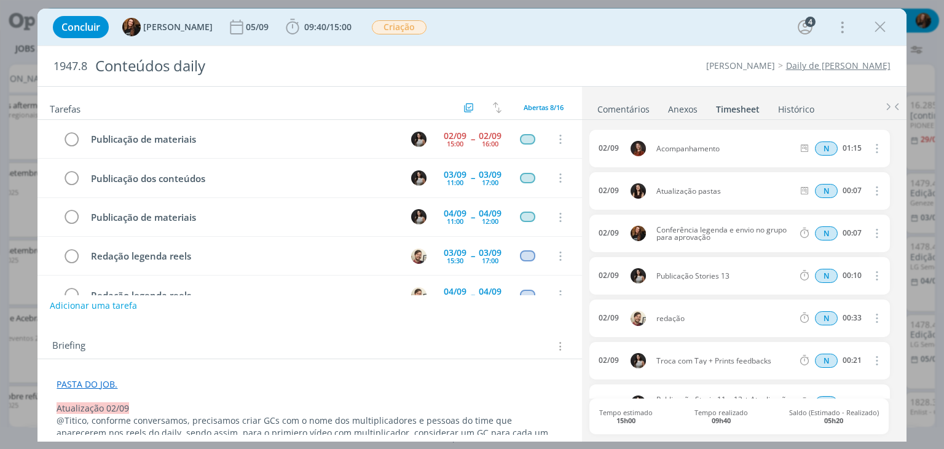
click at [128, 306] on button "Adicionar uma tarefa" at bounding box center [93, 305] width 87 height 21
click at [127, 305] on input "dialog" at bounding box center [228, 304] width 339 height 17
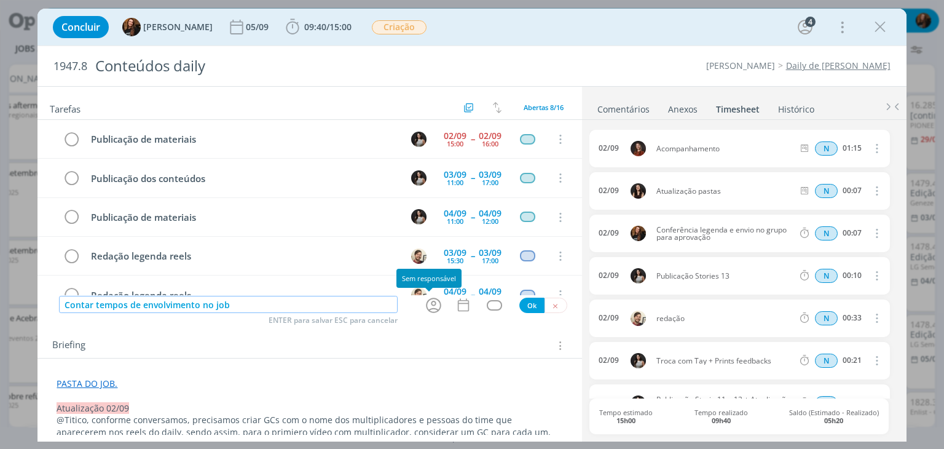
click at [428, 310] on icon "dialog" at bounding box center [433, 305] width 19 height 19
type input "Contar tempos de envolvimento no job"
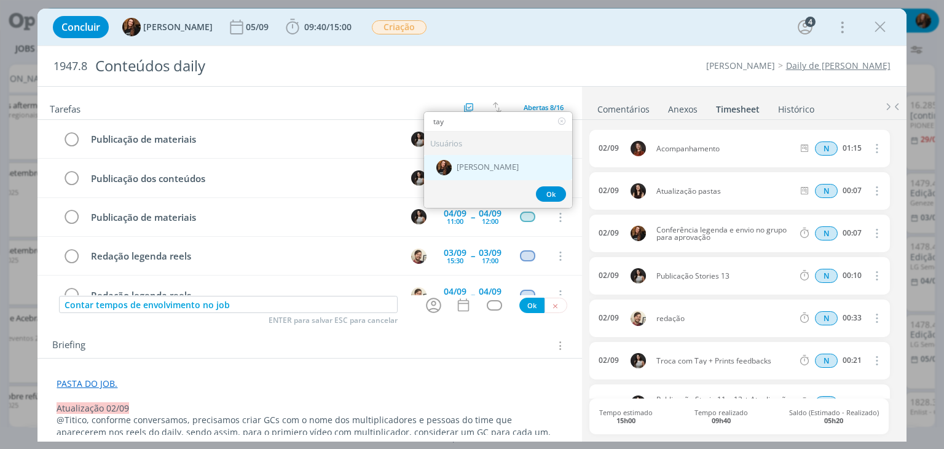
type input "tay"
click at [489, 162] on span "[PERSON_NAME]" at bounding box center [488, 167] width 62 height 10
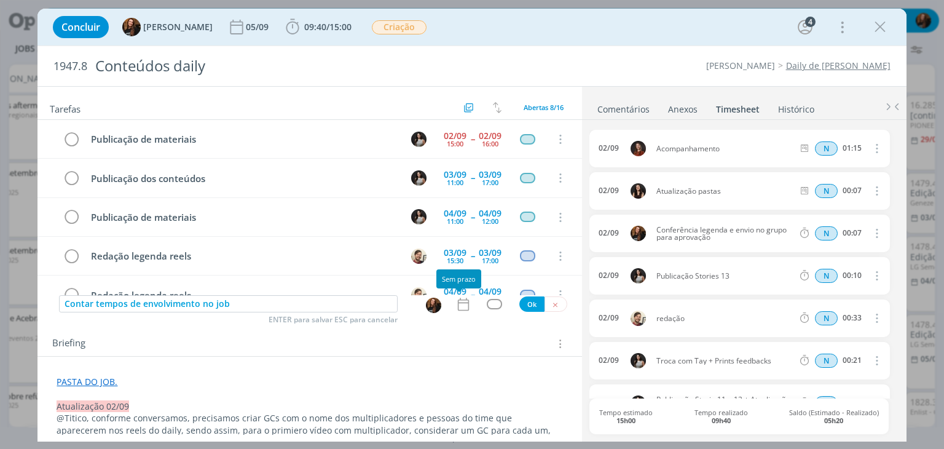
click at [462, 301] on icon "dialog" at bounding box center [463, 304] width 16 height 16
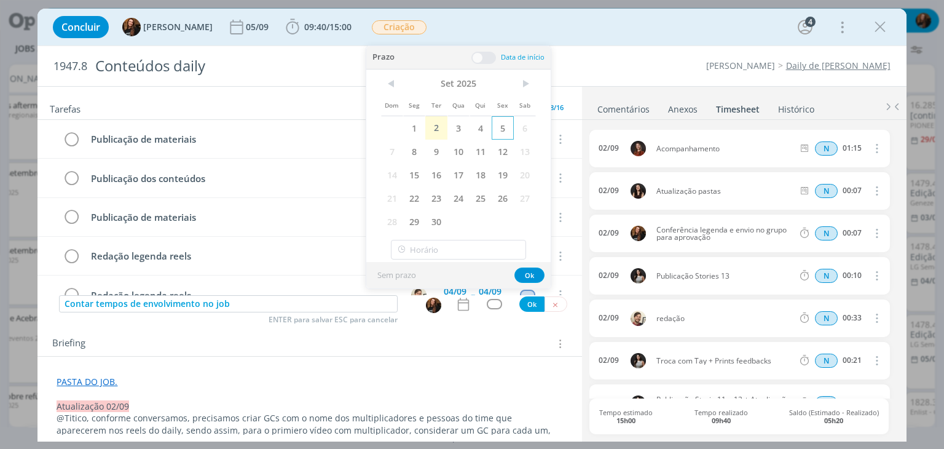
click at [500, 127] on span "5" at bounding box center [503, 127] width 22 height 23
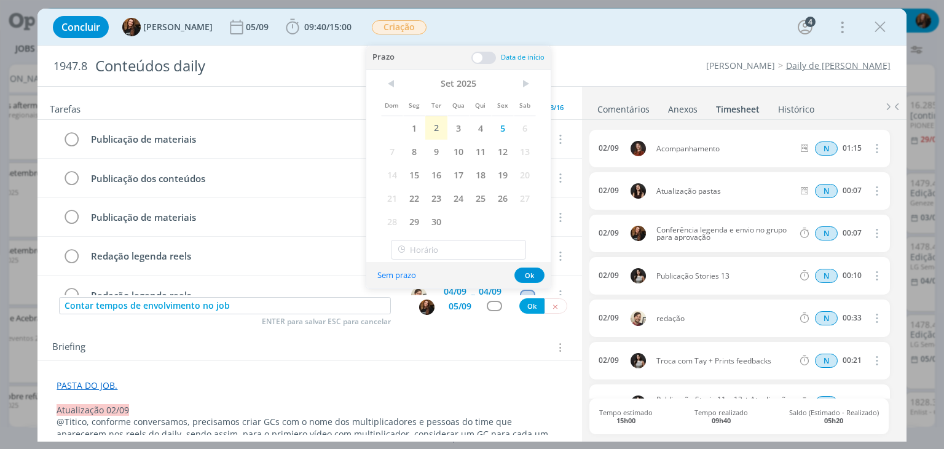
click at [482, 55] on span at bounding box center [483, 58] width 25 height 12
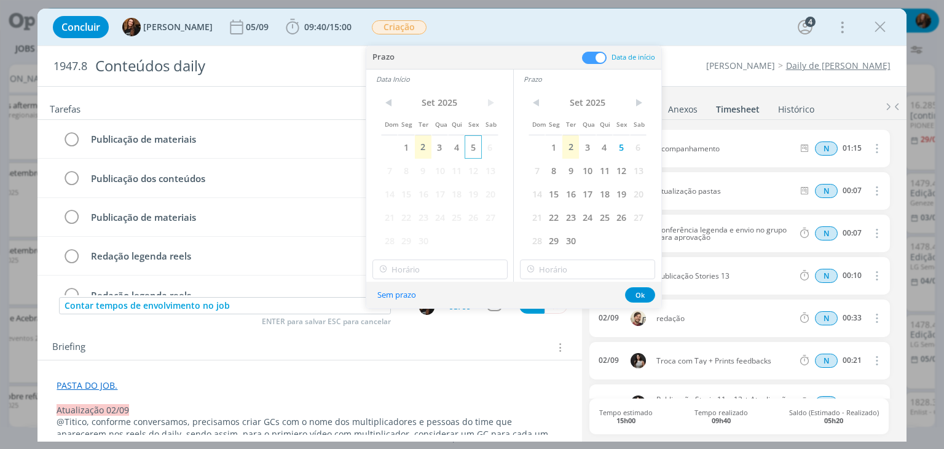
click at [471, 146] on span "5" at bounding box center [473, 146] width 17 height 23
click at [598, 270] on input "19:00" at bounding box center [587, 269] width 135 height 20
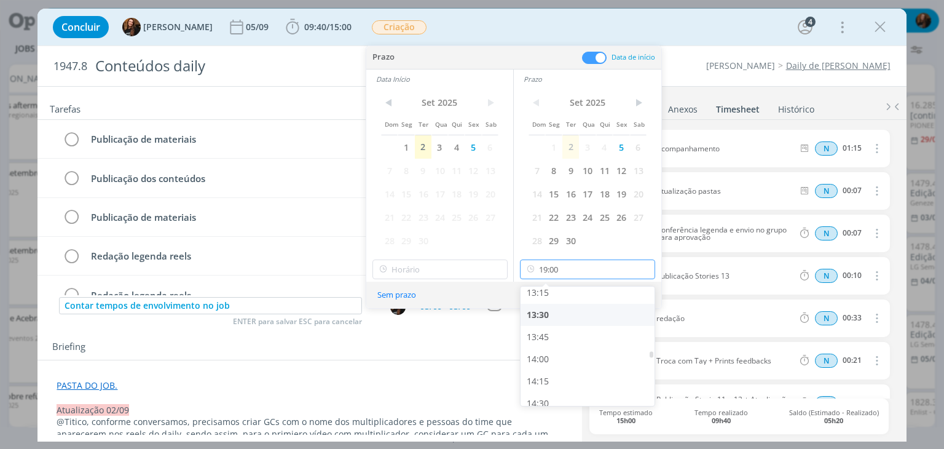
scroll to position [1158, 0]
drag, startPoint x: 581, startPoint y: 313, endPoint x: 519, endPoint y: 301, distance: 63.4
click at [581, 313] on div "13:15" at bounding box center [590, 312] width 138 height 22
type input "13:15"
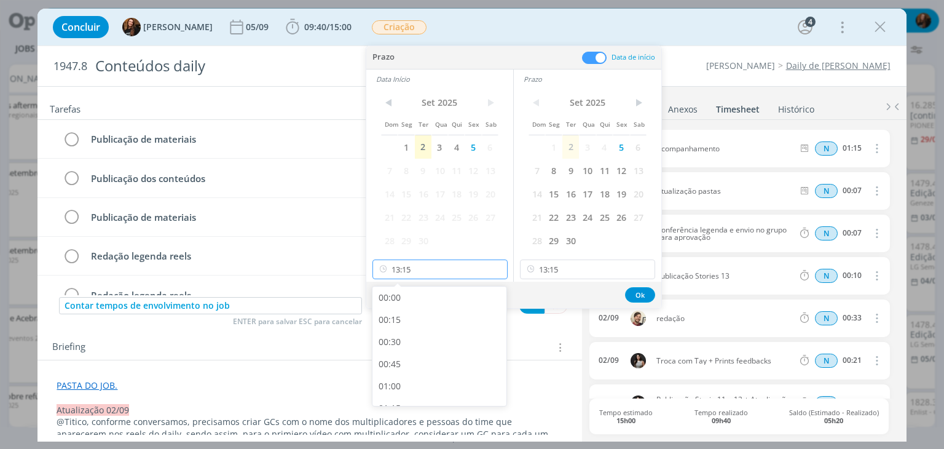
click at [463, 269] on input "13:15" at bounding box center [439, 269] width 135 height 20
click at [407, 372] on div "13:00" at bounding box center [441, 369] width 138 height 22
type input "13:00"
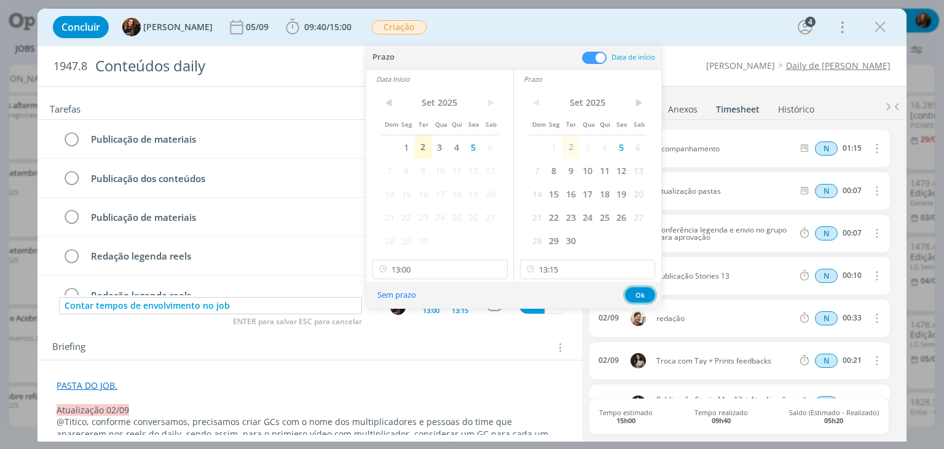
drag, startPoint x: 632, startPoint y: 293, endPoint x: 510, endPoint y: 312, distance: 123.1
click at [631, 292] on button "Ok" at bounding box center [640, 294] width 30 height 15
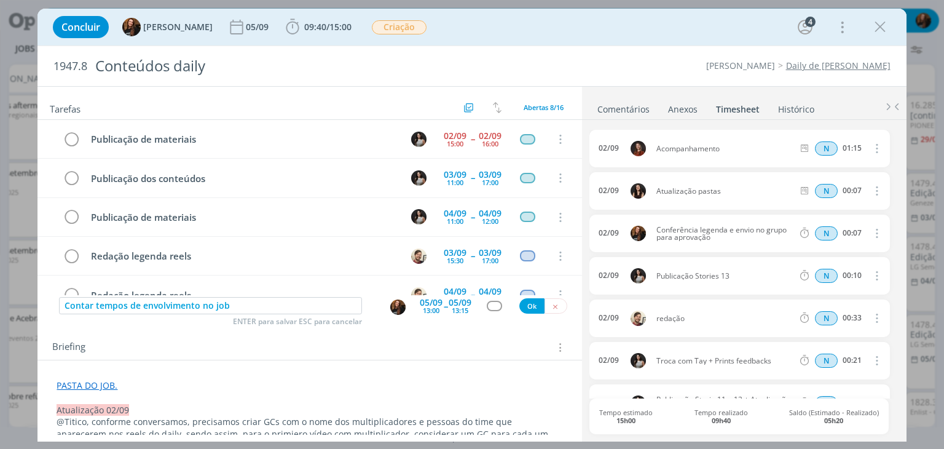
click at [487, 308] on div "dialog" at bounding box center [494, 306] width 15 height 10
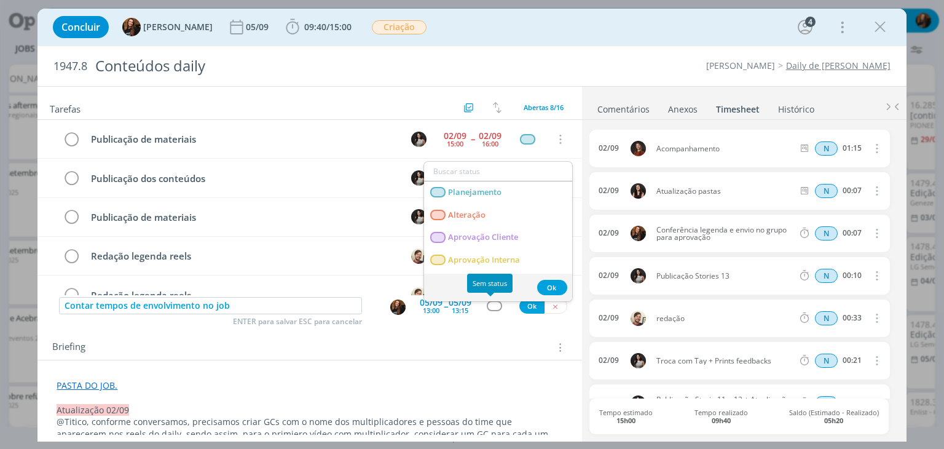
click at [495, 302] on div "dialog" at bounding box center [494, 306] width 15 height 10
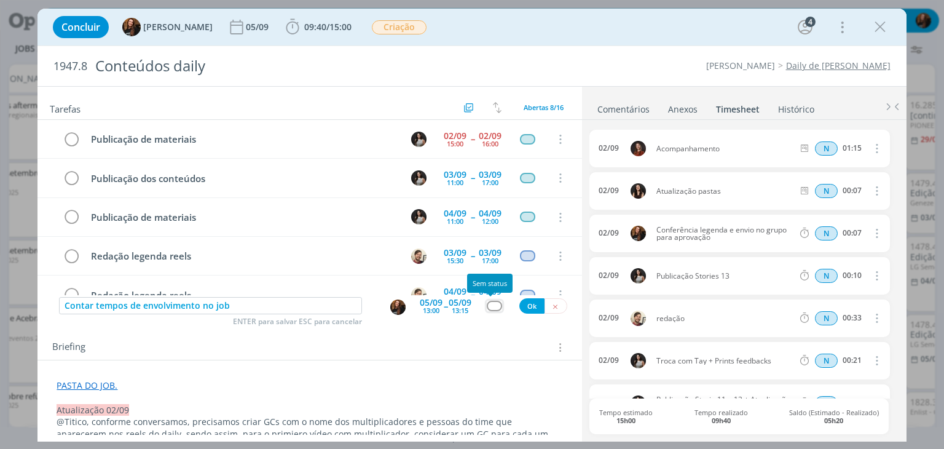
click at [494, 305] on div "dialog" at bounding box center [494, 306] width 15 height 10
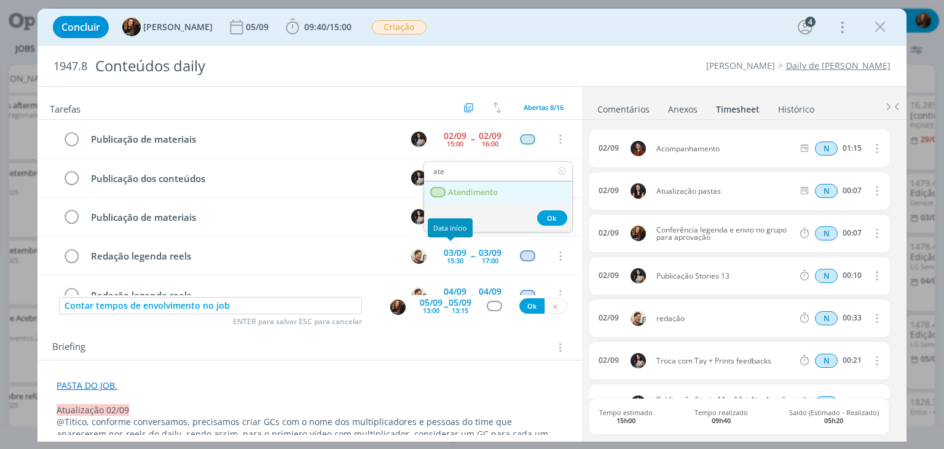
type input "ate"
click at [469, 194] on span "Atendimento" at bounding box center [474, 192] width 50 height 10
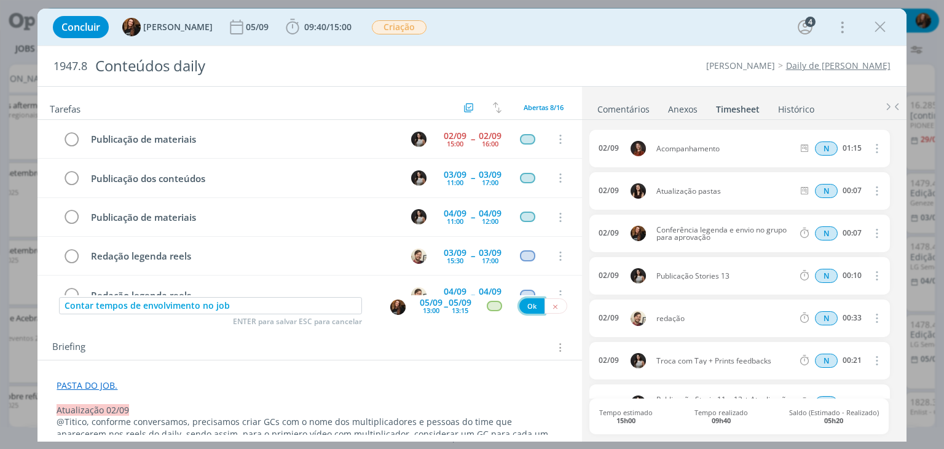
click at [524, 307] on button "Ok" at bounding box center [531, 305] width 25 height 15
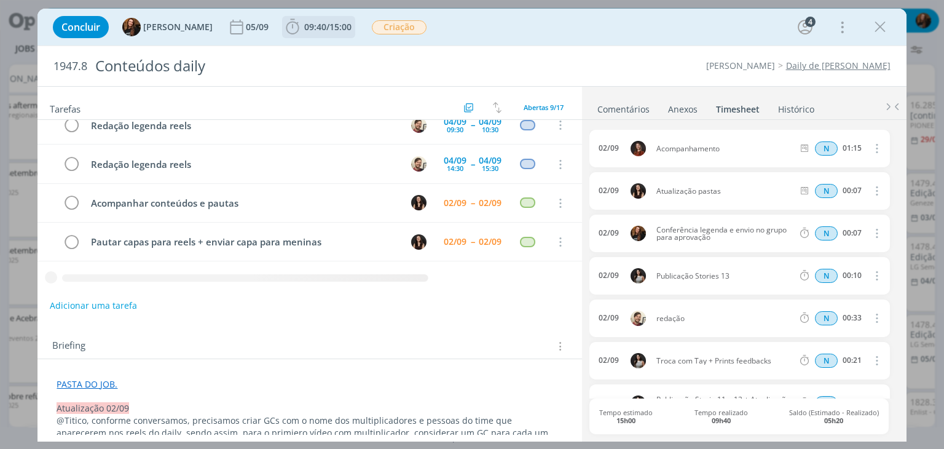
click at [334, 21] on span "15:00" at bounding box center [340, 27] width 22 height 12
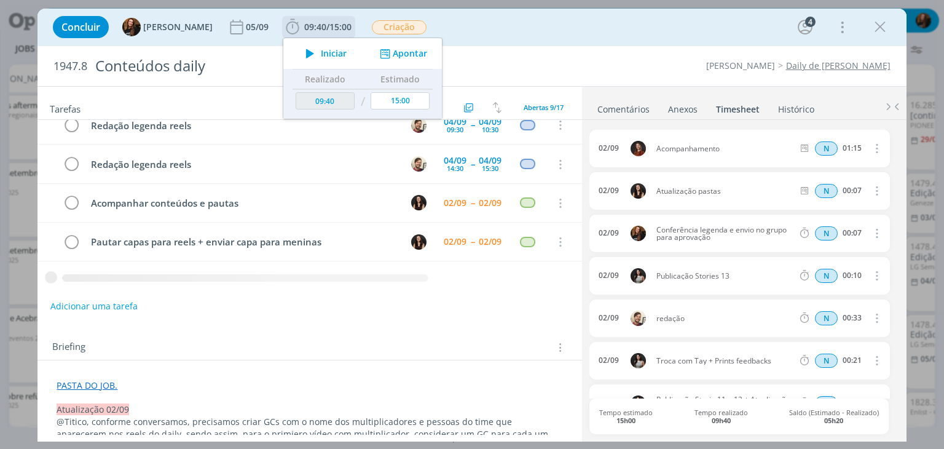
click at [406, 55] on button "Apontar" at bounding box center [402, 53] width 51 height 13
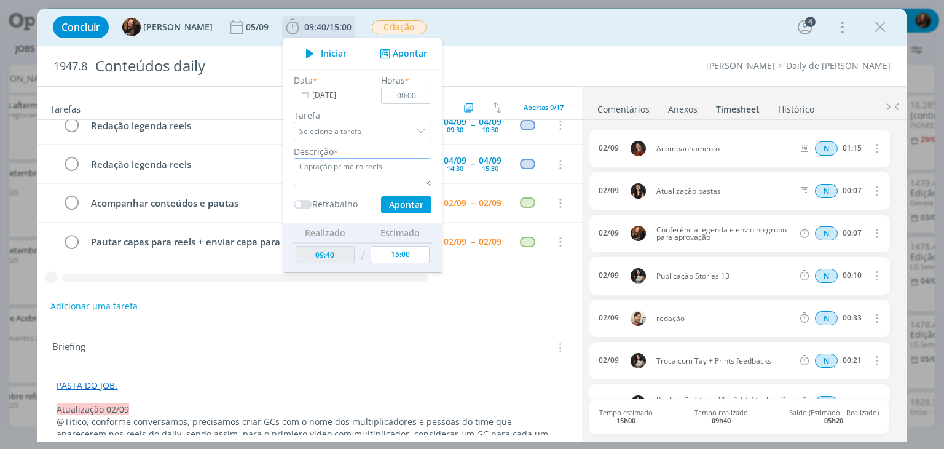
drag, startPoint x: 310, startPoint y: 185, endPoint x: 326, endPoint y: 180, distance: 16.7
click at [310, 185] on textarea "Captação primeiro reels" at bounding box center [363, 172] width 138 height 28
click at [379, 166] on textarea "Captação primeiro reels" at bounding box center [363, 172] width 138 height 28
drag, startPoint x: 377, startPoint y: 166, endPoint x: 321, endPoint y: 178, distance: 57.7
click at [320, 178] on textarea "Captação primeiro reels" at bounding box center [363, 172] width 138 height 28
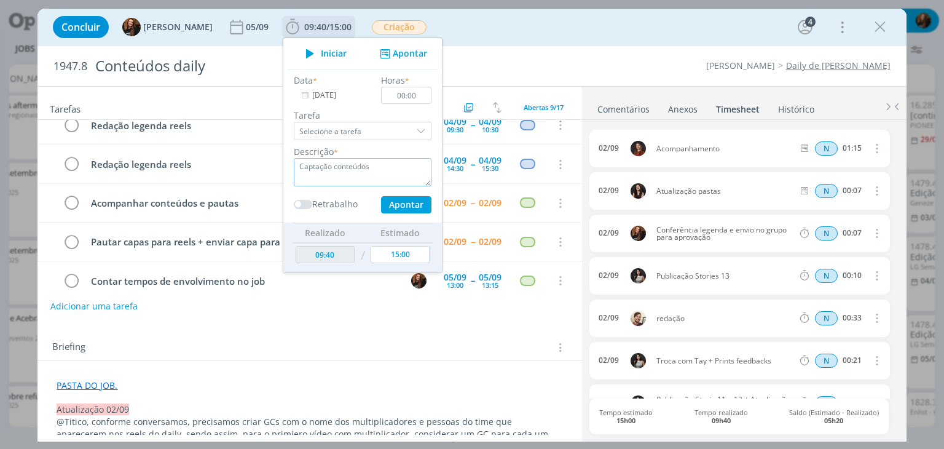
type textarea "Captação conteúdos"
click at [413, 95] on input "00:00" at bounding box center [407, 95] width 50 height 17
type input "04:20"
click at [397, 205] on button "Apontar" at bounding box center [406, 204] width 50 height 17
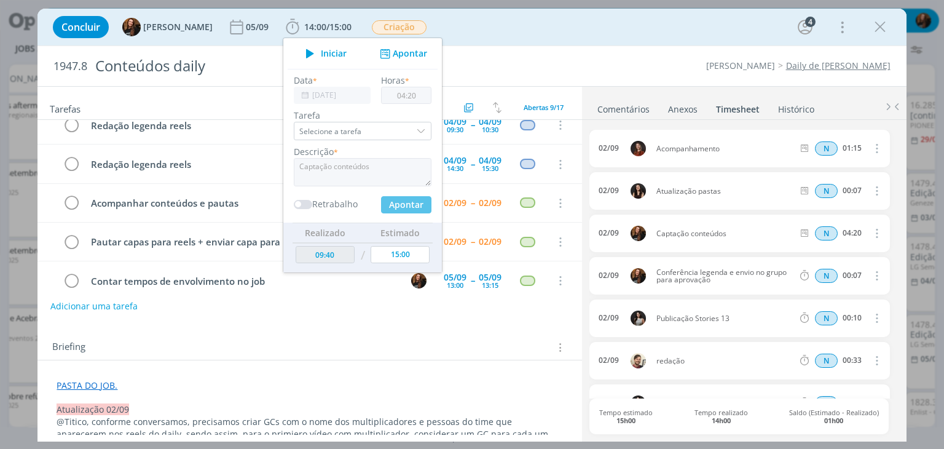
type input "14:00"
type input "00:00"
click at [870, 232] on icon "dialog" at bounding box center [876, 233] width 14 height 15
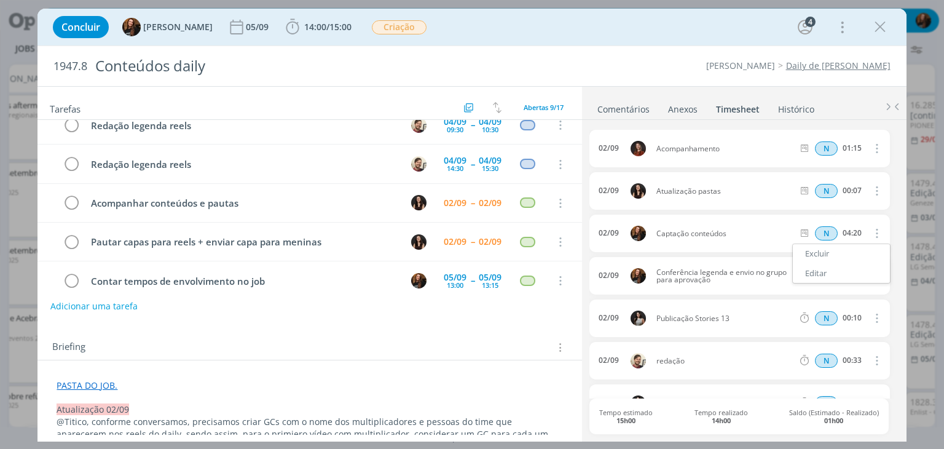
click at [694, 37] on div "Concluir Tayná Morsch 05/09 14:00 / 15:00 Iniciar Apontar Data * 02/09/2025 Hor…" at bounding box center [472, 26] width 850 height 29
click at [316, 29] on span "14:00" at bounding box center [315, 27] width 22 height 12
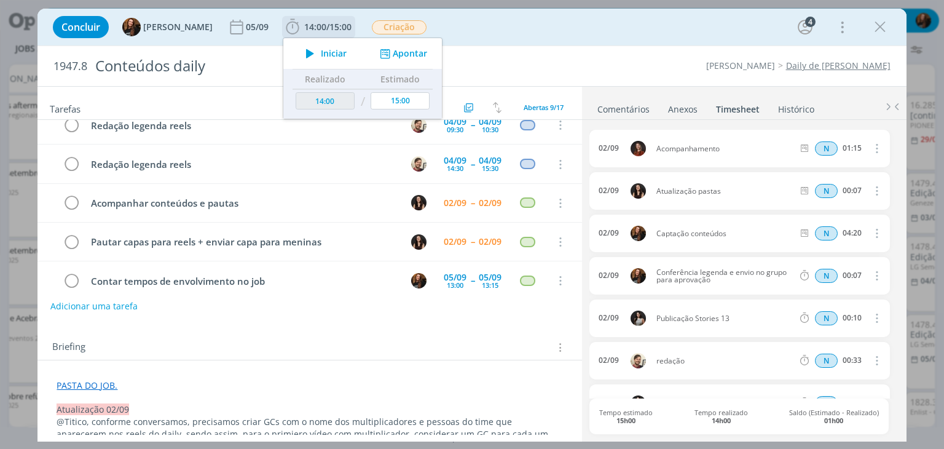
click at [402, 53] on button "Apontar" at bounding box center [402, 53] width 51 height 13
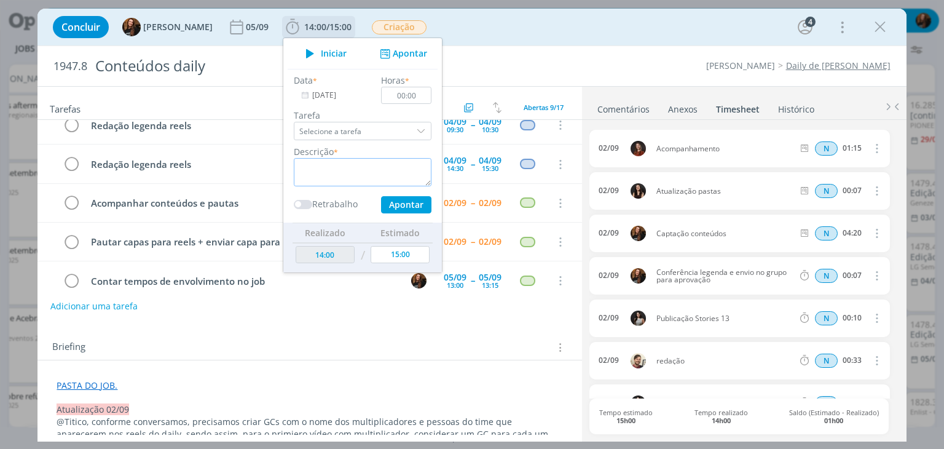
click at [352, 170] on textarea "dialog" at bounding box center [363, 172] width 138 height 28
type textarea "Captação conteúdos"
click at [412, 93] on input "00:00" at bounding box center [407, 95] width 50 height 17
click at [398, 200] on button "Apontar" at bounding box center [406, 204] width 50 height 17
type input "00:00"
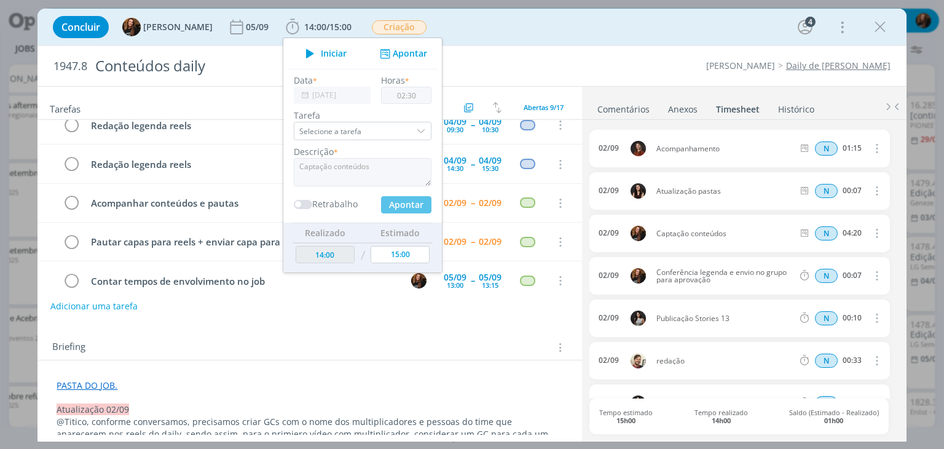
type input "16:30"
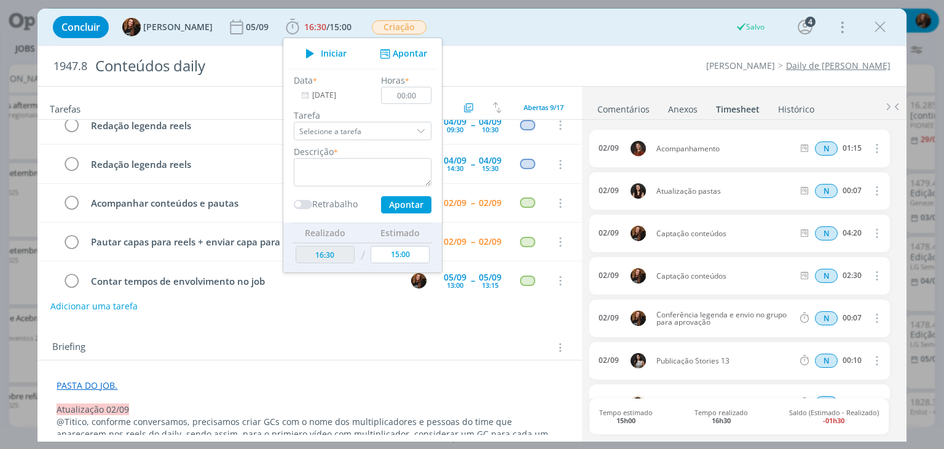
click at [619, 44] on div "Concluir Tayná Morsch 05/09 16:30 / 15:00 Iniciar Apontar Data * 02/09/2025 Hor…" at bounding box center [471, 27] width 868 height 37
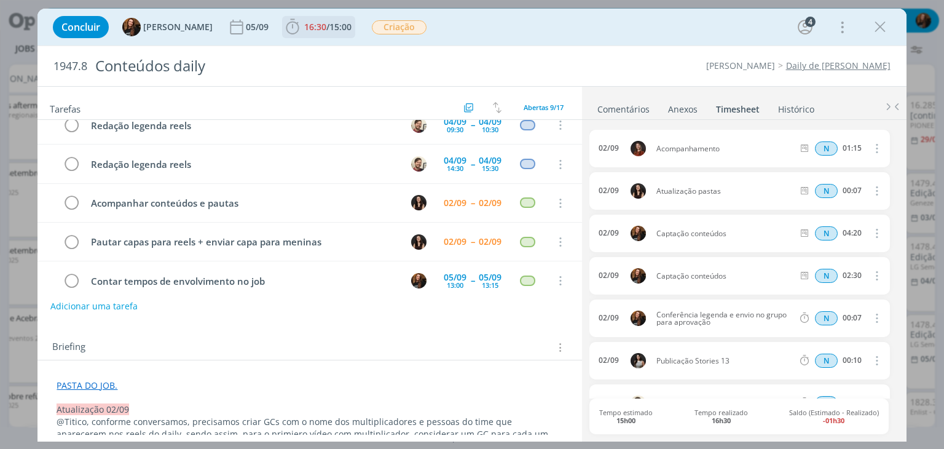
click at [336, 27] on span "15:00" at bounding box center [340, 27] width 22 height 12
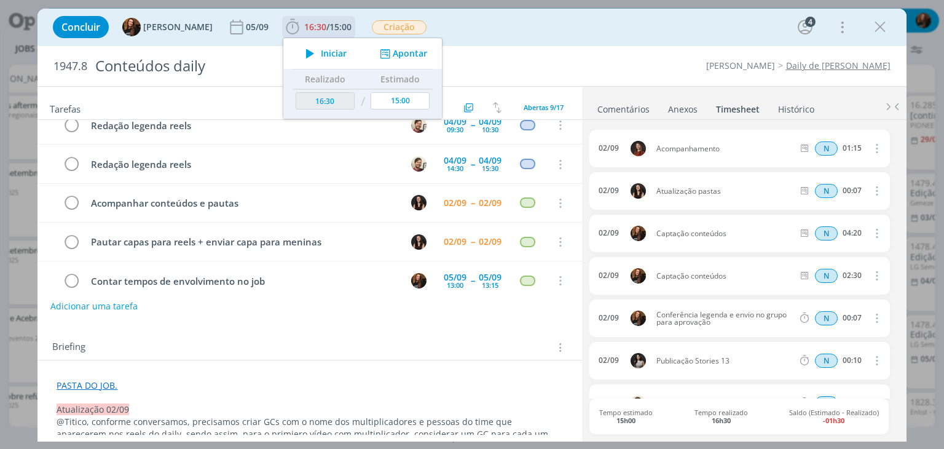
click at [408, 53] on button "Apontar" at bounding box center [402, 53] width 51 height 13
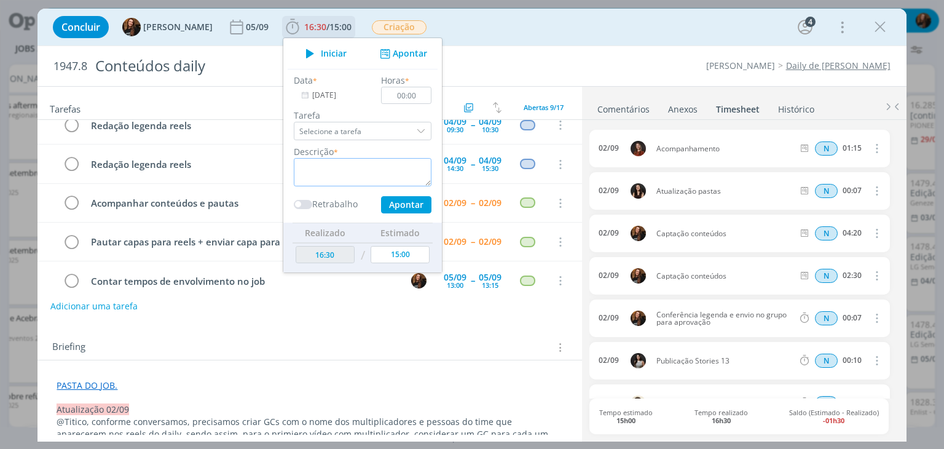
click at [348, 178] on textarea "dialog" at bounding box center [363, 172] width 138 height 28
drag, startPoint x: 384, startPoint y: 170, endPoint x: 321, endPoint y: 173, distance: 62.8
click at [321, 173] on textarea "Retornos no discord e whats" at bounding box center [363, 172] width 138 height 28
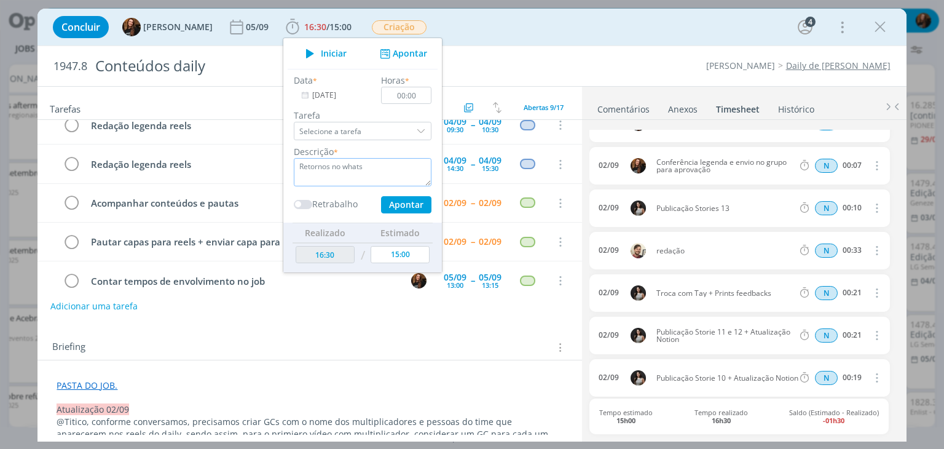
scroll to position [184, 0]
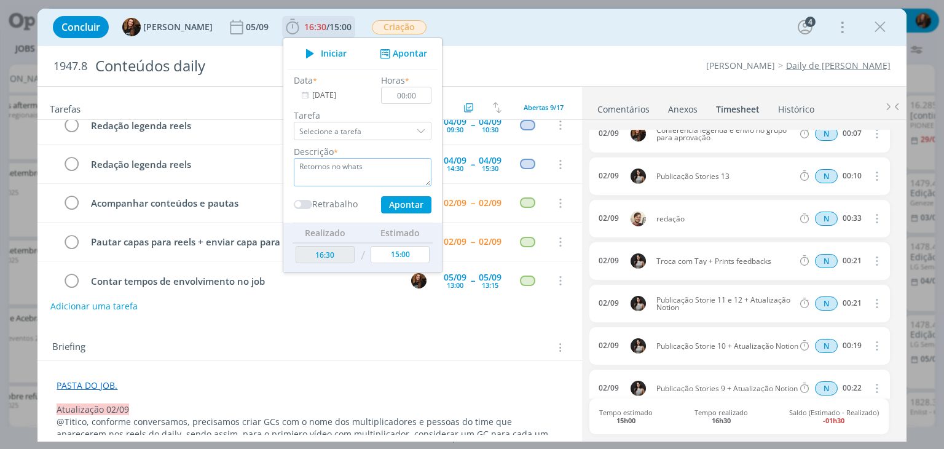
drag, startPoint x: 371, startPoint y: 165, endPoint x: 280, endPoint y: 170, distance: 91.7
click at [288, 170] on div "Descrição * Retornos no whats" at bounding box center [363, 165] width 150 height 41
type textarea "Troca com a Cami"
click at [420, 96] on input "00:00" at bounding box center [407, 95] width 50 height 17
type input "00:20"
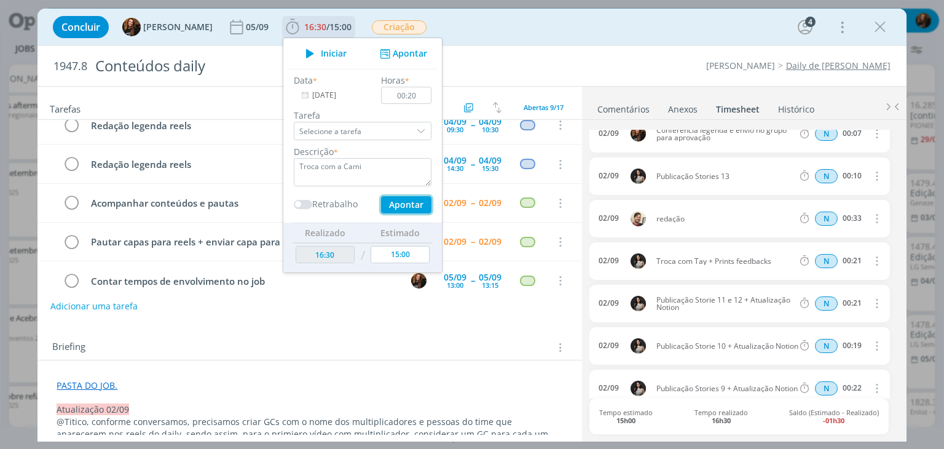
click at [406, 202] on button "Apontar" at bounding box center [406, 204] width 50 height 17
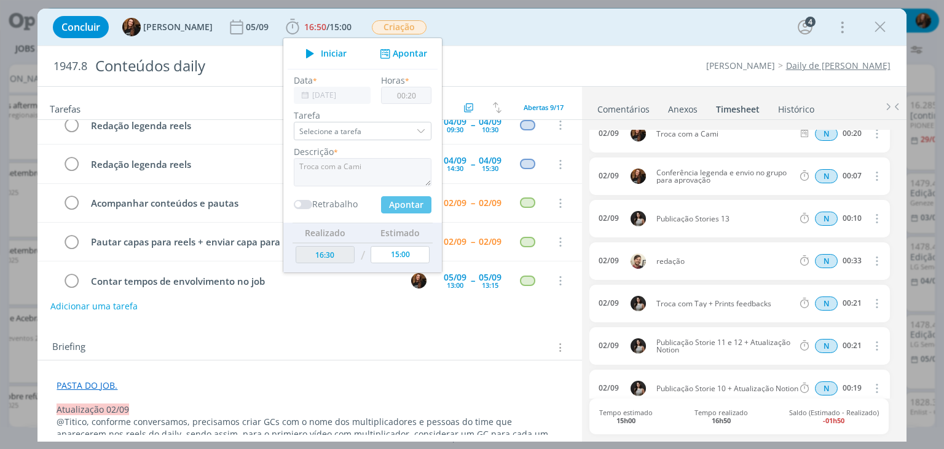
type input "16:50"
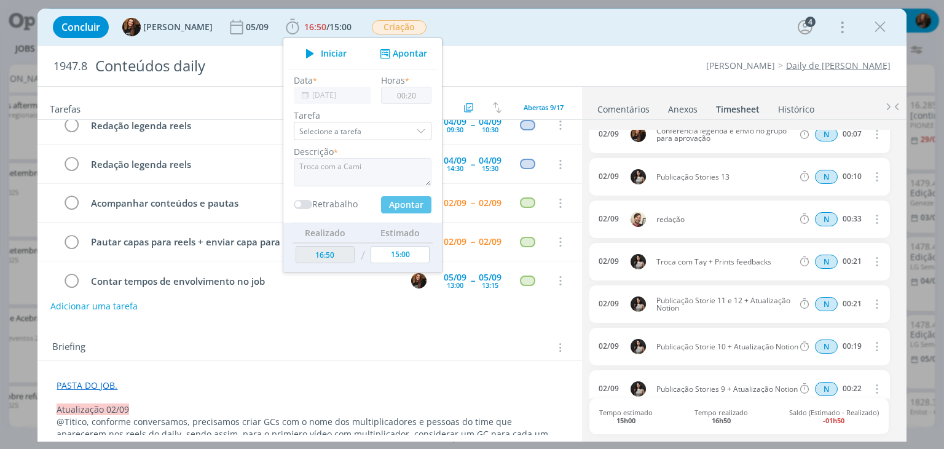
type input "00:00"
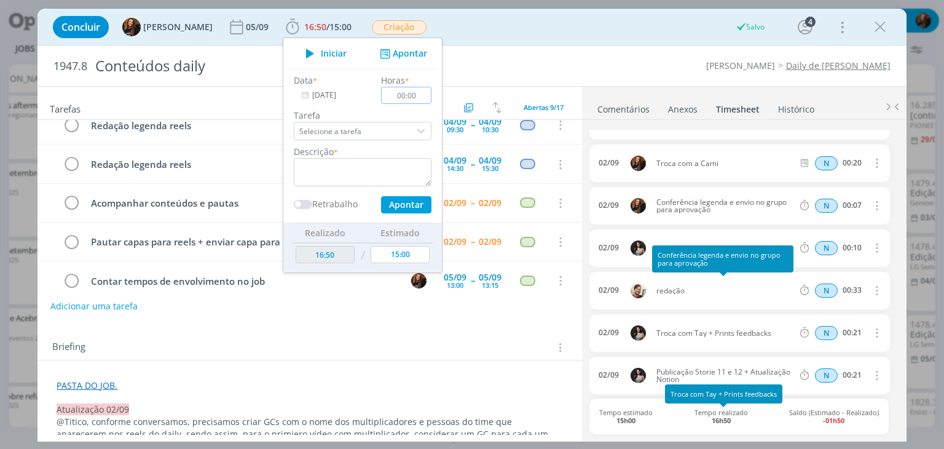
scroll to position [0, 0]
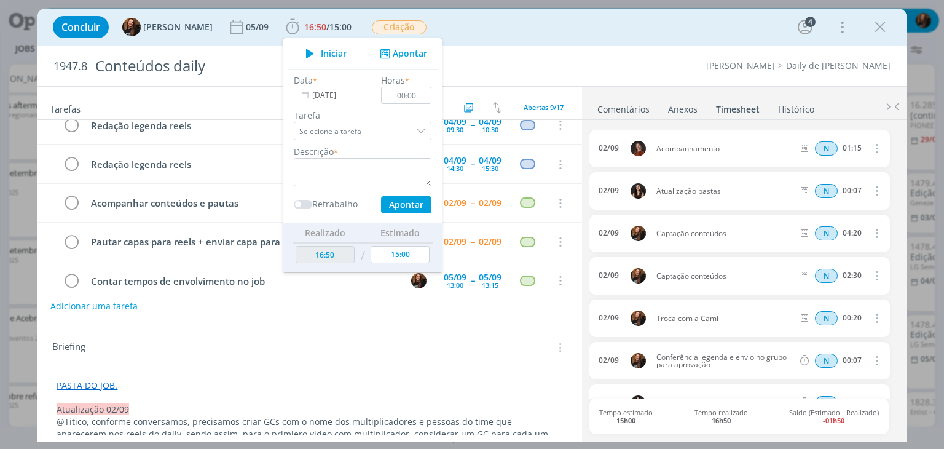
click at [493, 339] on div "Briefing Briefings Predefinidos Versões do Briefing Ver Briefing do Projeto" at bounding box center [310, 347] width 517 height 16
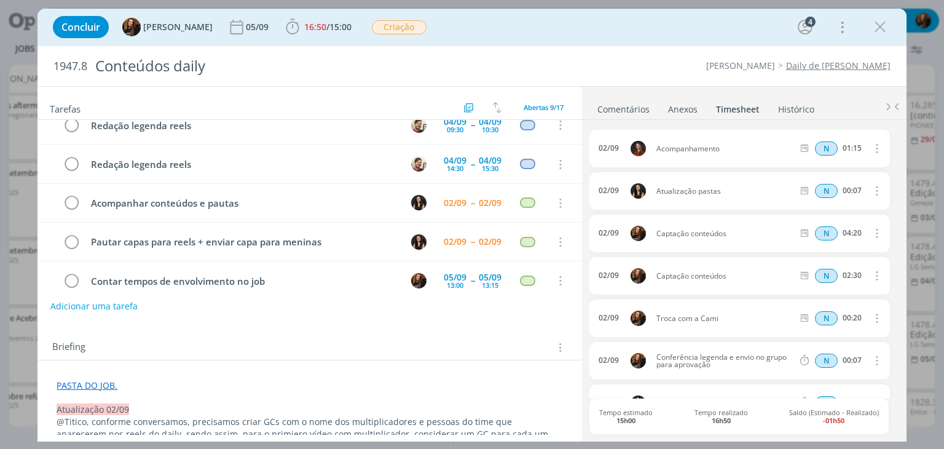
click at [624, 112] on link "Comentários" at bounding box center [623, 107] width 53 height 18
